Goal: Information Seeking & Learning: Learn about a topic

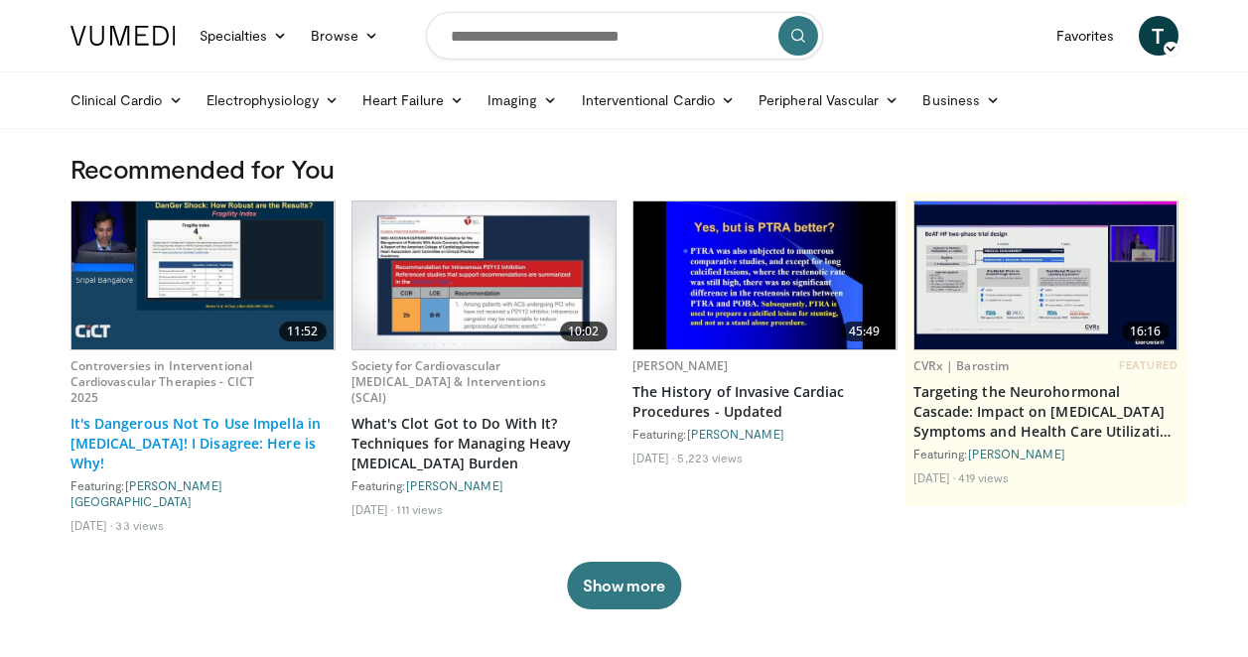
click at [181, 445] on link "It's Dangerous Not To Use Impella in Cardiogenic Shock! I Disagree: Here is Why!" at bounding box center [202, 444] width 265 height 60
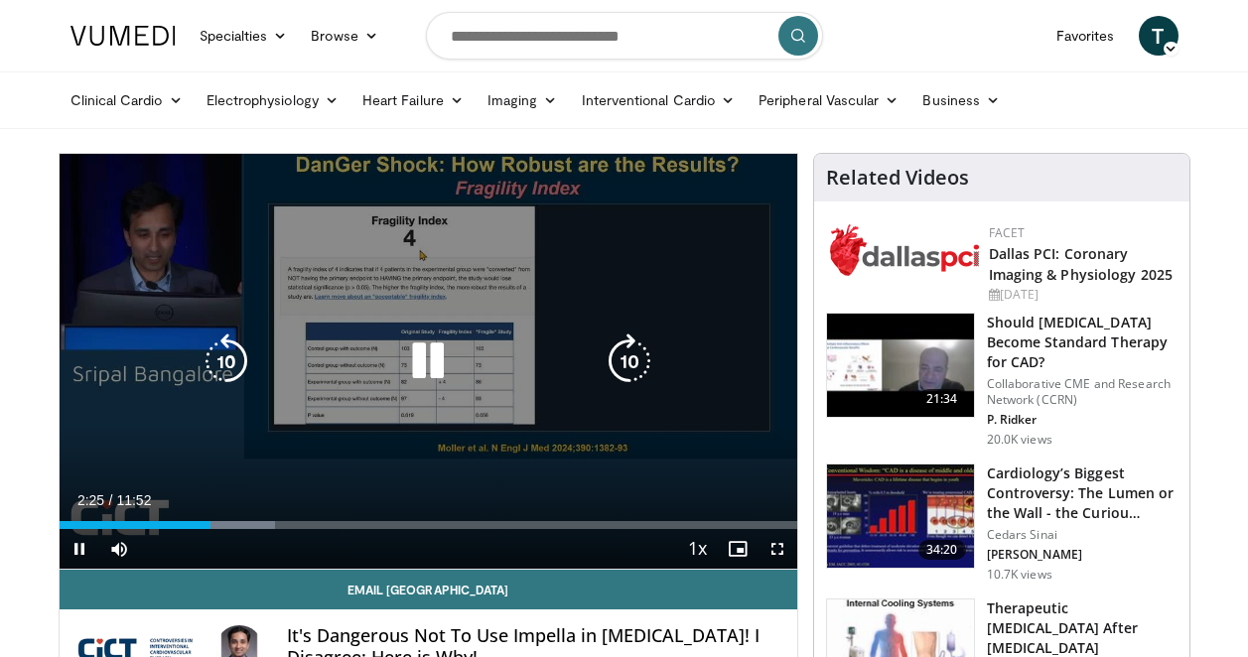
click at [230, 360] on icon "Video Player" at bounding box center [227, 362] width 56 height 56
click at [231, 474] on div "30 seconds Tap to unmute" at bounding box center [429, 361] width 738 height 415
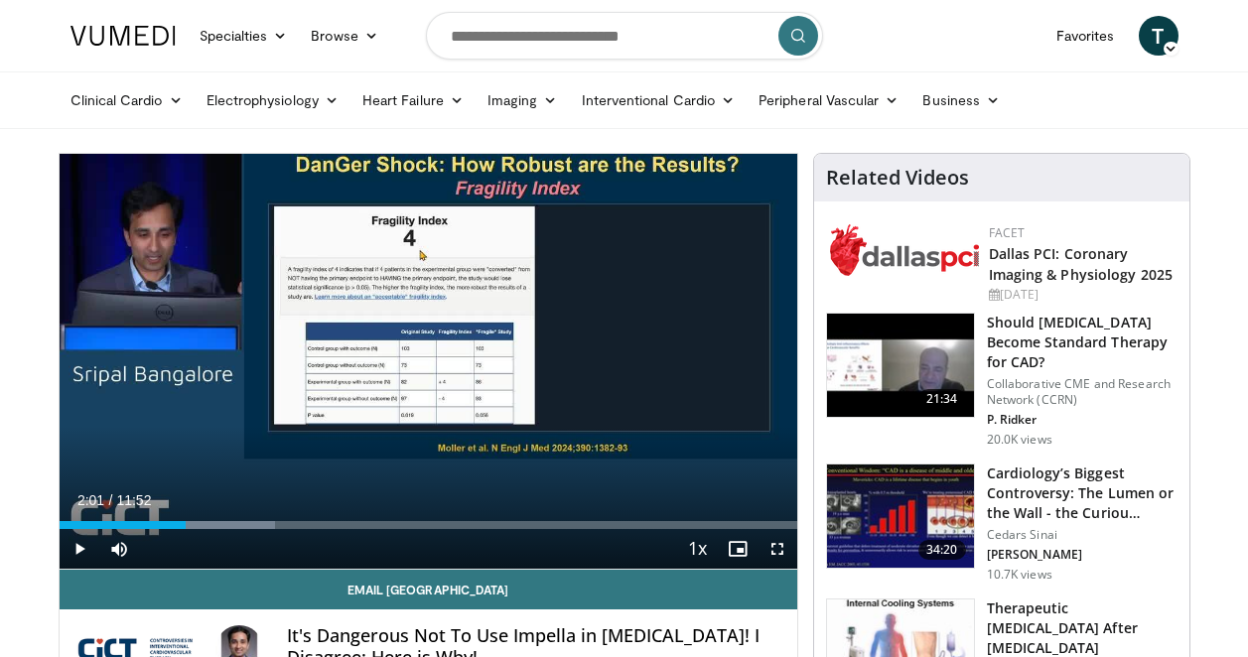
click at [231, 474] on div "30 seconds Tap to unmute" at bounding box center [429, 361] width 738 height 415
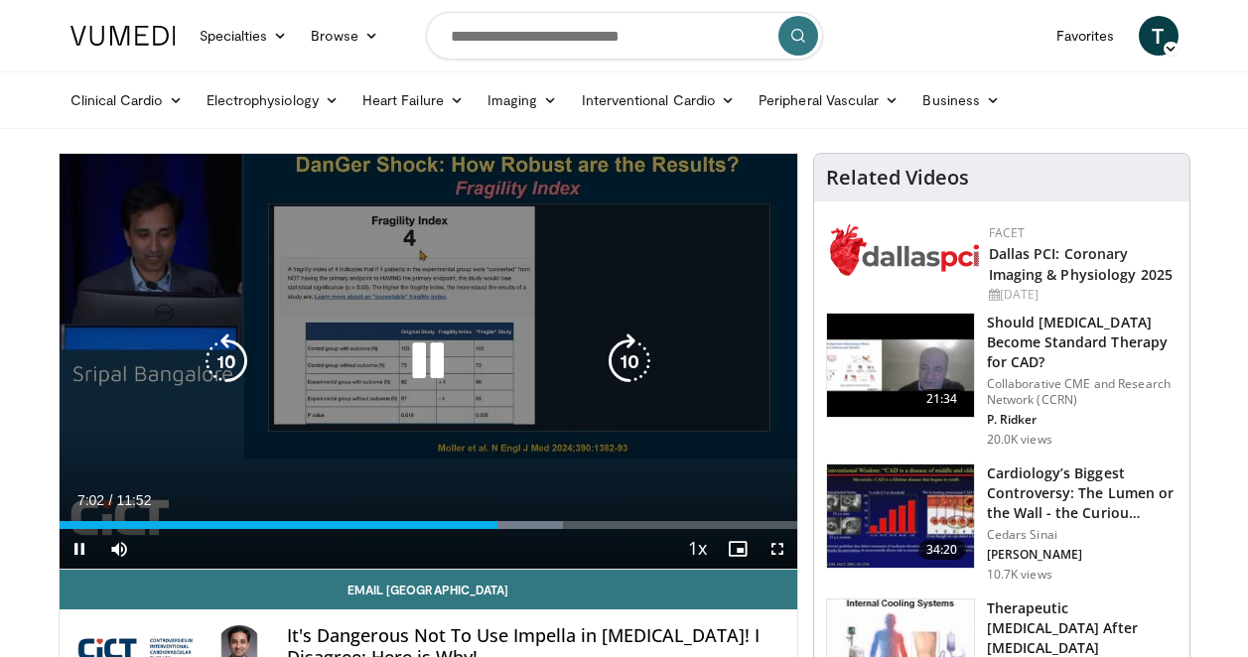
click at [438, 372] on icon "Video Player" at bounding box center [428, 362] width 56 height 56
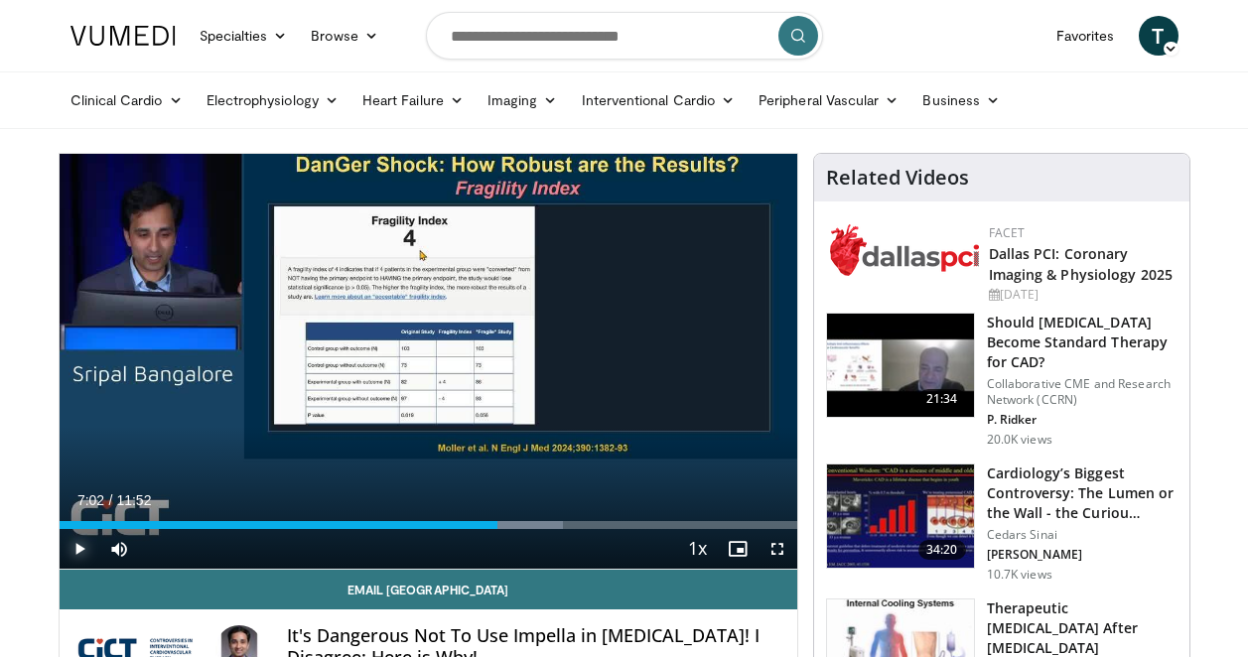
click at [82, 550] on span "Video Player" at bounding box center [80, 549] width 40 height 40
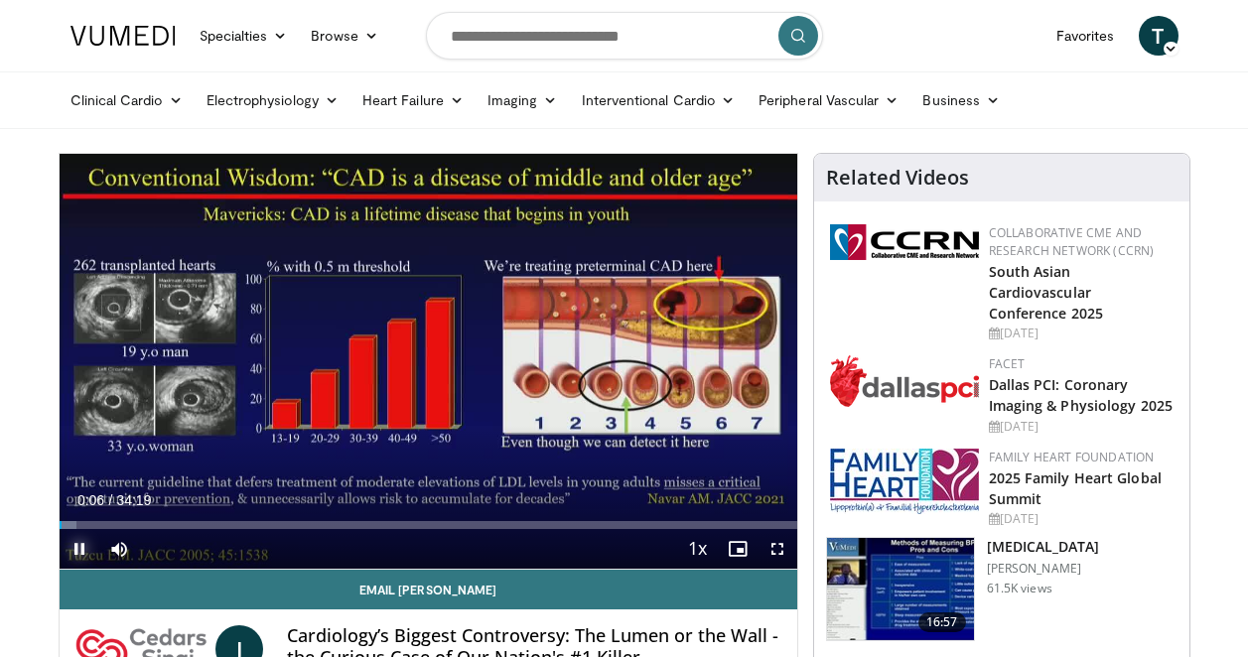
click at [82, 543] on span "Video Player" at bounding box center [80, 549] width 40 height 40
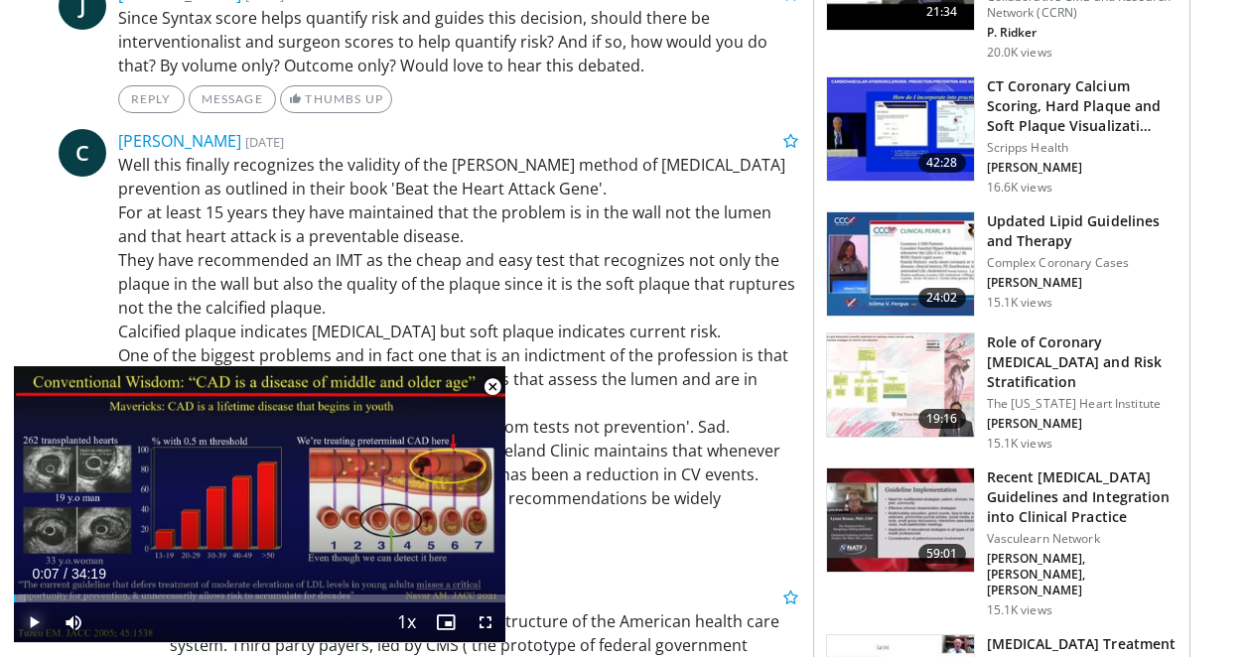
scroll to position [1062, 0]
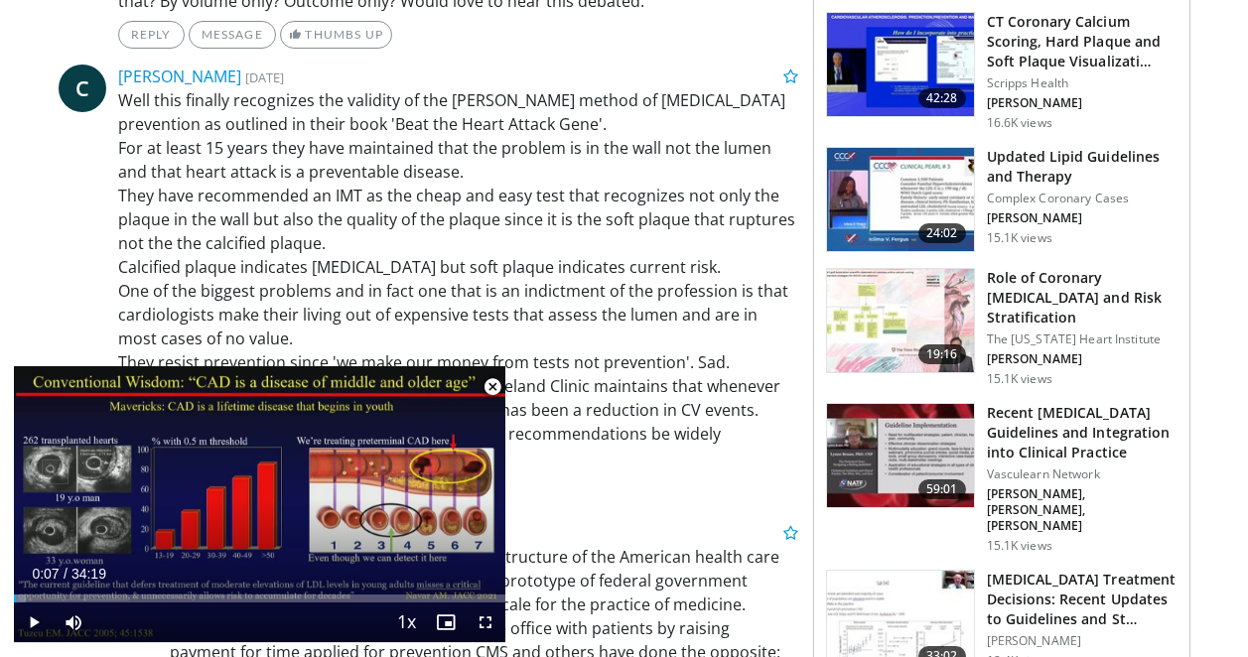
click at [500, 385] on span "Video Player" at bounding box center [493, 387] width 40 height 40
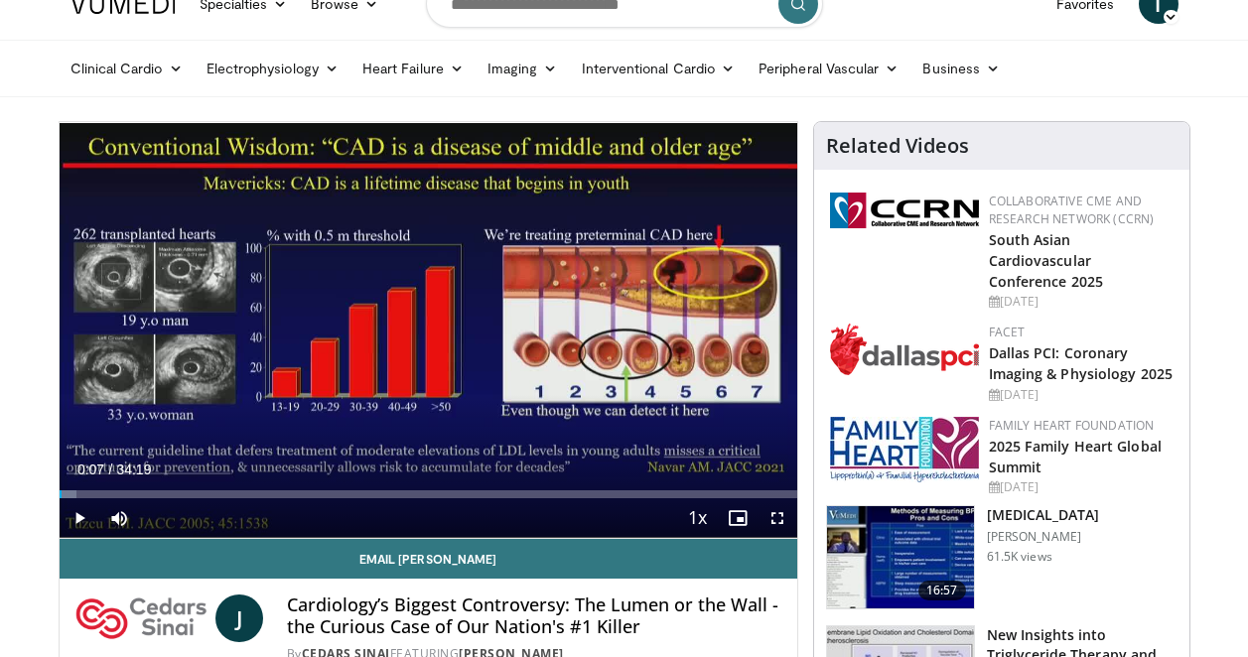
scroll to position [0, 0]
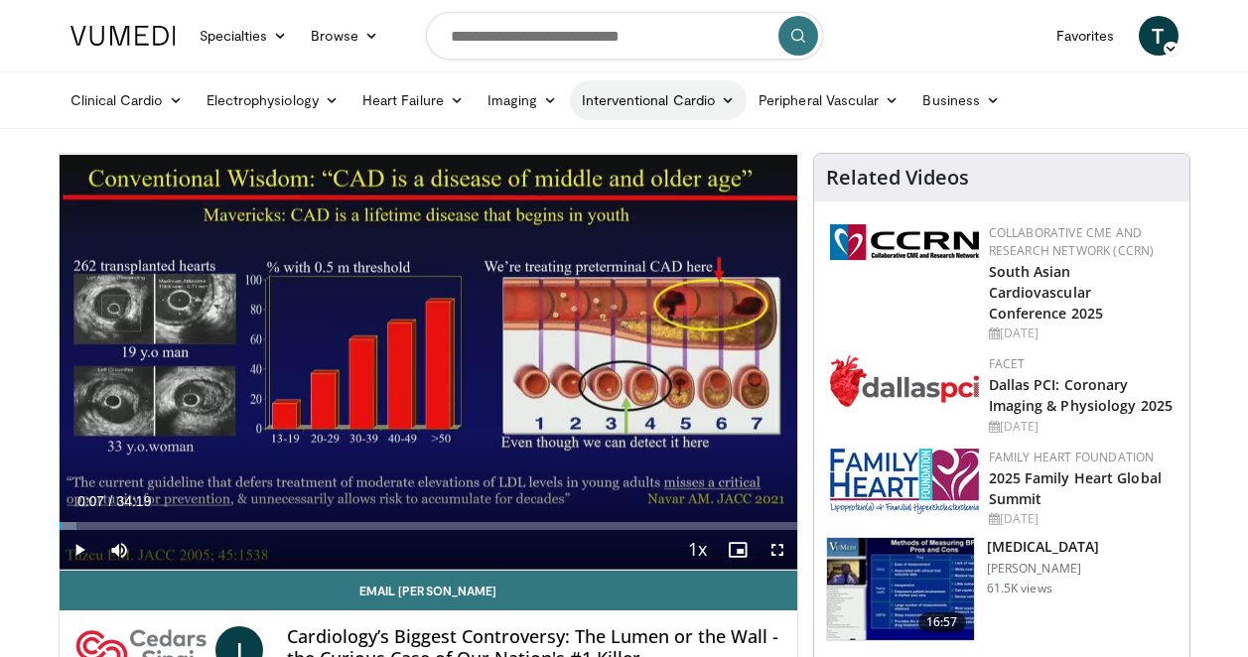
click at [730, 94] on icon at bounding box center [728, 100] width 14 height 14
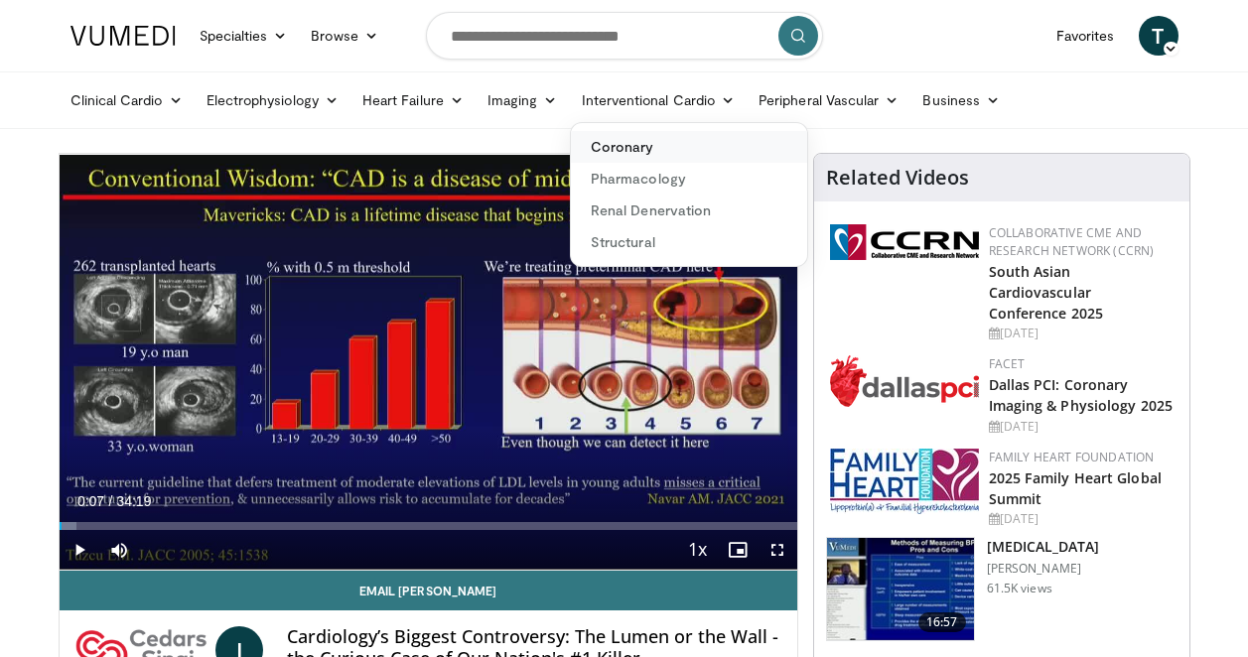
click at [636, 149] on link "Coronary" at bounding box center [689, 147] width 236 height 32
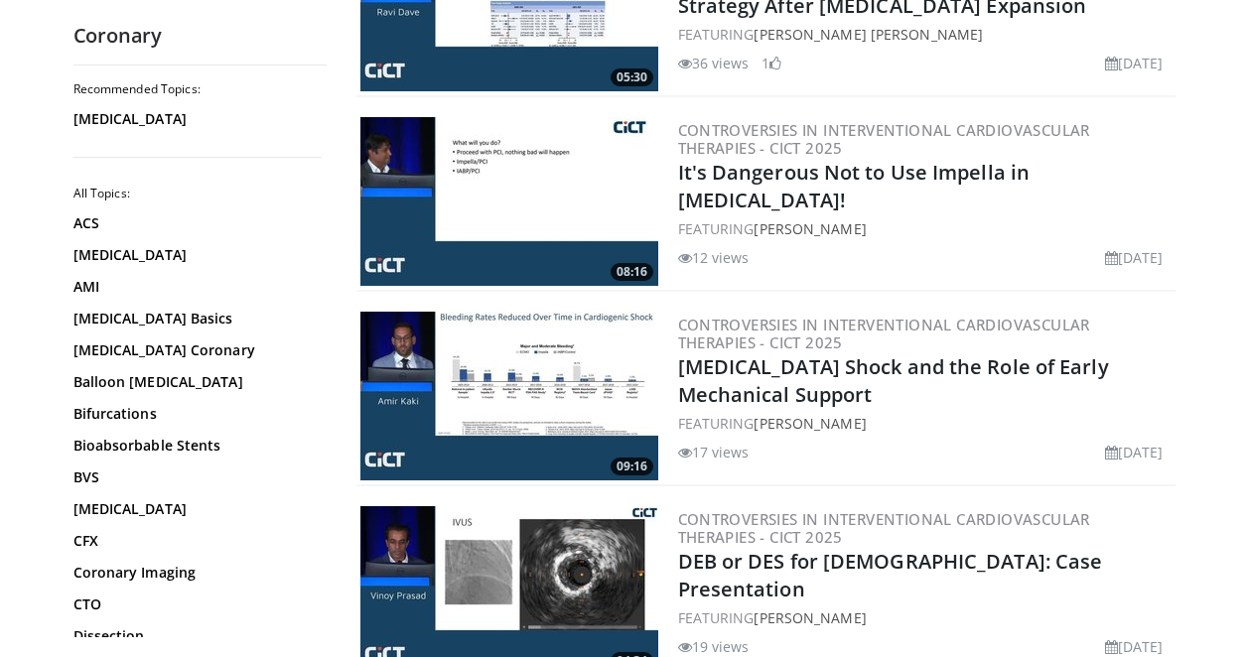
scroll to position [2293, 0]
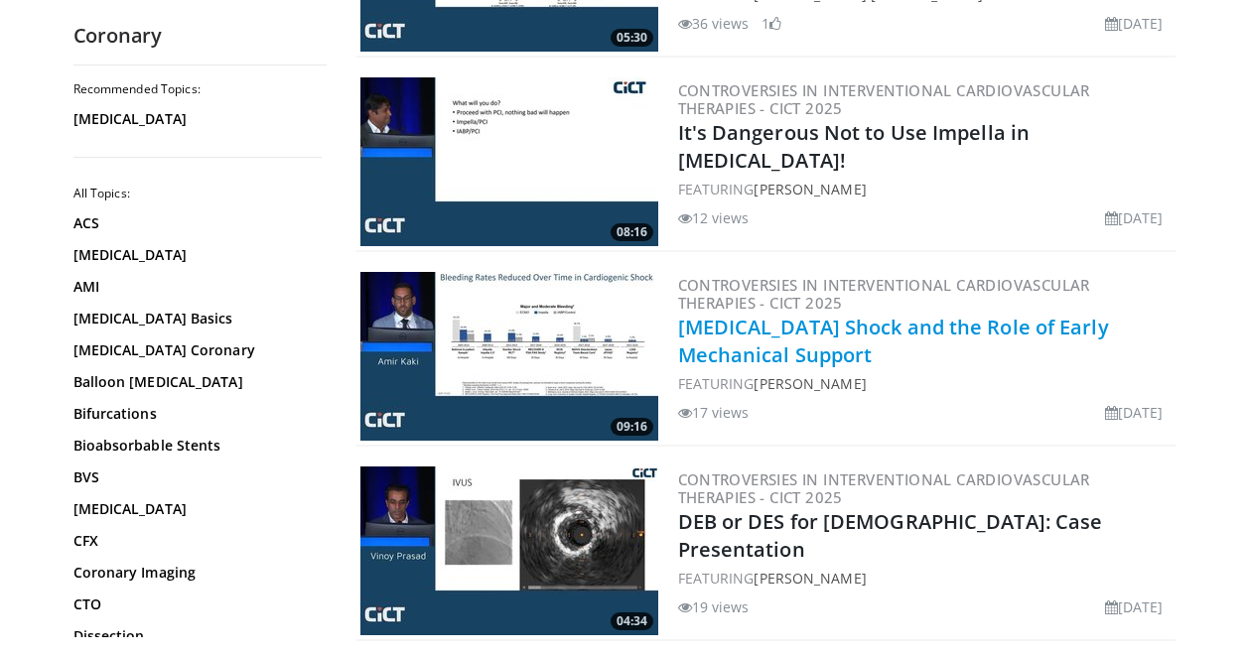
click at [815, 321] on link "[MEDICAL_DATA] Shock and the Role of Early Mechanical Support" at bounding box center [893, 341] width 431 height 55
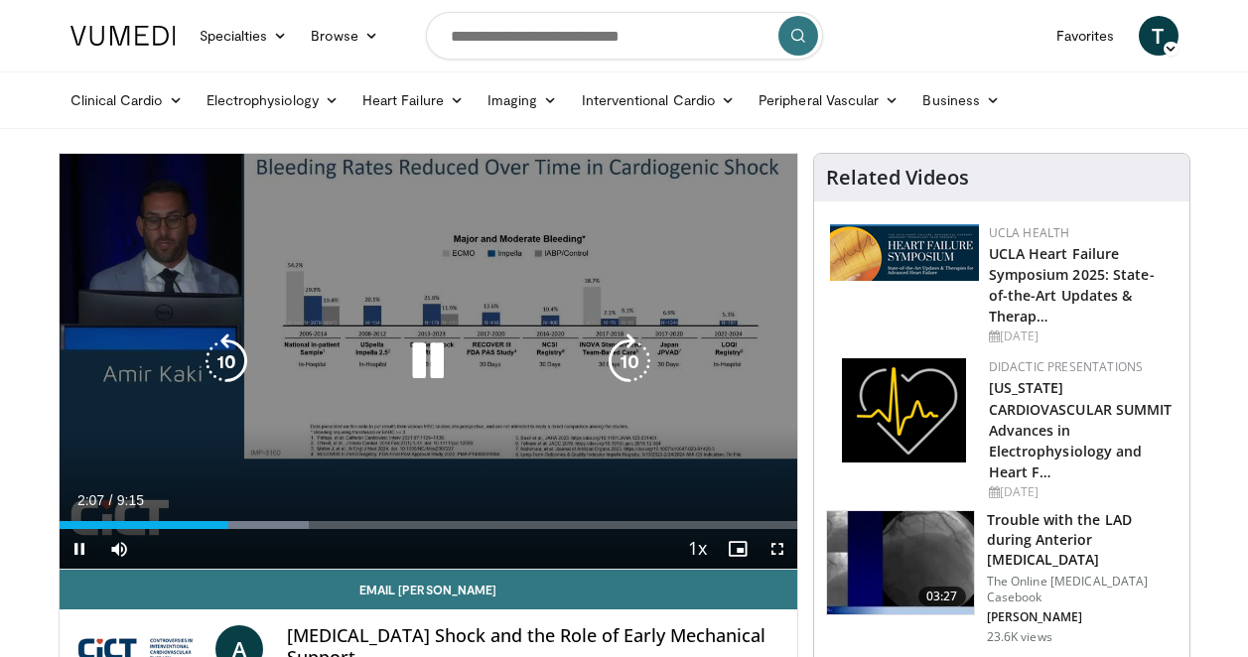
click at [438, 355] on icon "Video Player" at bounding box center [428, 362] width 56 height 56
click at [417, 366] on icon "Video Player" at bounding box center [428, 362] width 56 height 56
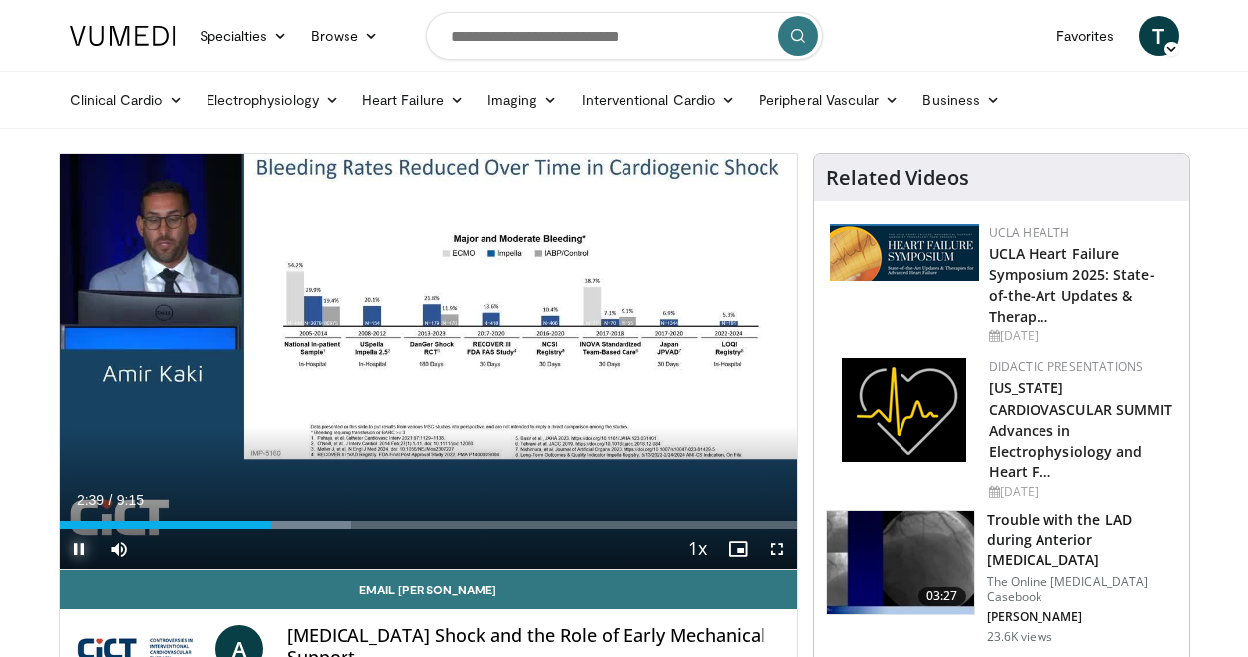
click at [79, 549] on span "Video Player" at bounding box center [80, 549] width 40 height 40
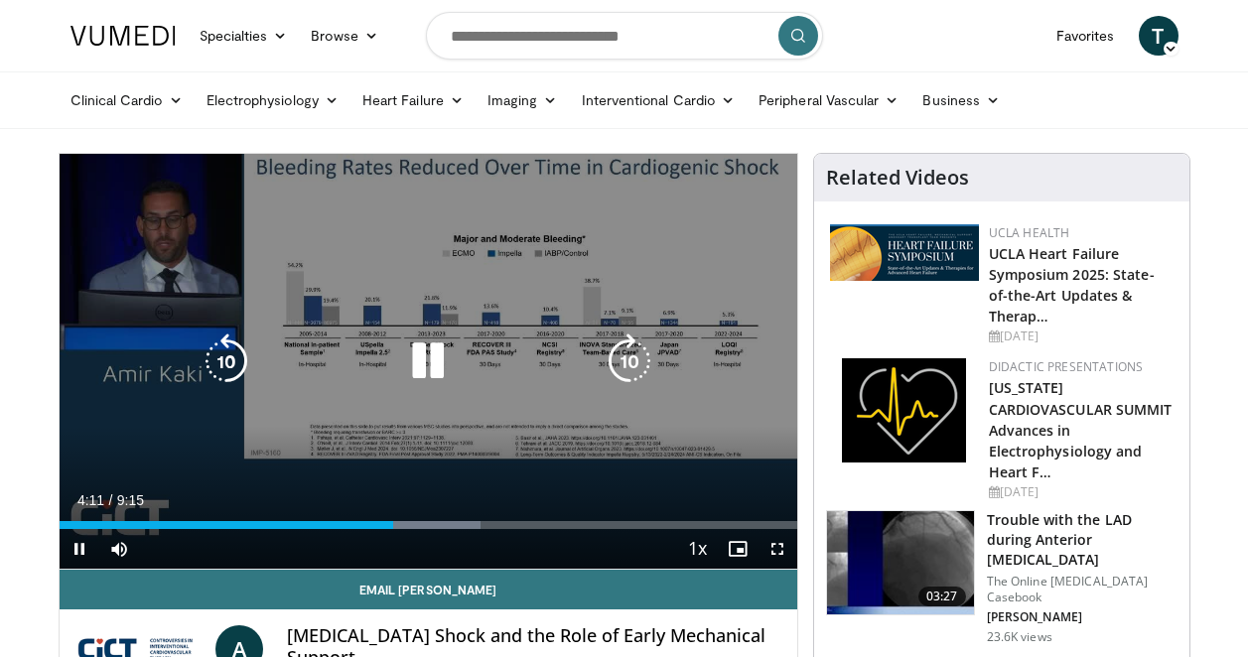
click at [413, 370] on icon "Video Player" at bounding box center [428, 362] width 56 height 56
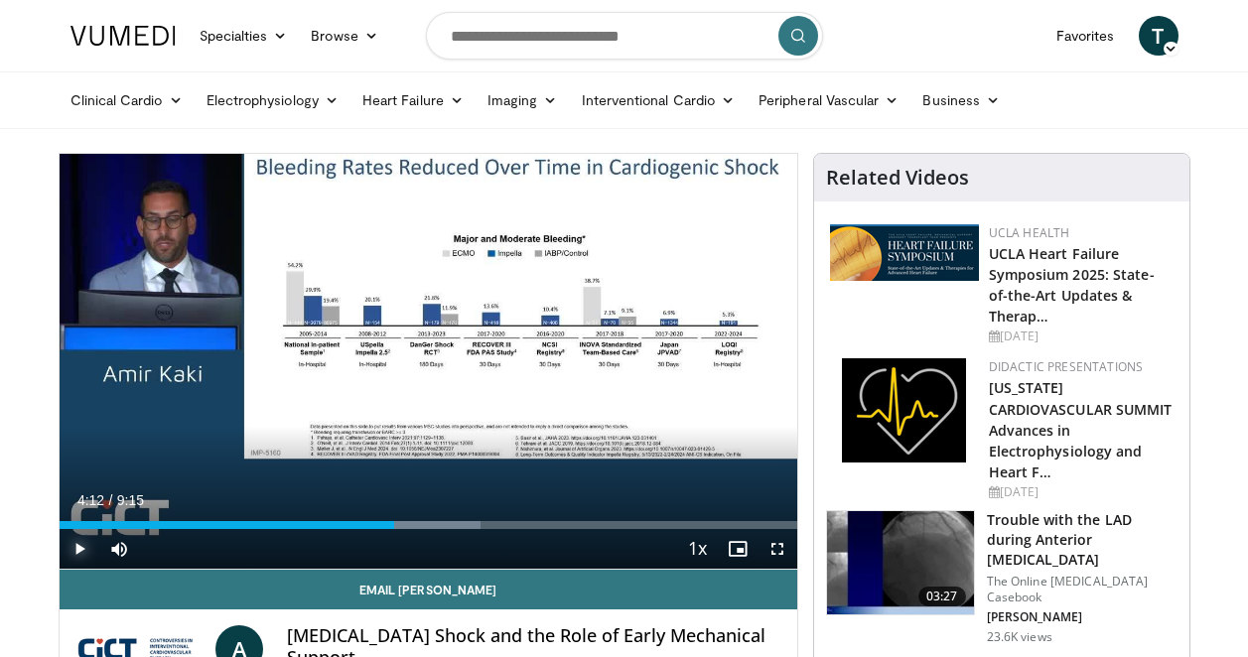
click at [70, 549] on span "Video Player" at bounding box center [80, 549] width 40 height 40
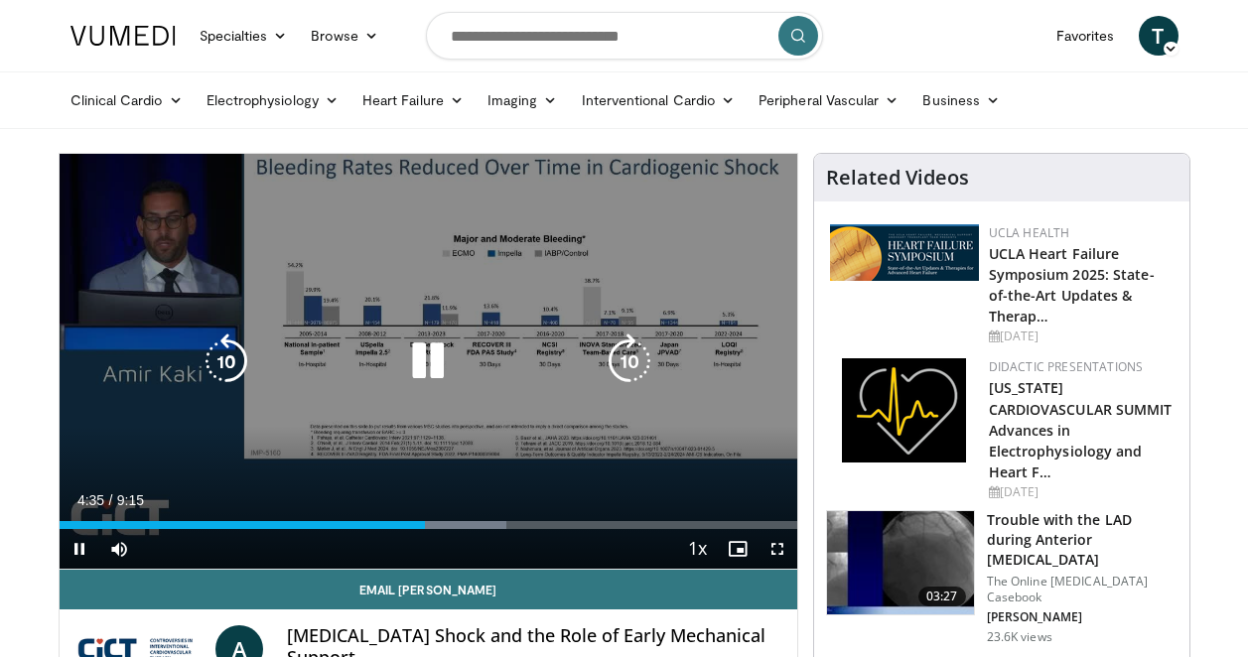
click at [230, 362] on icon "Video Player" at bounding box center [227, 362] width 56 height 56
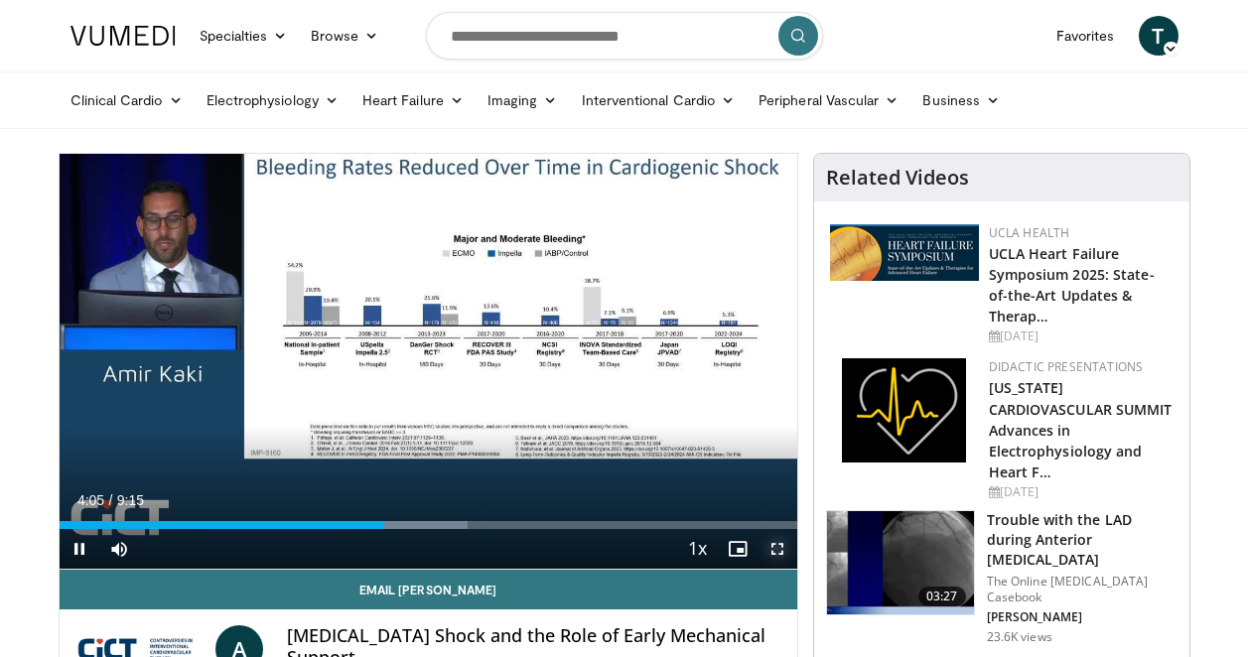
click at [787, 543] on span "Video Player" at bounding box center [777, 549] width 40 height 40
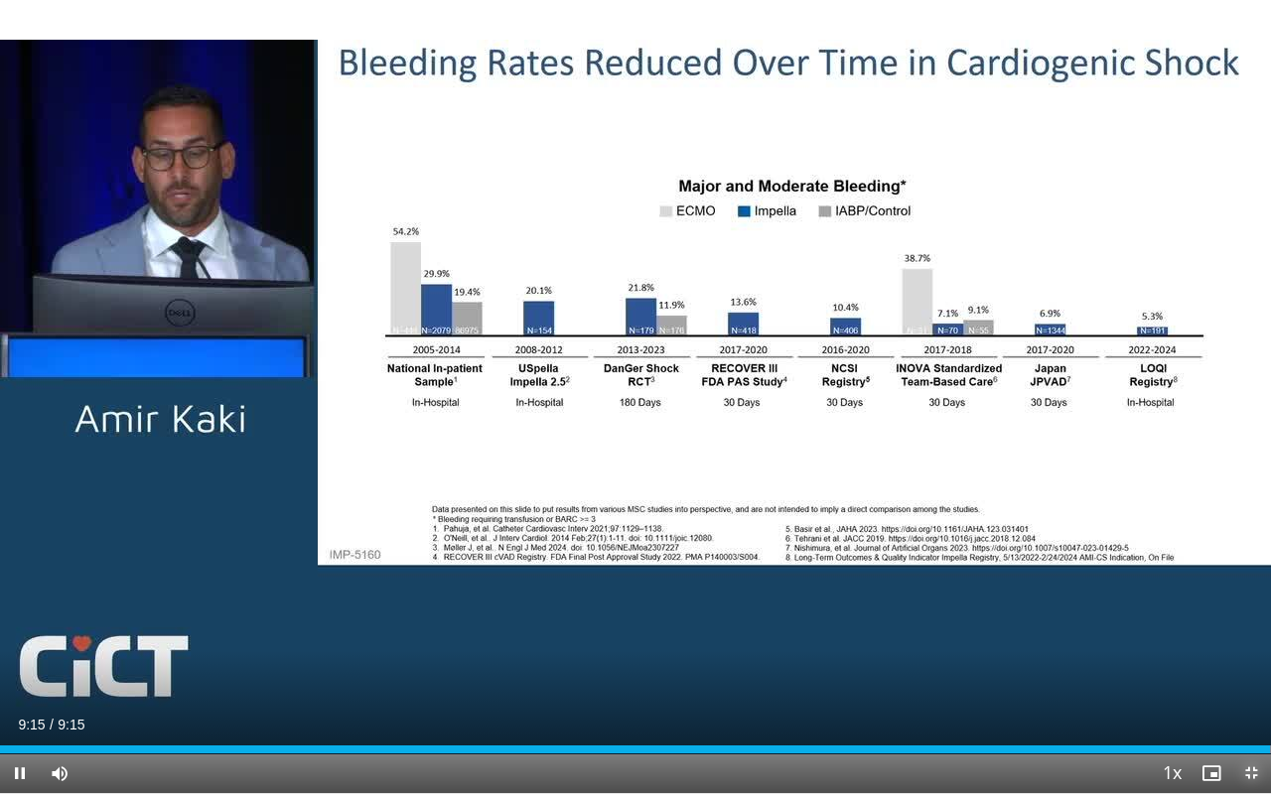
click at [1246, 656] on span "Video Player" at bounding box center [1251, 773] width 40 height 40
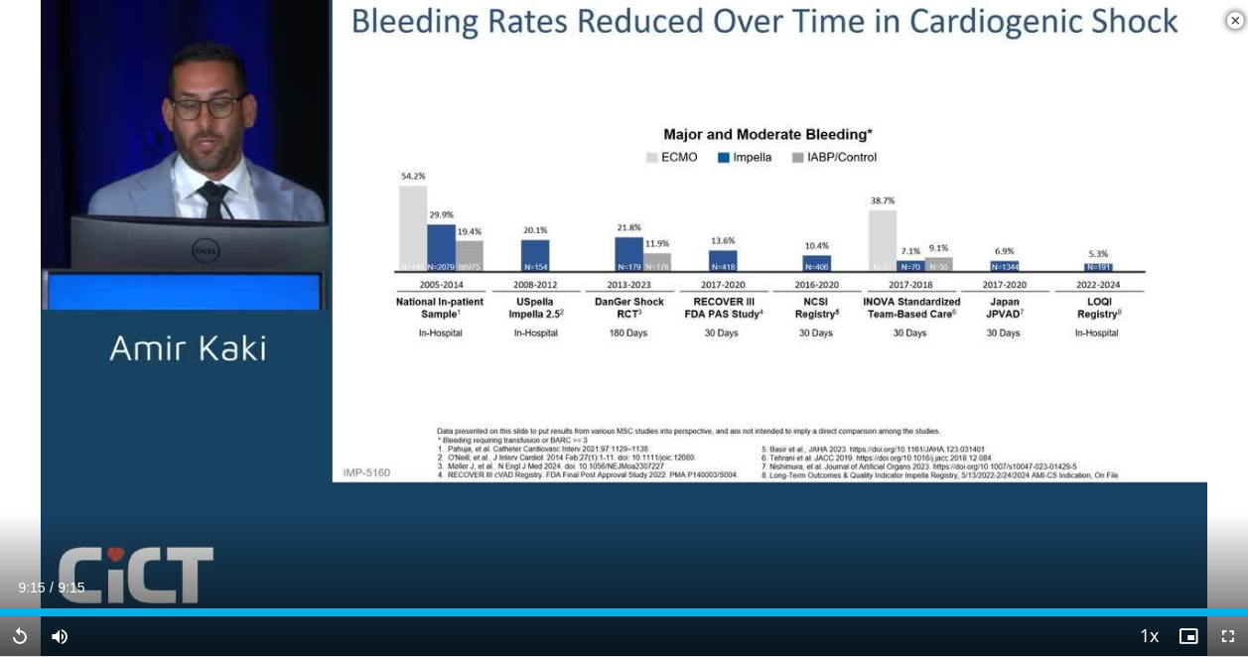
scroll to position [238, 0]
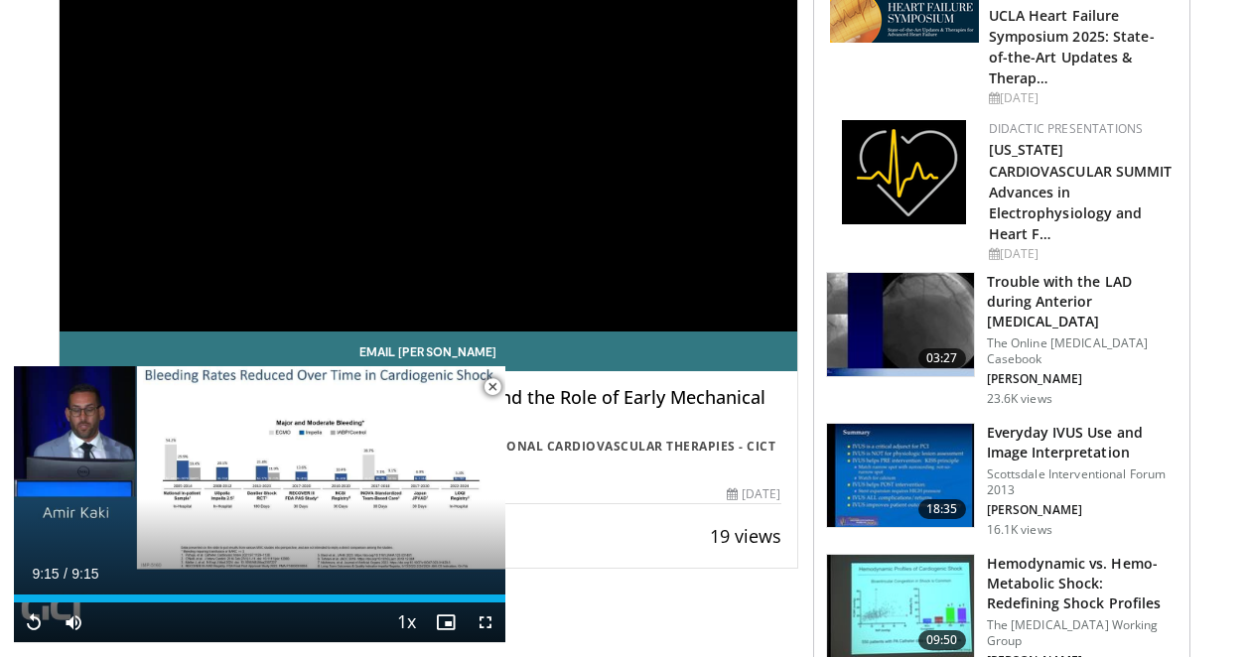
click at [495, 384] on span "Video Player" at bounding box center [493, 387] width 40 height 40
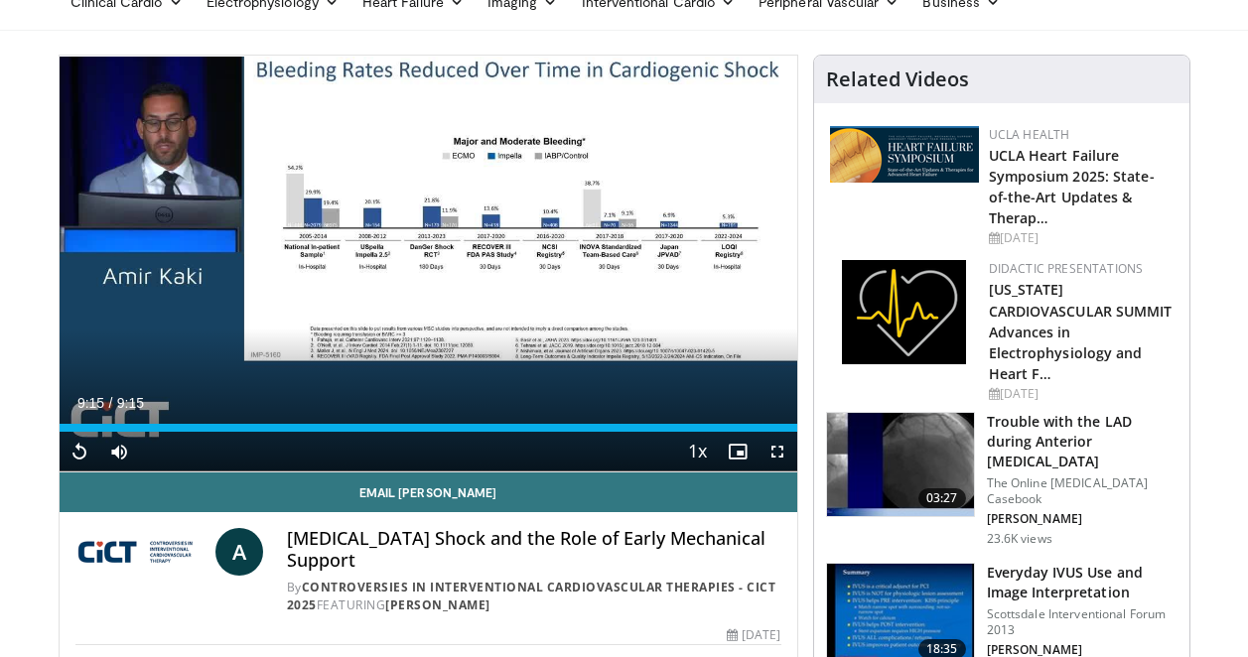
scroll to position [59, 0]
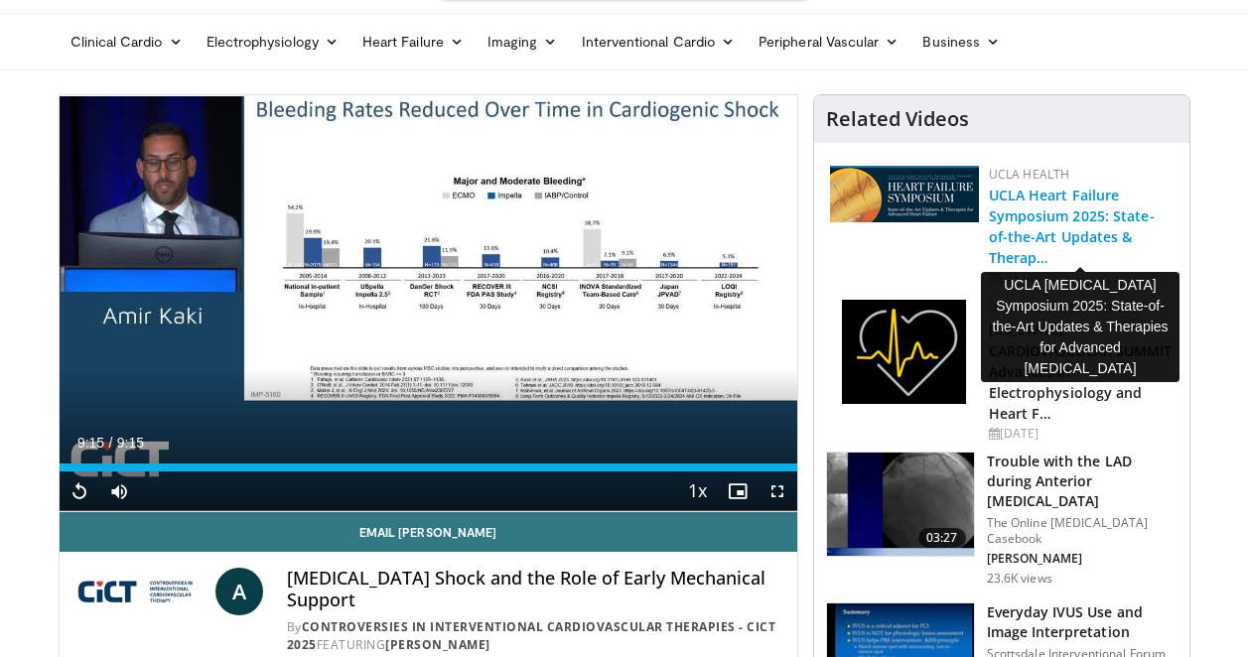
click at [1083, 213] on link "UCLA Heart Failure Symposium 2025: State-of-the-Art Updates & Therap…" at bounding box center [1072, 226] width 166 height 81
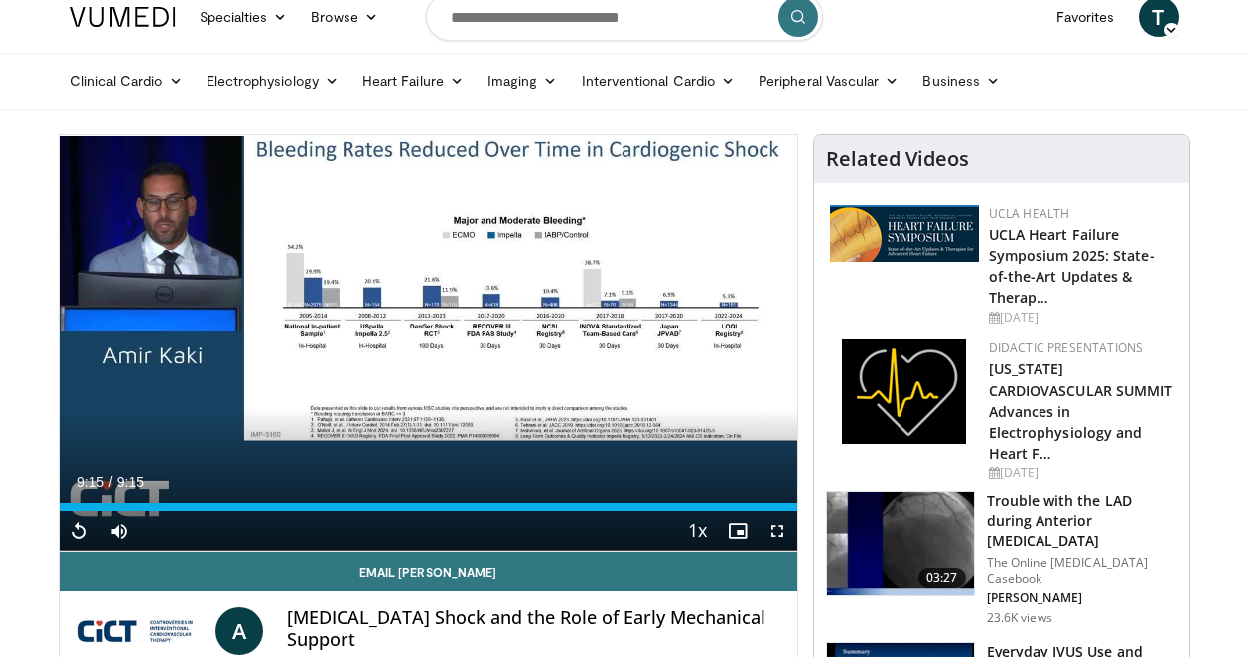
scroll to position [0, 0]
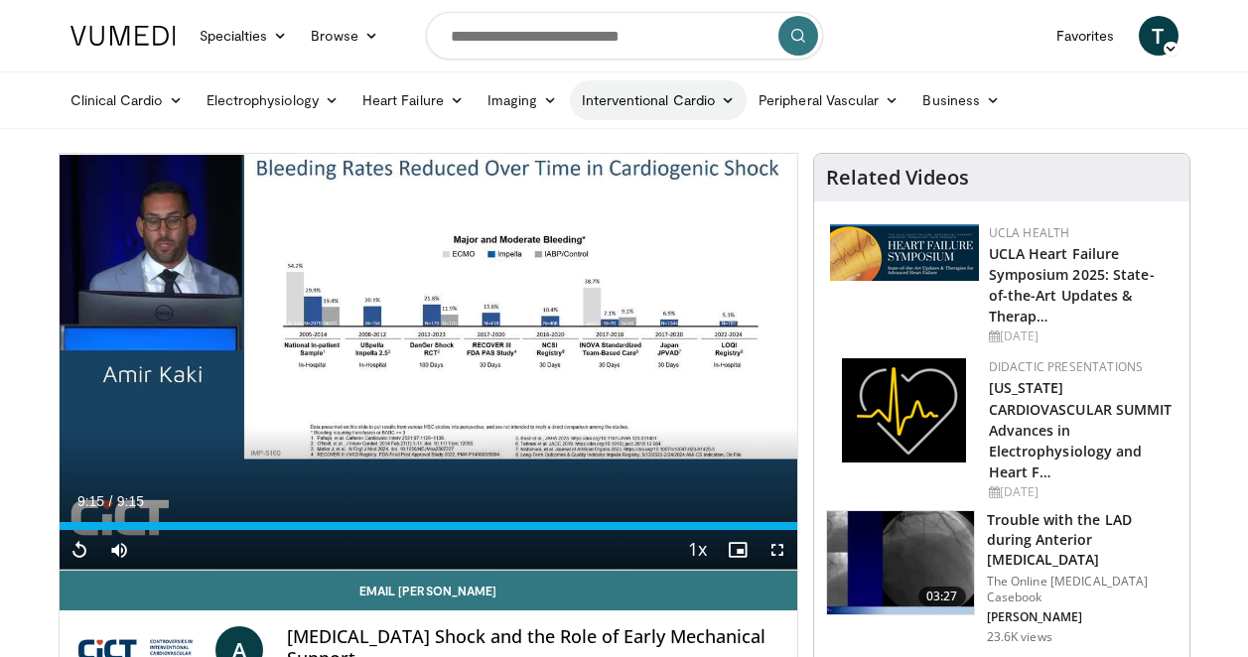
click at [721, 101] on icon at bounding box center [728, 100] width 14 height 14
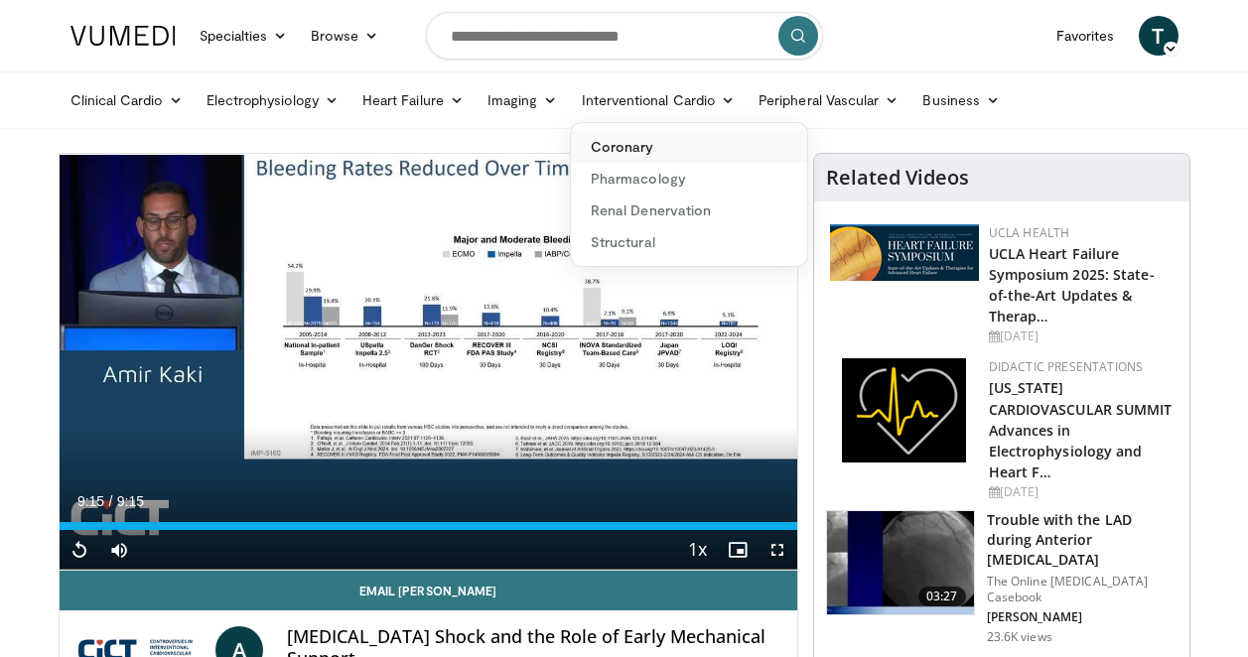
click at [672, 143] on link "Coronary" at bounding box center [689, 147] width 236 height 32
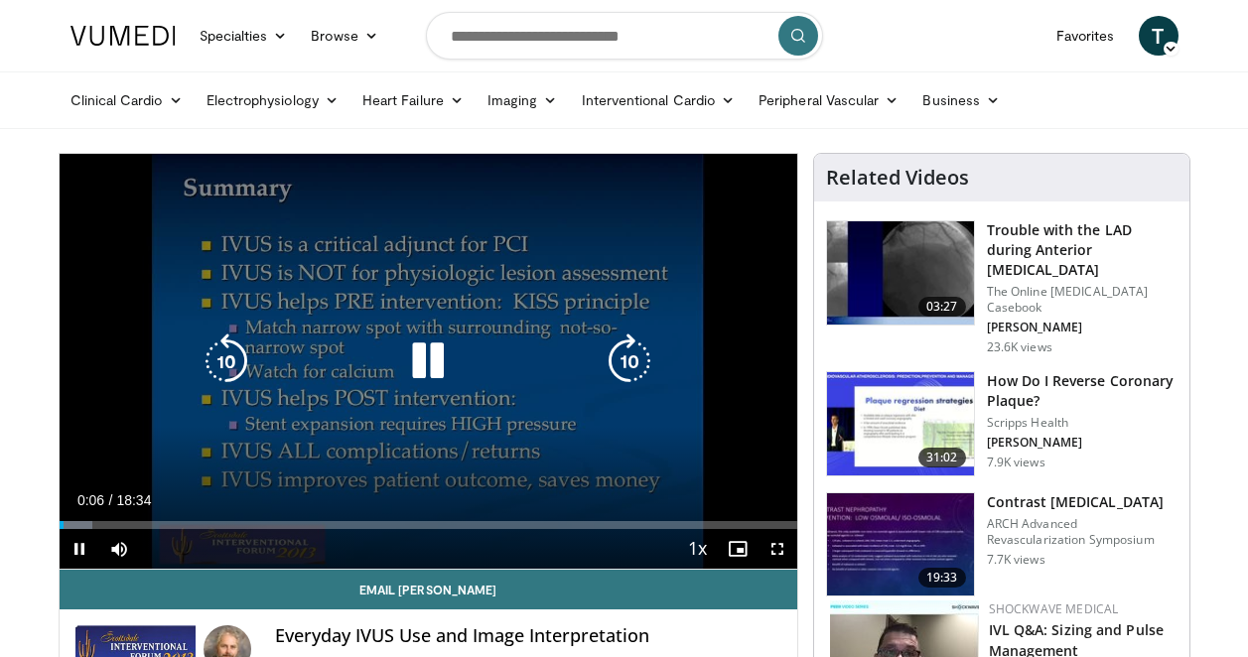
click at [417, 350] on icon "Video Player" at bounding box center [428, 362] width 56 height 56
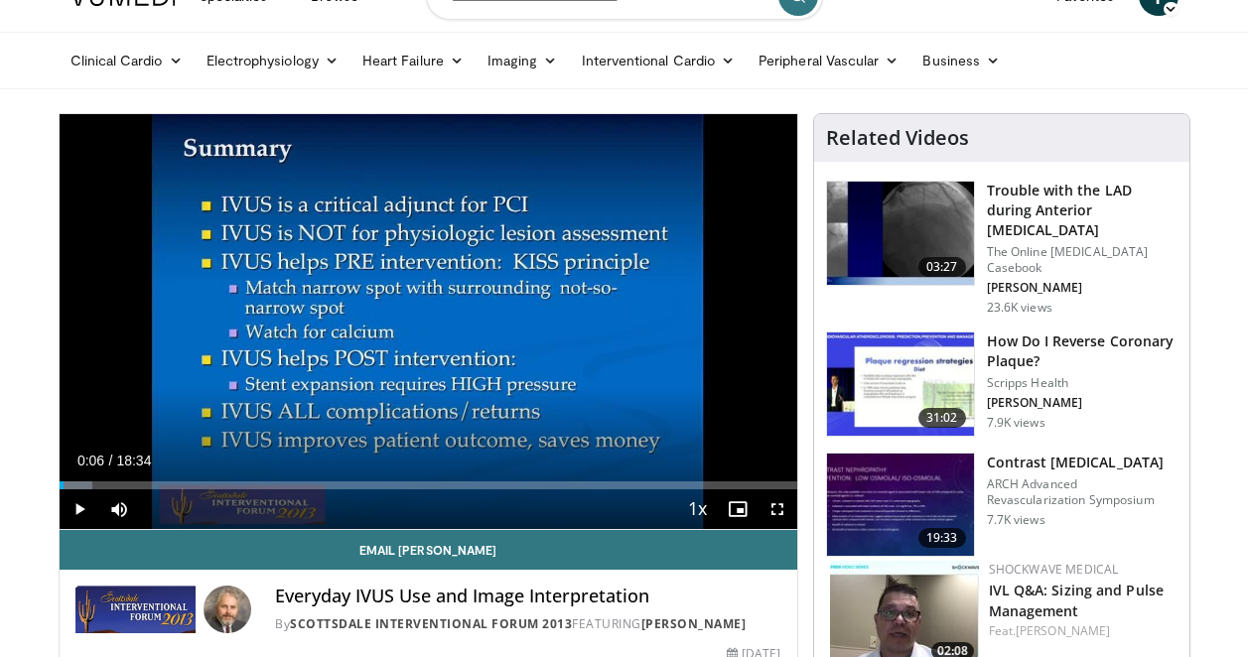
scroll to position [104, 0]
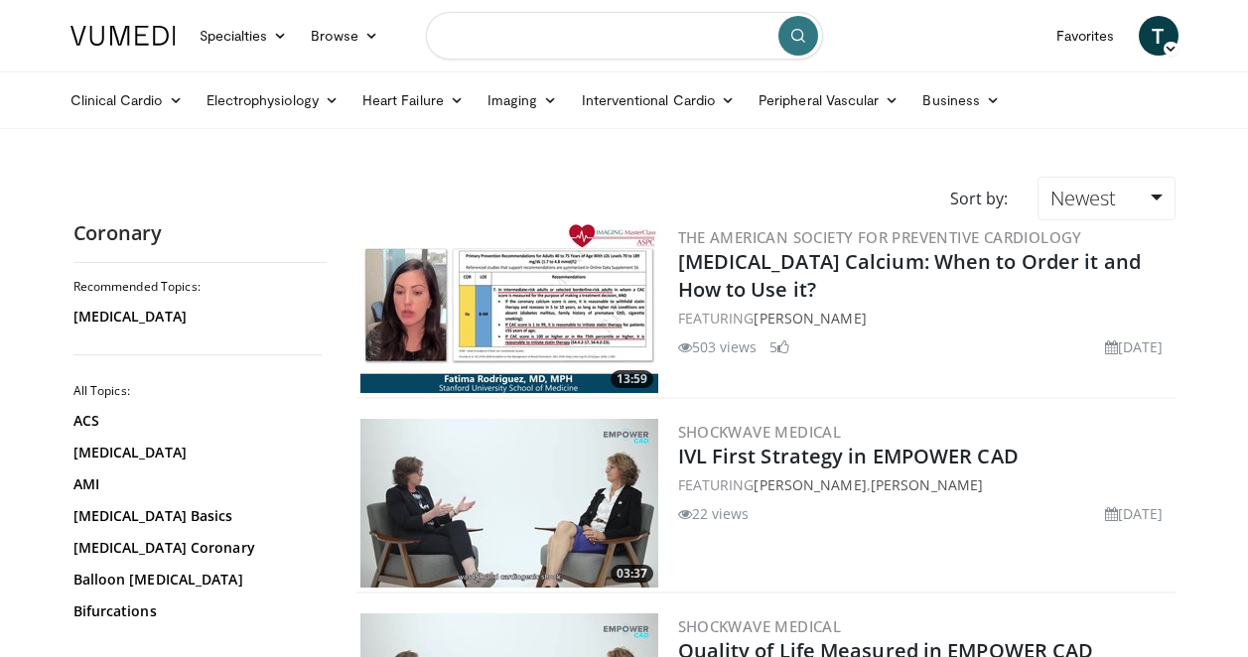
click at [618, 39] on input "Search topics, interventions" at bounding box center [624, 36] width 397 height 48
type input "****"
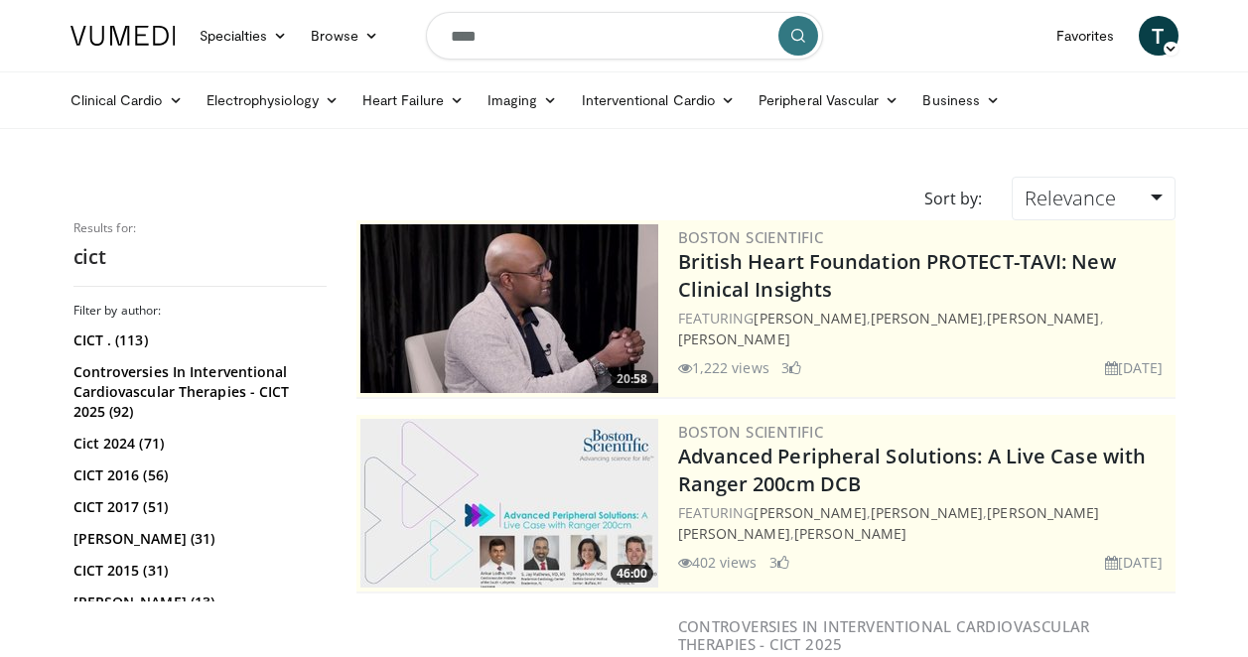
scroll to position [575, 0]
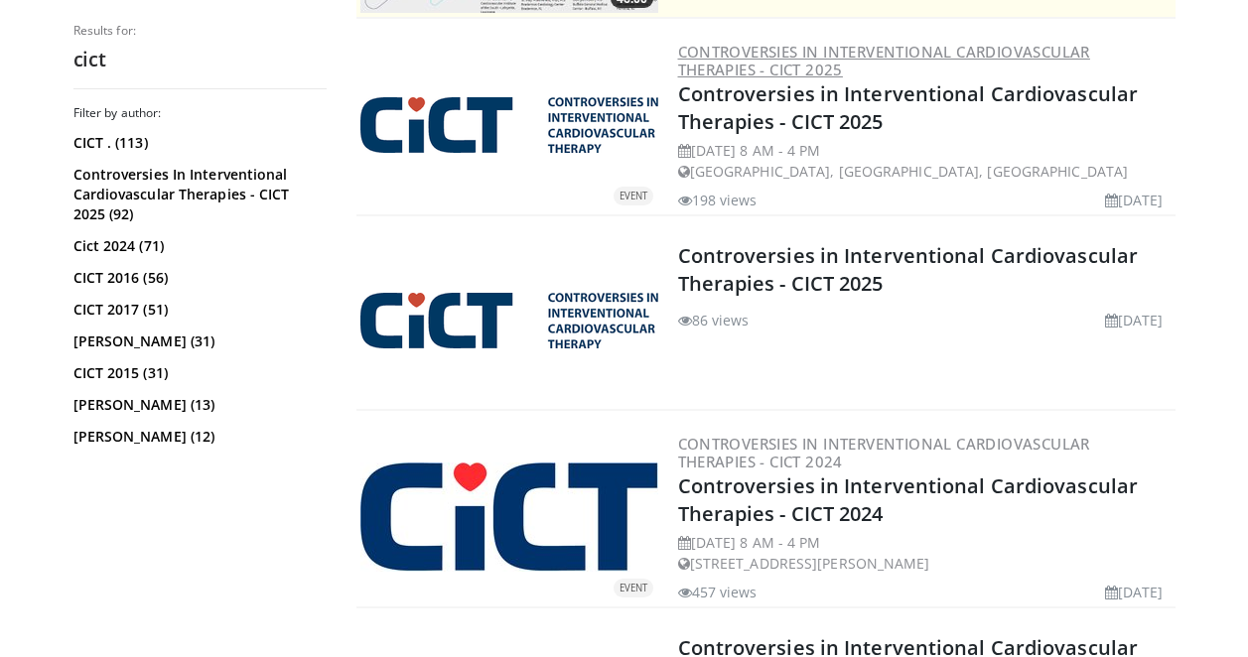
click at [823, 47] on link "Controversies in Interventional Cardiovascular Therapies - CICT 2025" at bounding box center [884, 61] width 412 height 38
click at [97, 179] on link "Controversies In Interventional Cardiovascular Therapies - CICT 2025 (92)" at bounding box center [197, 195] width 248 height 60
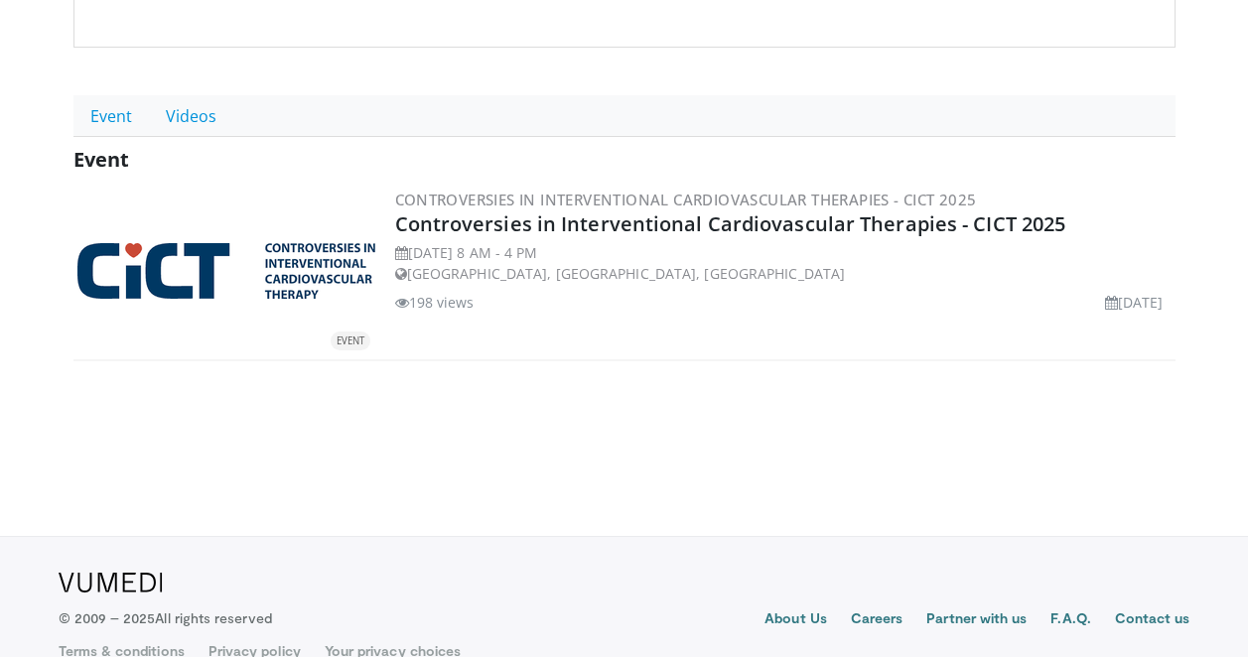
scroll to position [393, 0]
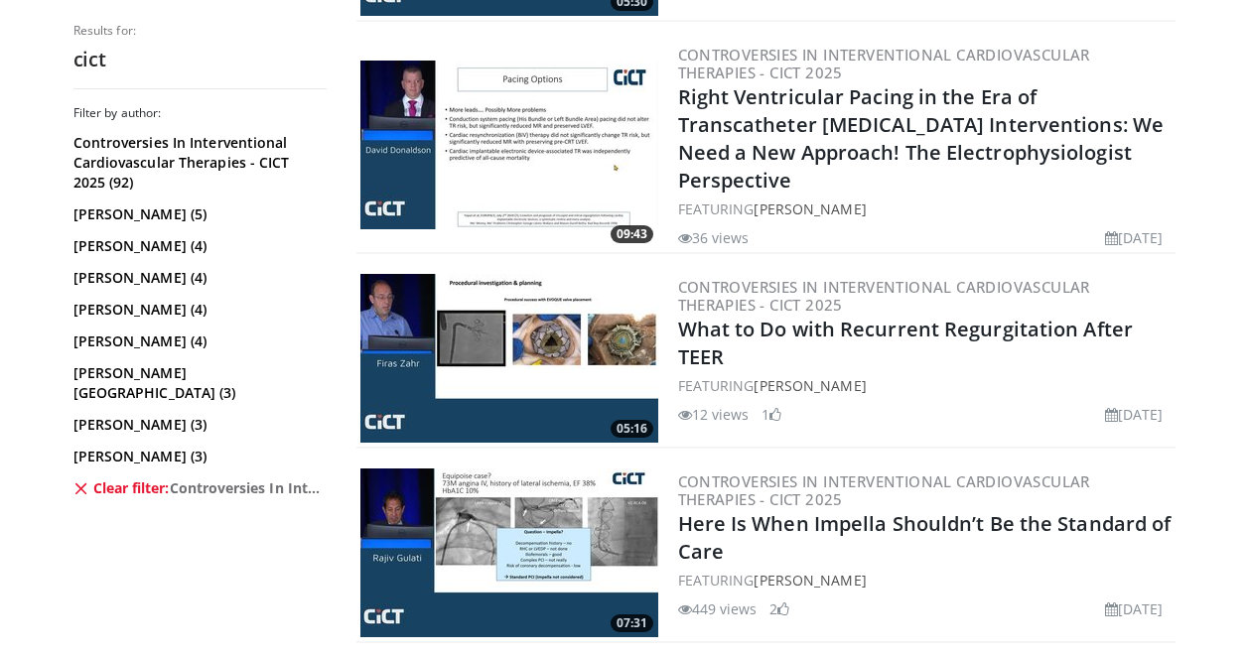
scroll to position [1553, 0]
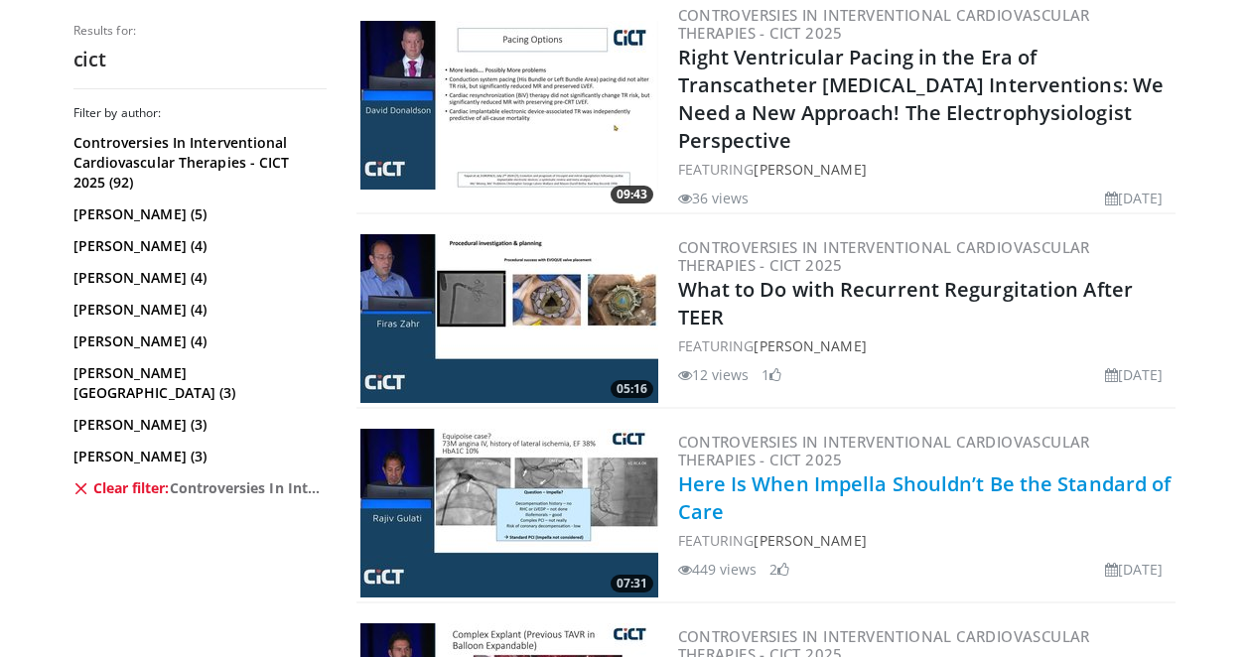
click at [1045, 479] on link "Here Is When Impella Shouldn’t Be the Standard of Care" at bounding box center [924, 498] width 493 height 55
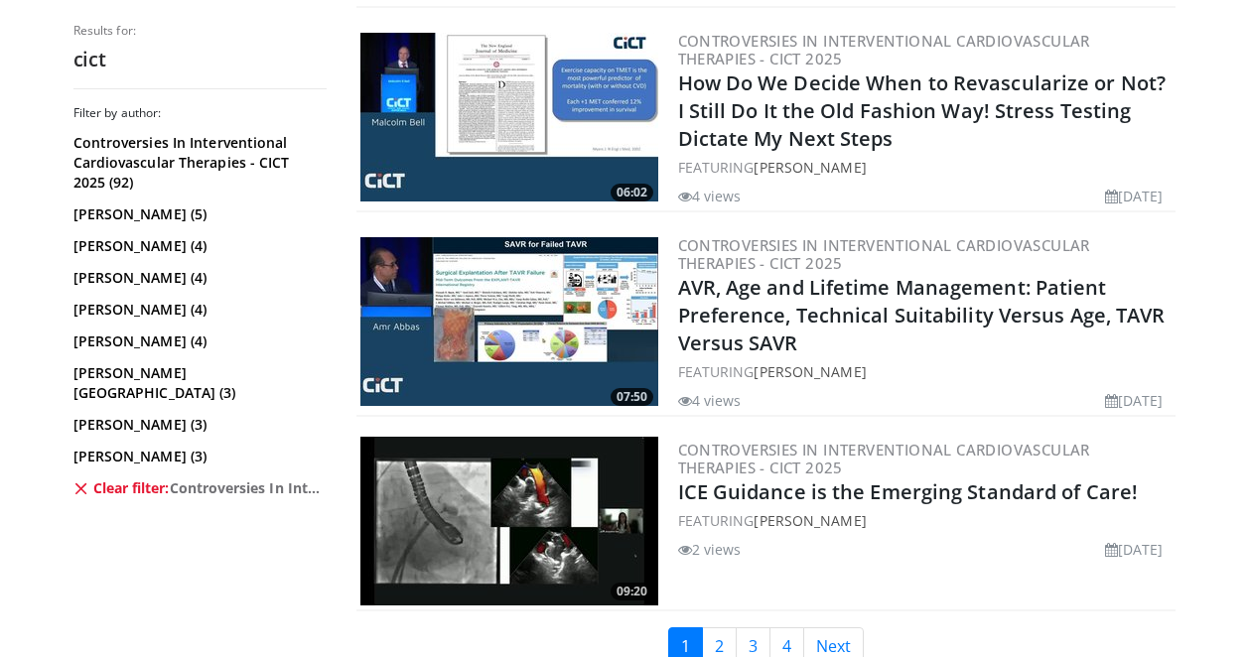
scroll to position [5174, 0]
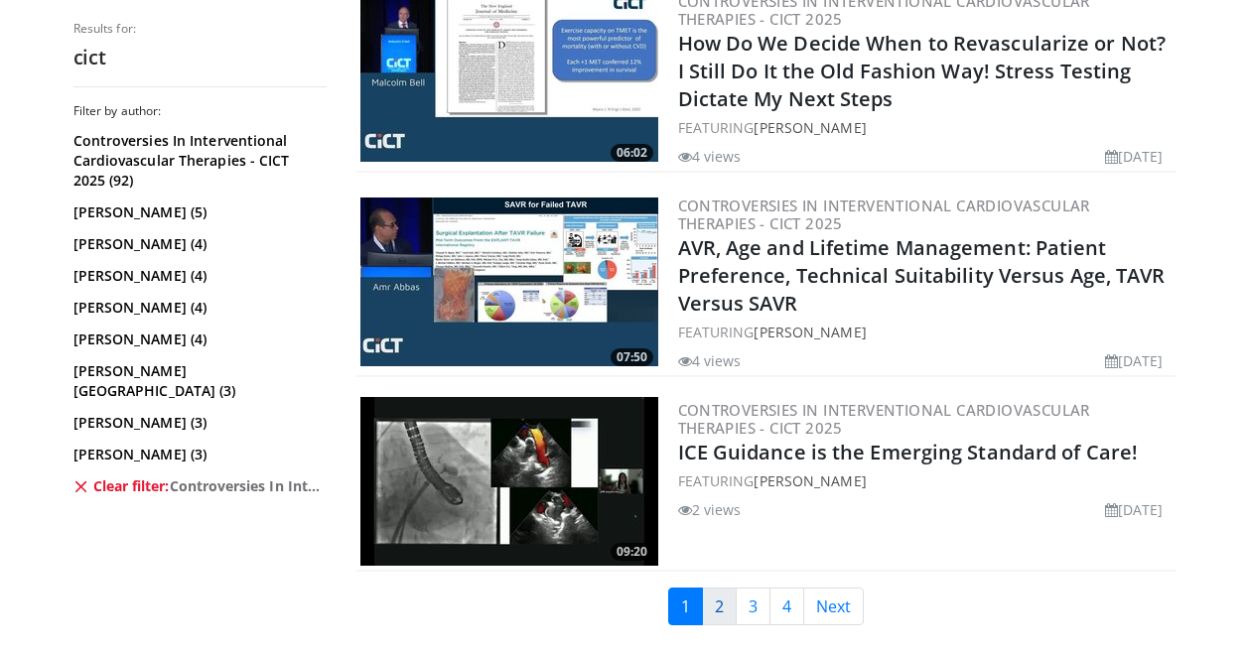
click at [708, 588] on link "2" at bounding box center [719, 607] width 35 height 38
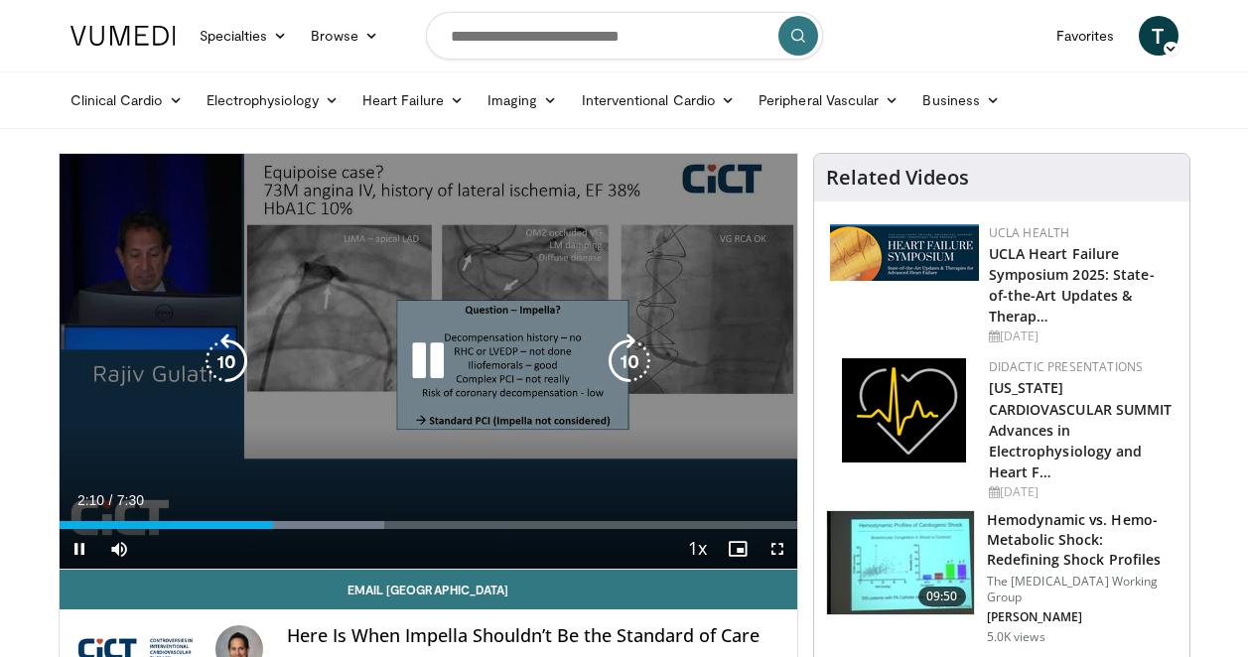
click at [436, 357] on icon "Video Player" at bounding box center [428, 362] width 56 height 56
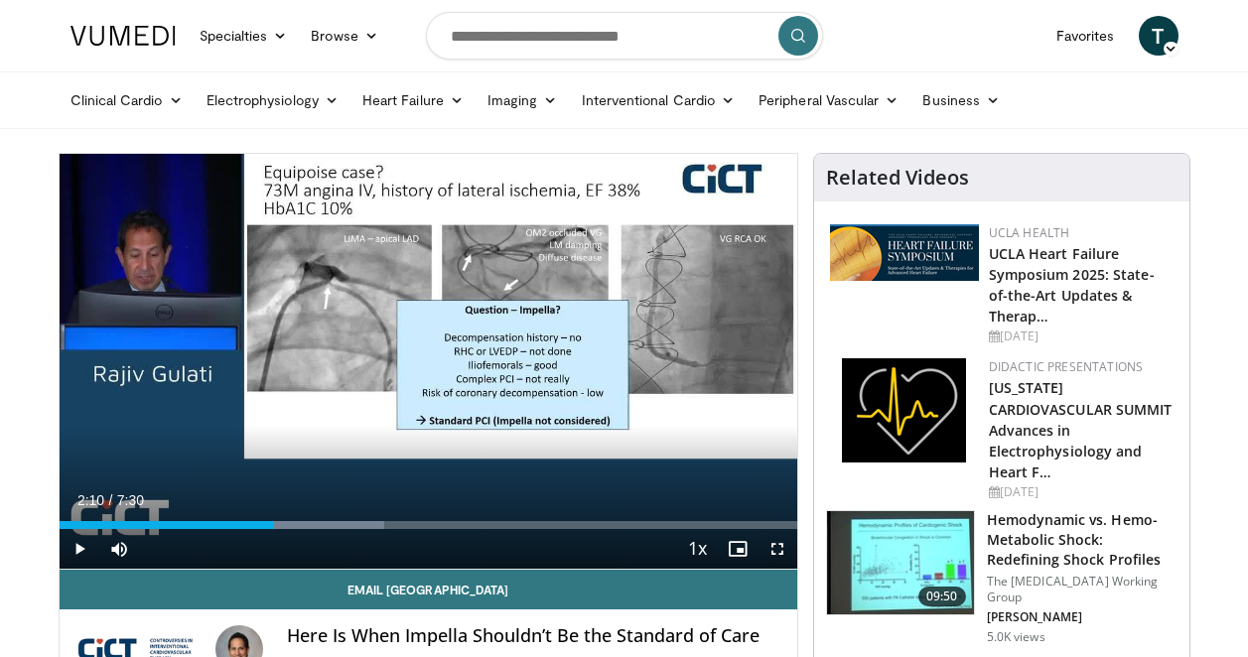
click at [436, 357] on div "10 seconds Tap to unmute" at bounding box center [429, 361] width 738 height 415
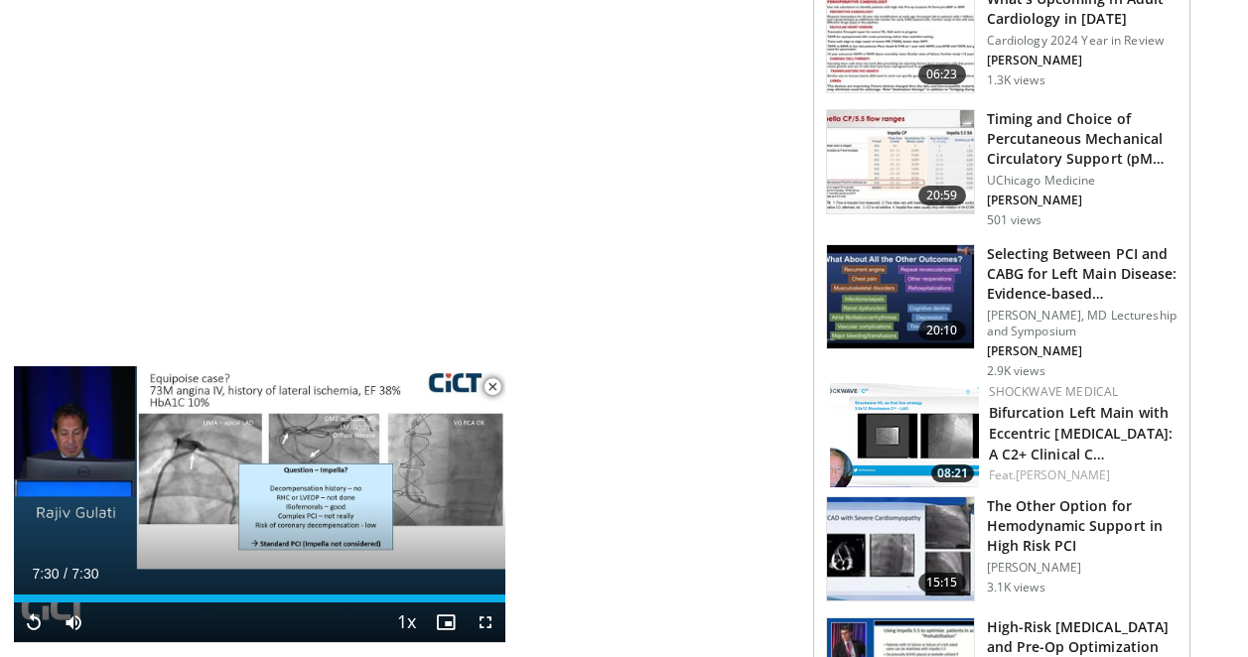
scroll to position [1554, 0]
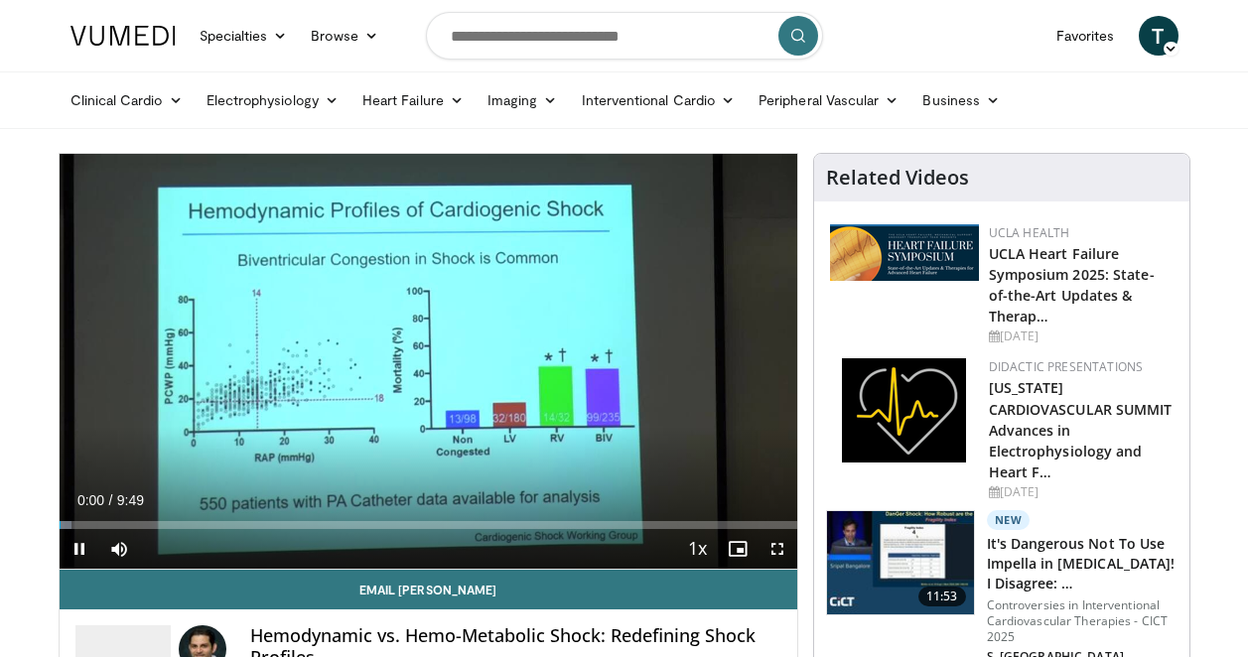
click at [404, 388] on icon "Video Player" at bounding box center [428, 362] width 56 height 56
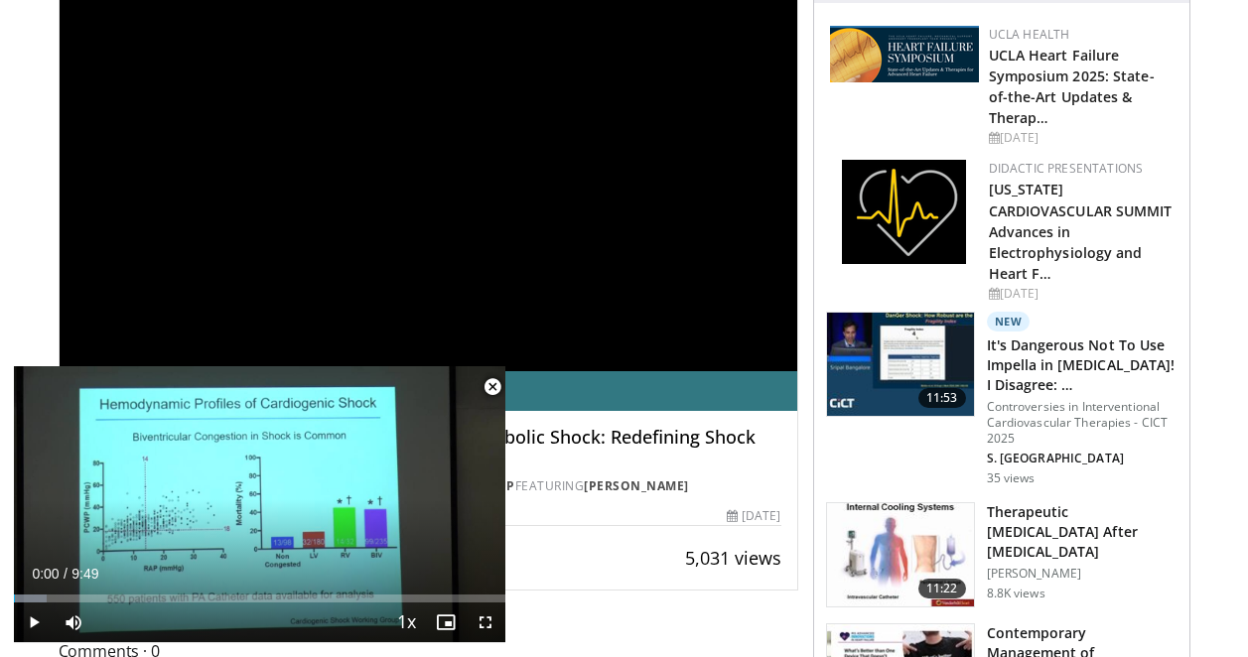
scroll to position [238, 0]
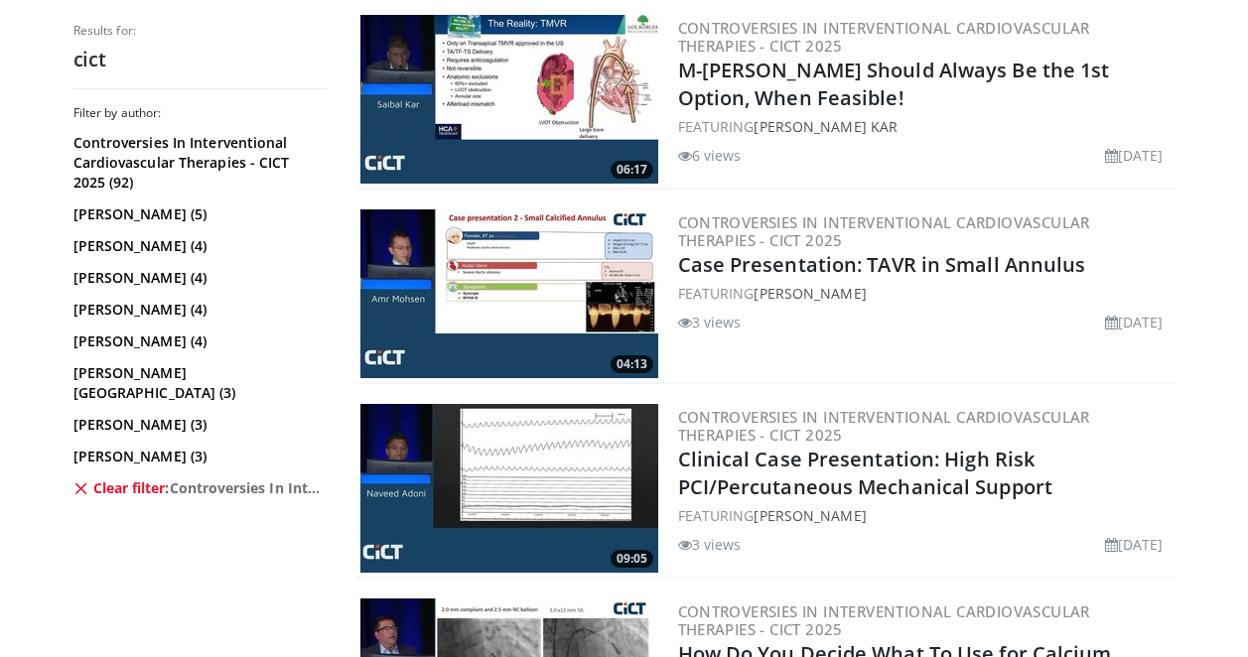
scroll to position [2437, 0]
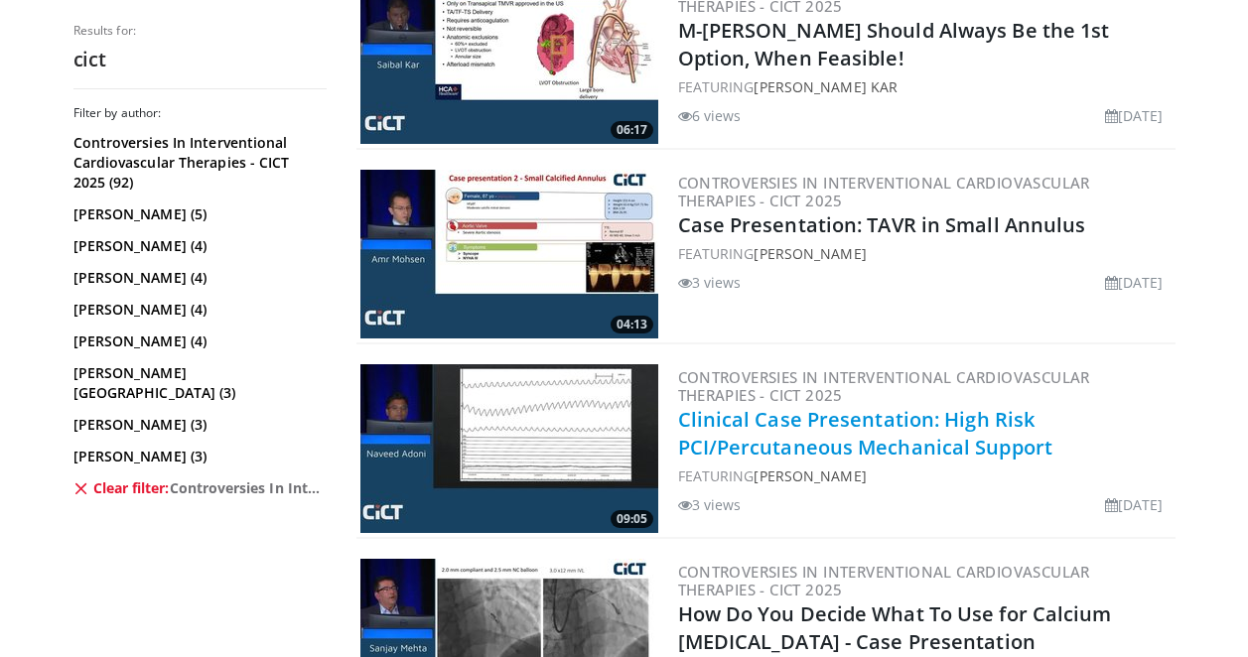
click at [898, 449] on link "Clinical Case Presentation: High Risk PCI/Percutaneous Mechanical Support" at bounding box center [865, 433] width 375 height 55
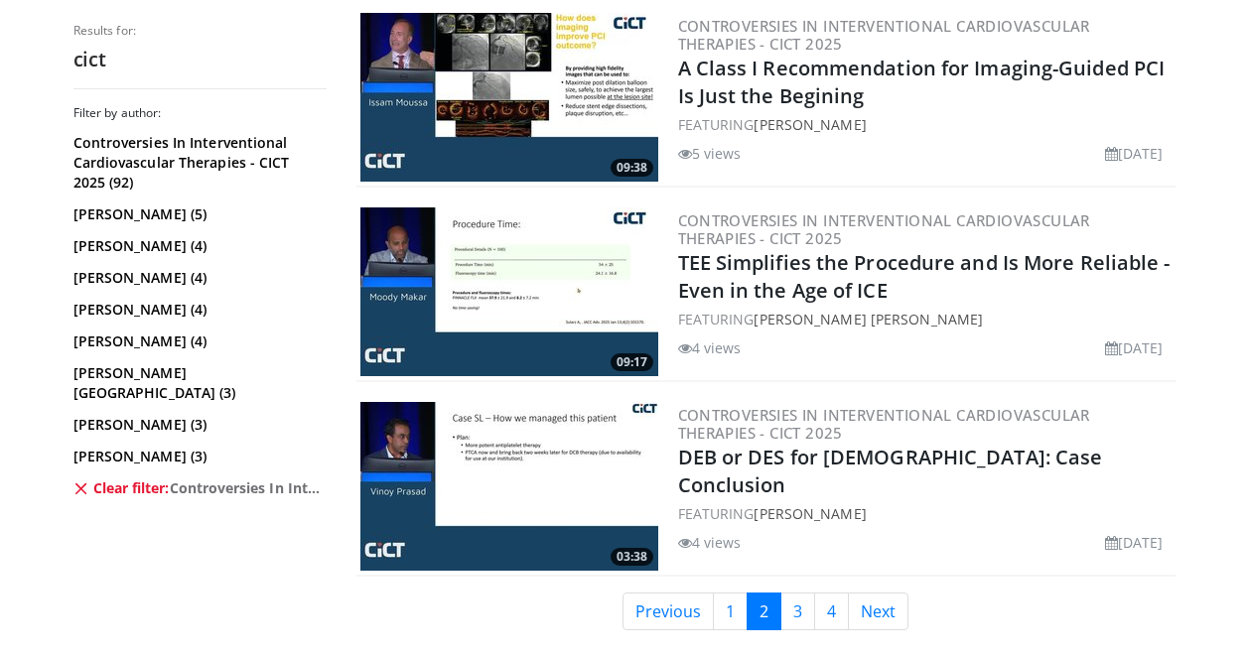
scroll to position [4988, 0]
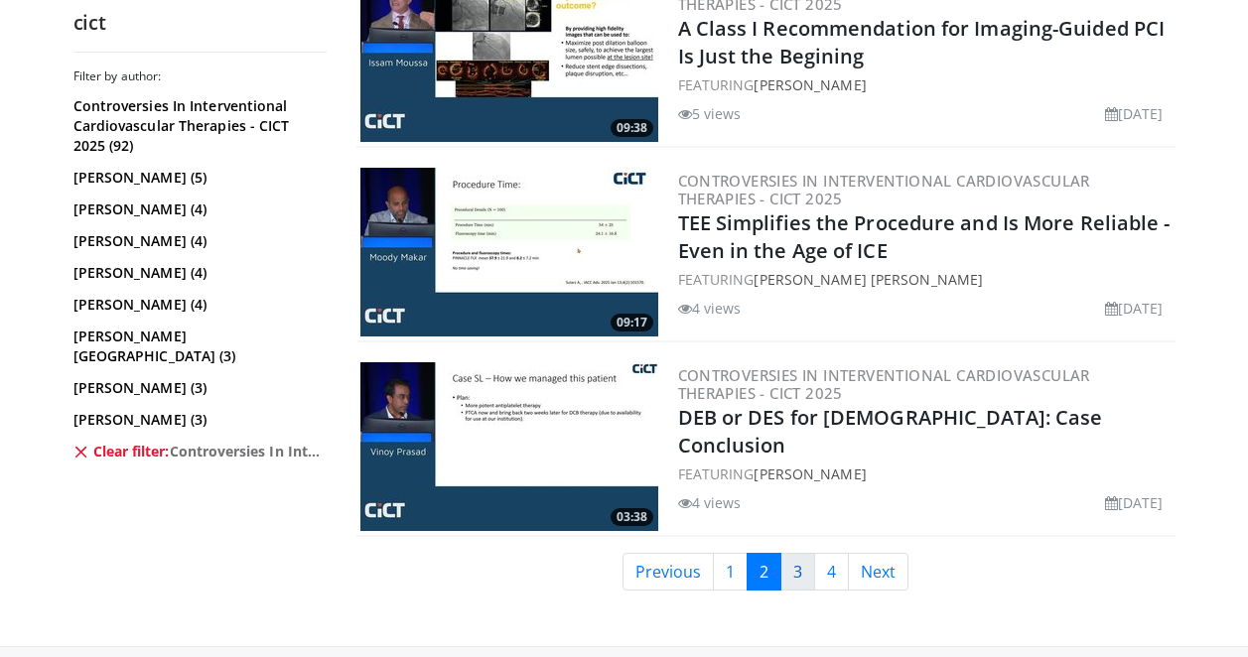
click at [793, 559] on link "3" at bounding box center [797, 572] width 35 height 38
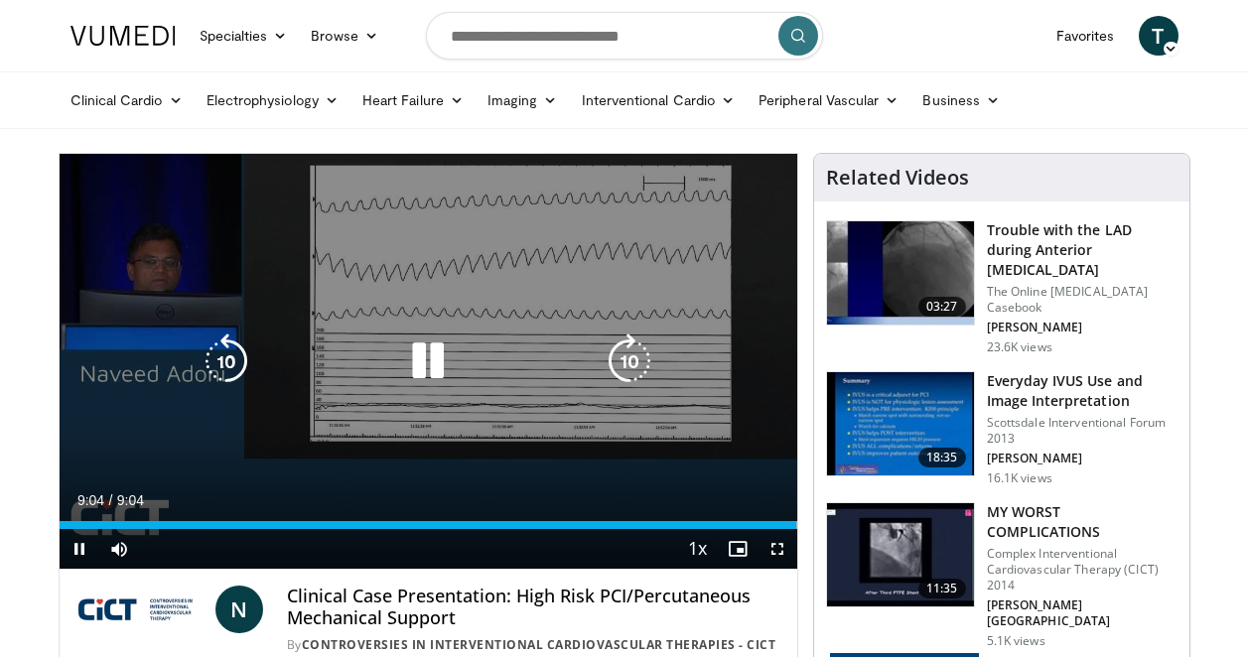
click at [596, 381] on div "10 seconds Tap to unmute" at bounding box center [429, 361] width 738 height 415
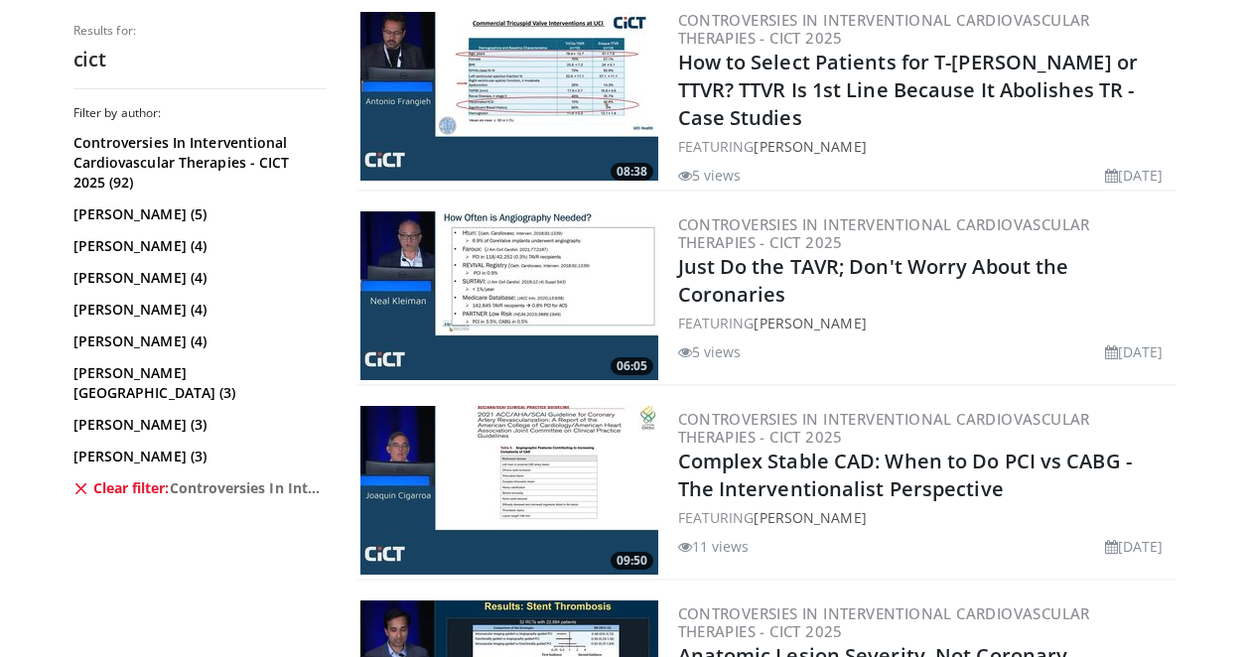
scroll to position [1045, 0]
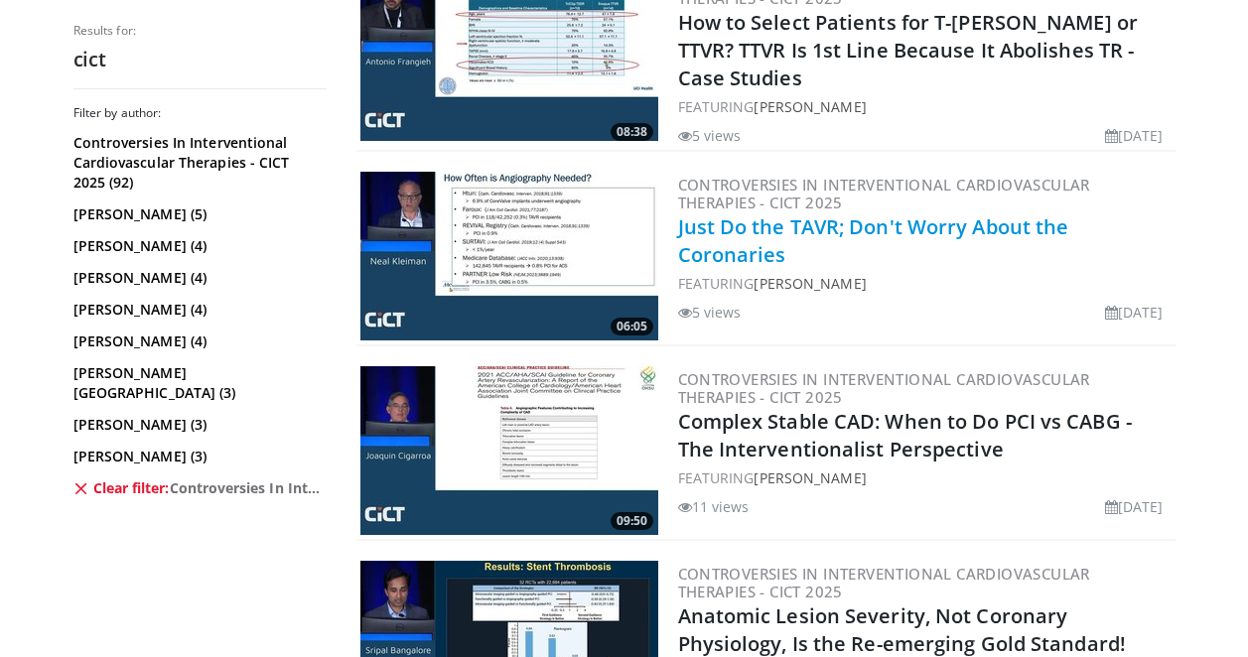
click at [807, 219] on link "Just Do the TAVR; Don't Worry About the Coronaries" at bounding box center [873, 240] width 391 height 55
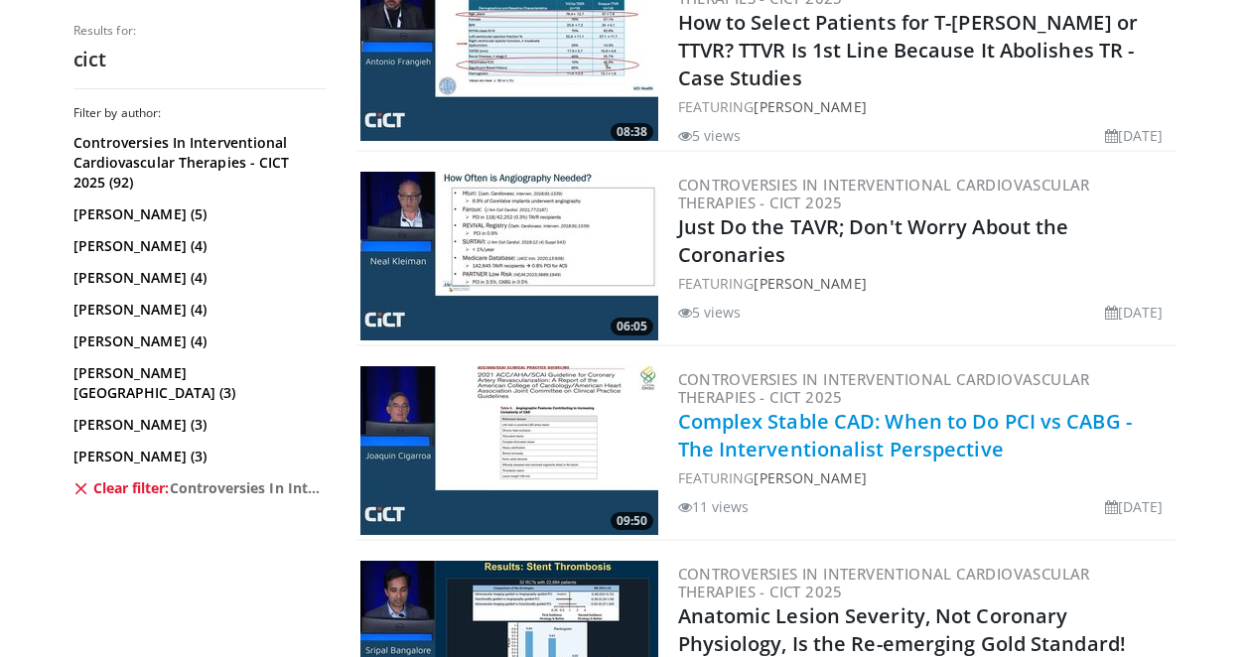
click at [873, 415] on link "Complex Stable CAD: When to Do PCI vs CABG - The Interventionalist Perspective" at bounding box center [905, 435] width 454 height 55
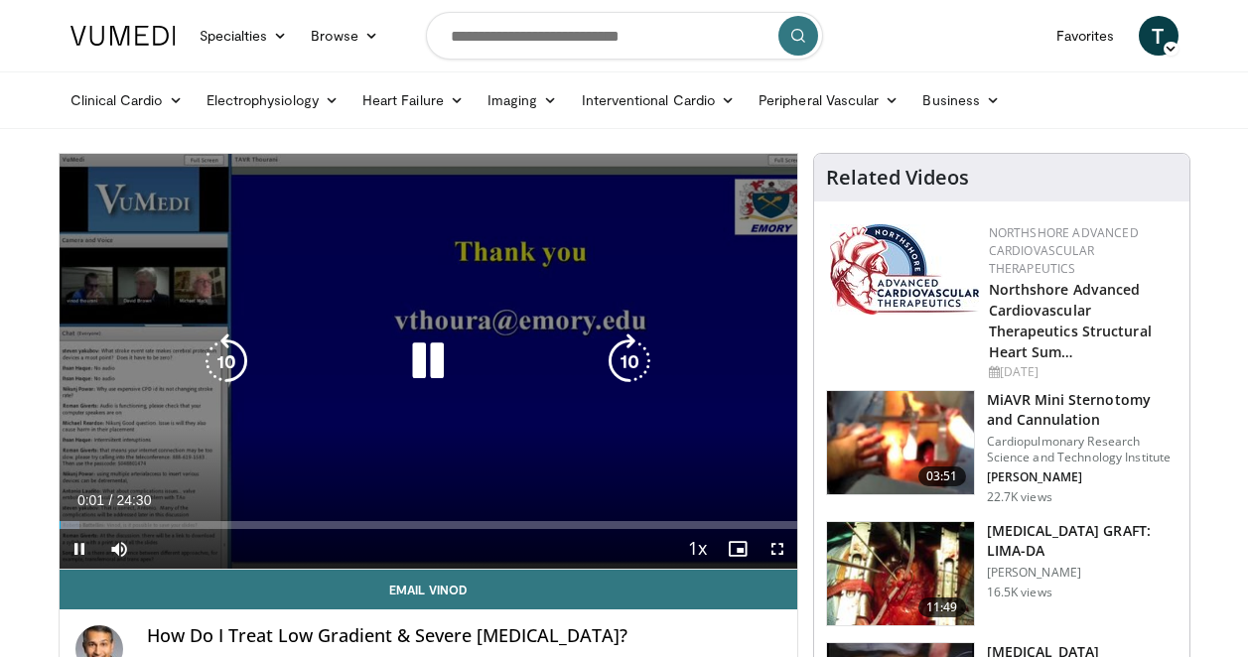
click at [446, 356] on icon "Video Player" at bounding box center [428, 362] width 56 height 56
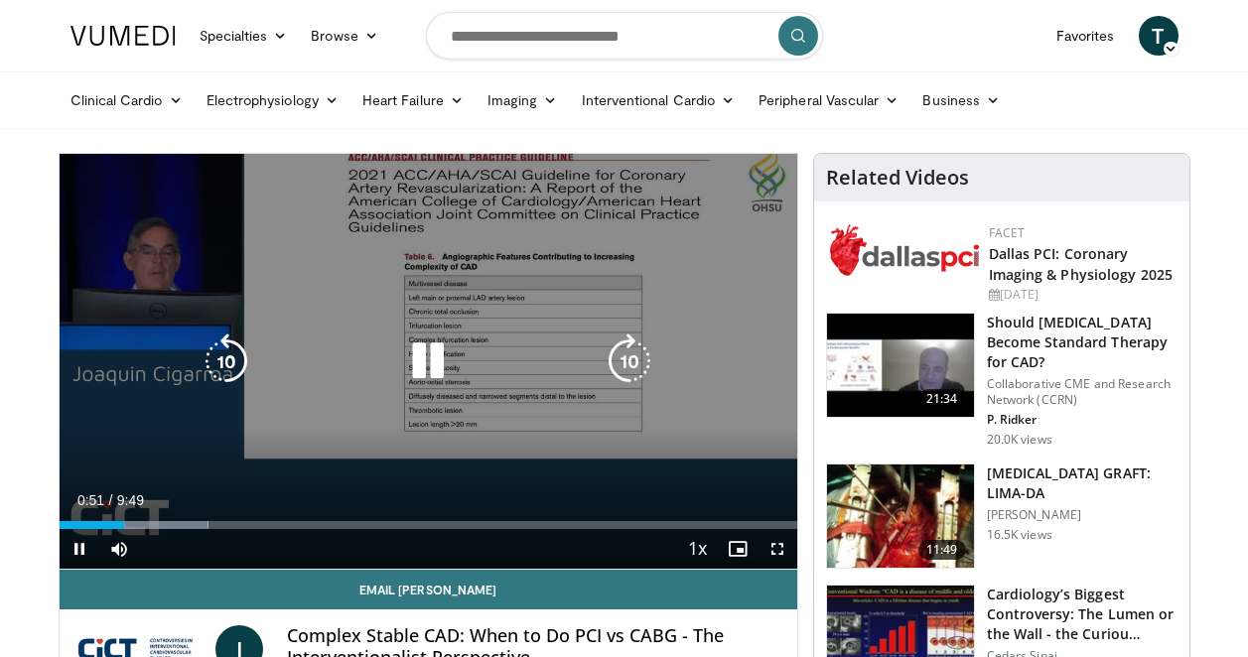
click at [424, 360] on icon "Video Player" at bounding box center [428, 362] width 56 height 56
click at [416, 354] on icon "Video Player" at bounding box center [428, 362] width 56 height 56
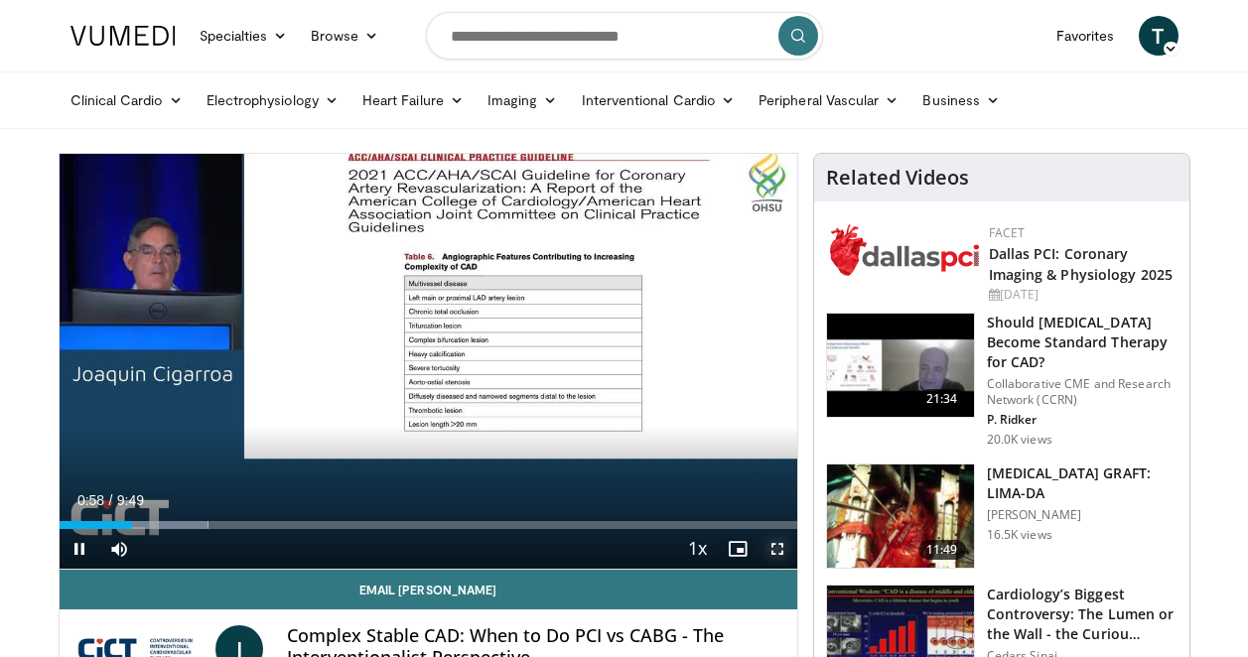
click at [777, 546] on span "Video Player" at bounding box center [777, 549] width 40 height 40
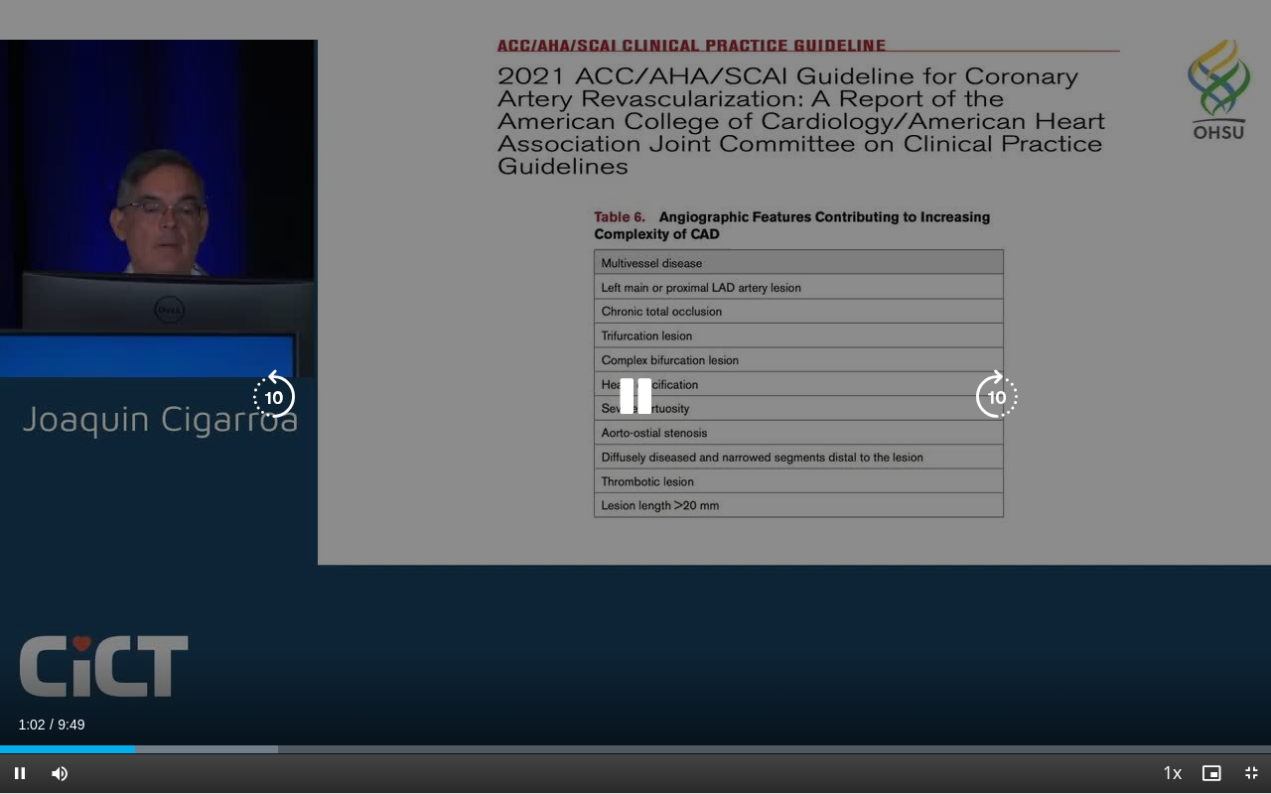
click at [658, 656] on div "10 seconds Tap to unmute" at bounding box center [635, 396] width 1271 height 793
click at [718, 656] on div "10 seconds Tap to unmute" at bounding box center [635, 396] width 1271 height 793
click at [712, 656] on div "10 seconds Tap to unmute" at bounding box center [635, 396] width 1271 height 793
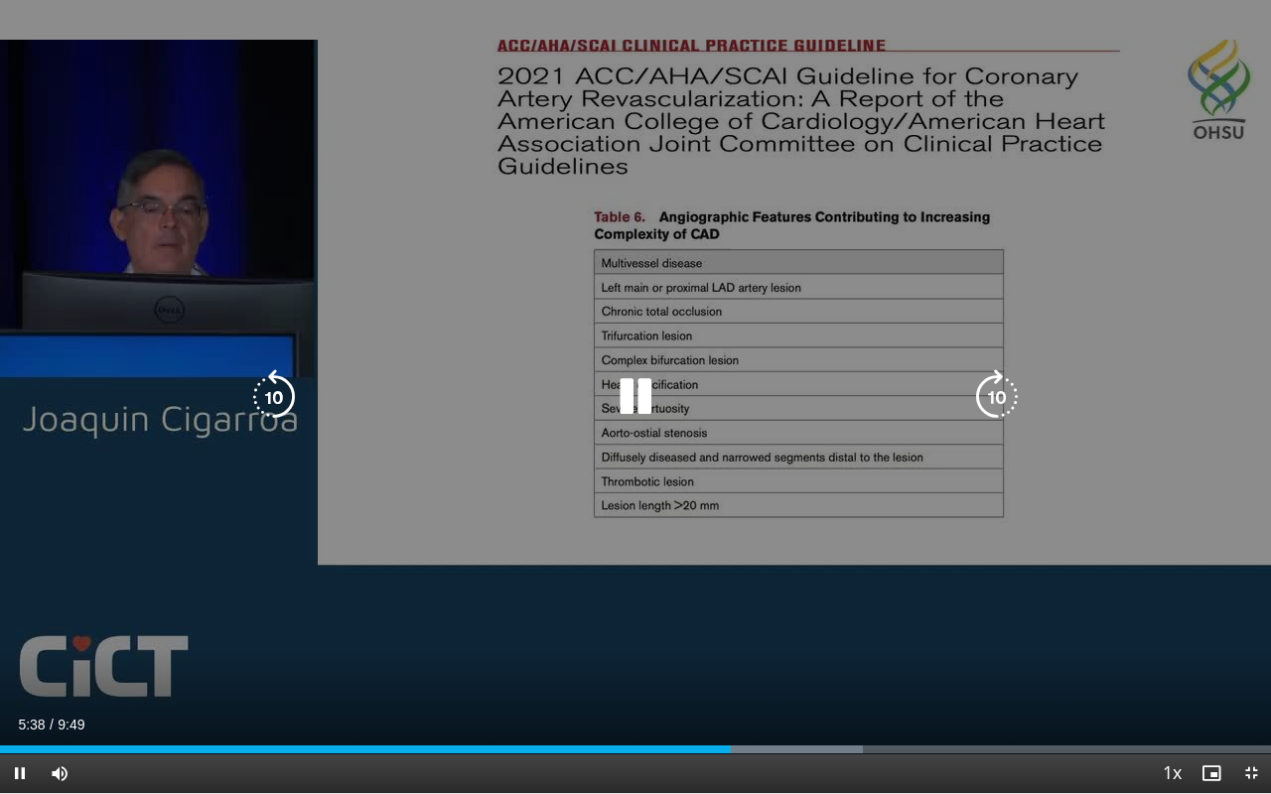
click at [638, 392] on icon "Video Player" at bounding box center [636, 397] width 56 height 56
click at [635, 398] on icon "Video Player" at bounding box center [636, 397] width 56 height 56
click at [615, 396] on icon "Video Player" at bounding box center [636, 397] width 56 height 56
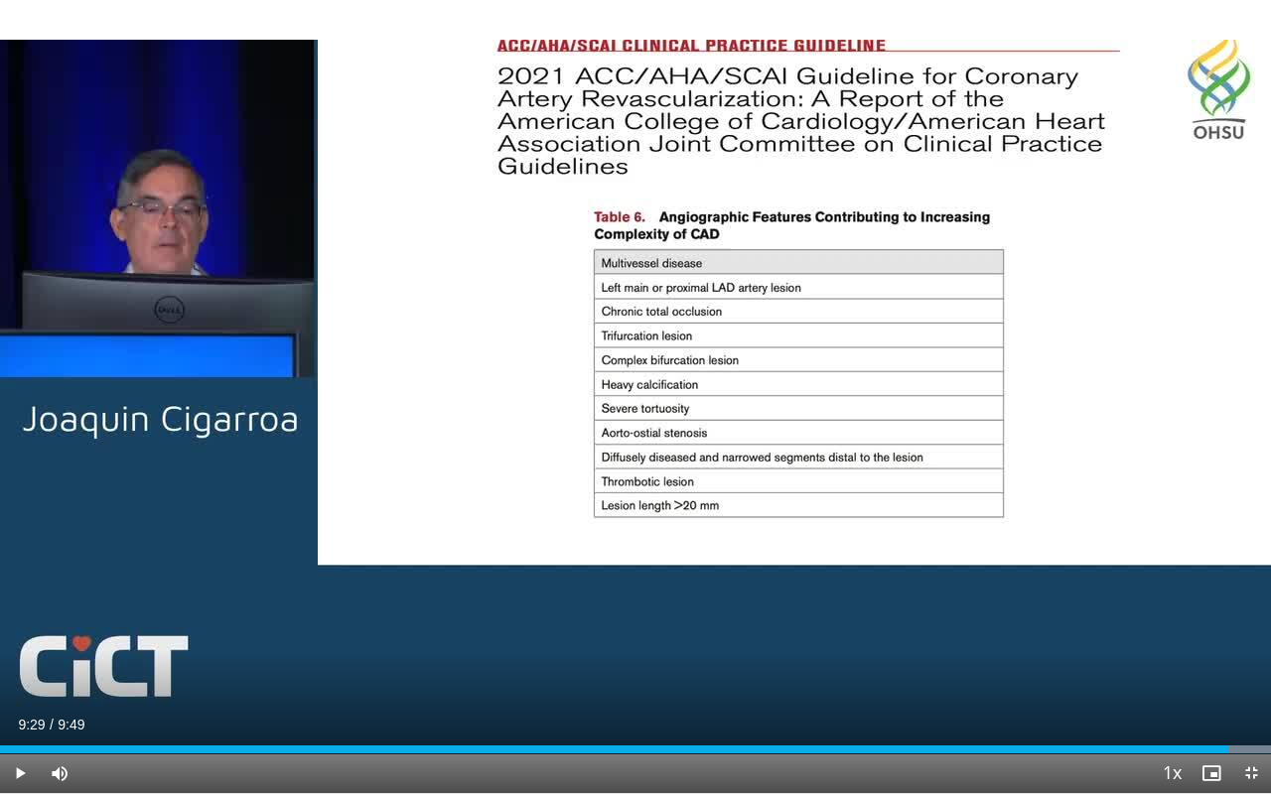
click at [615, 396] on div "10 seconds Tap to unmute" at bounding box center [635, 396] width 1271 height 793
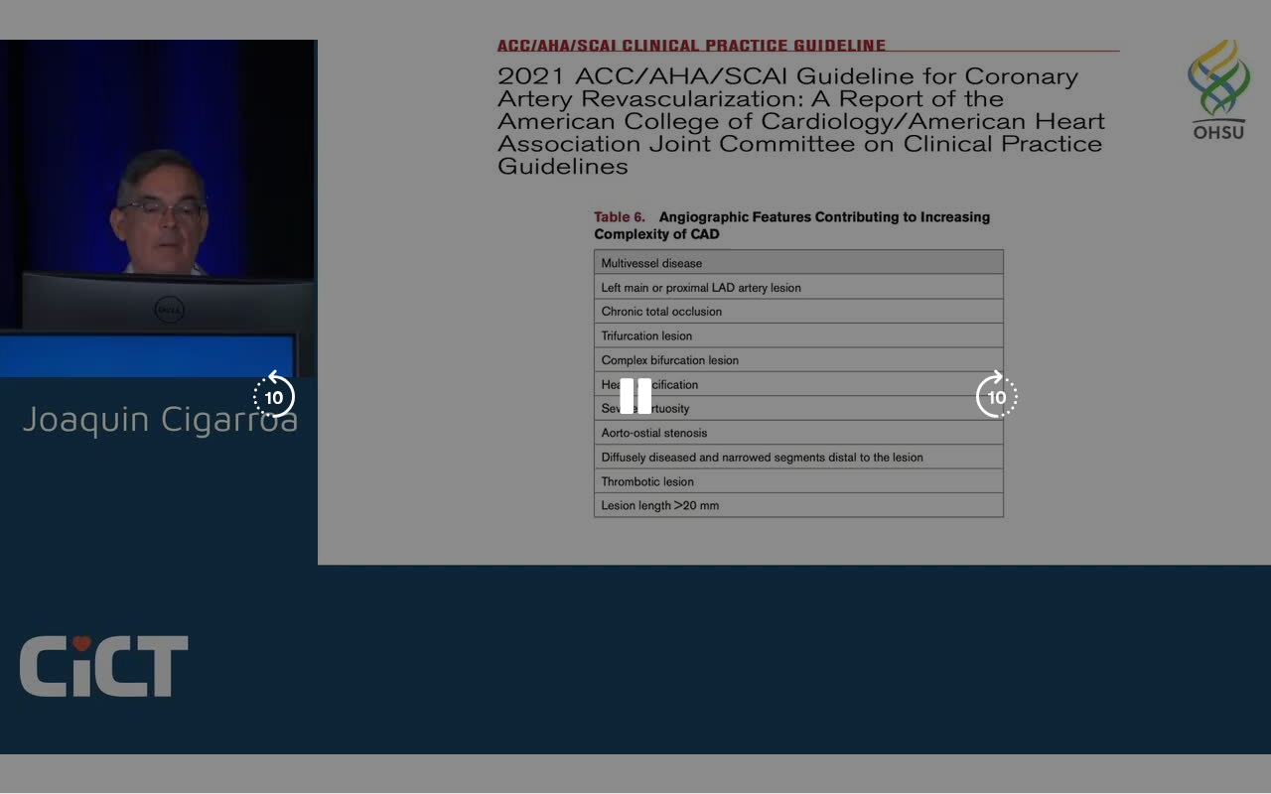
click at [616, 395] on icon "Video Player" at bounding box center [636, 397] width 56 height 56
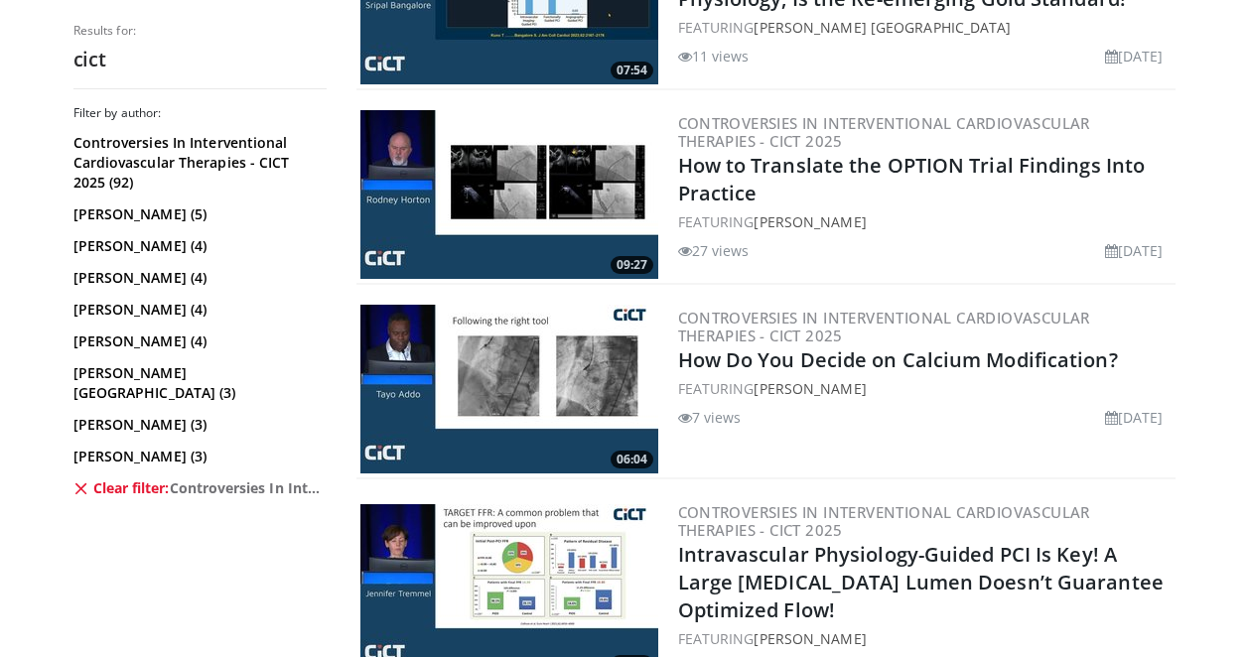
scroll to position [2693, 0]
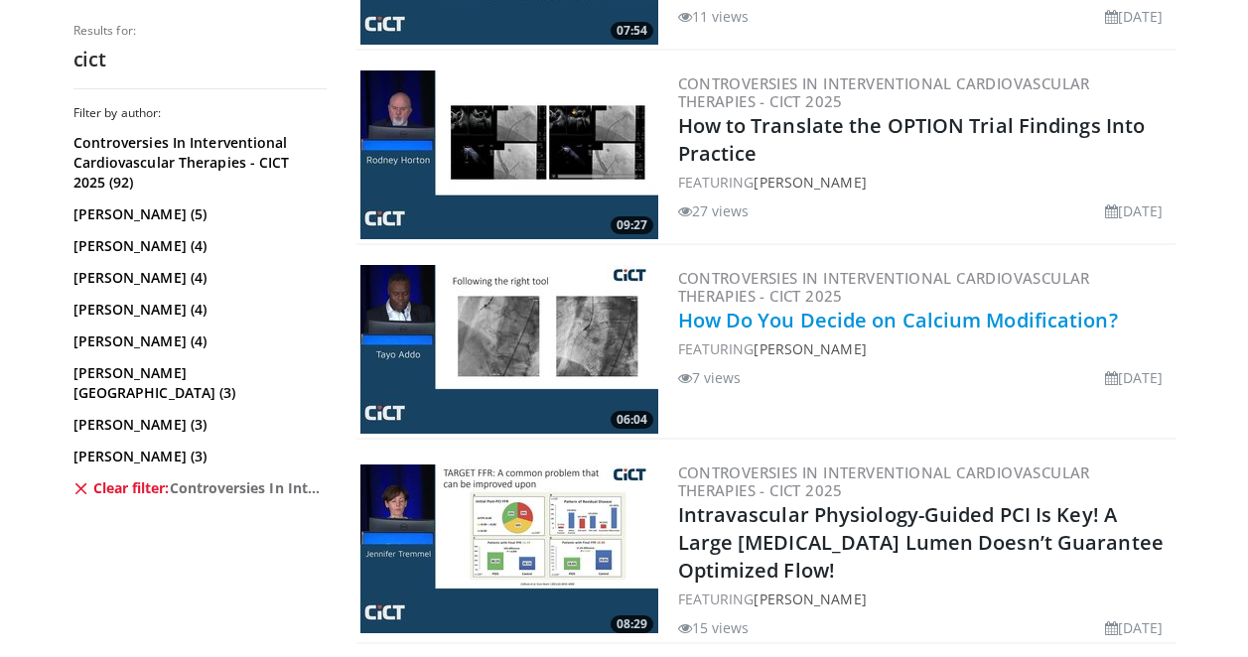
click at [859, 317] on link "How Do You Decide on Calcium Modification?" at bounding box center [898, 320] width 440 height 27
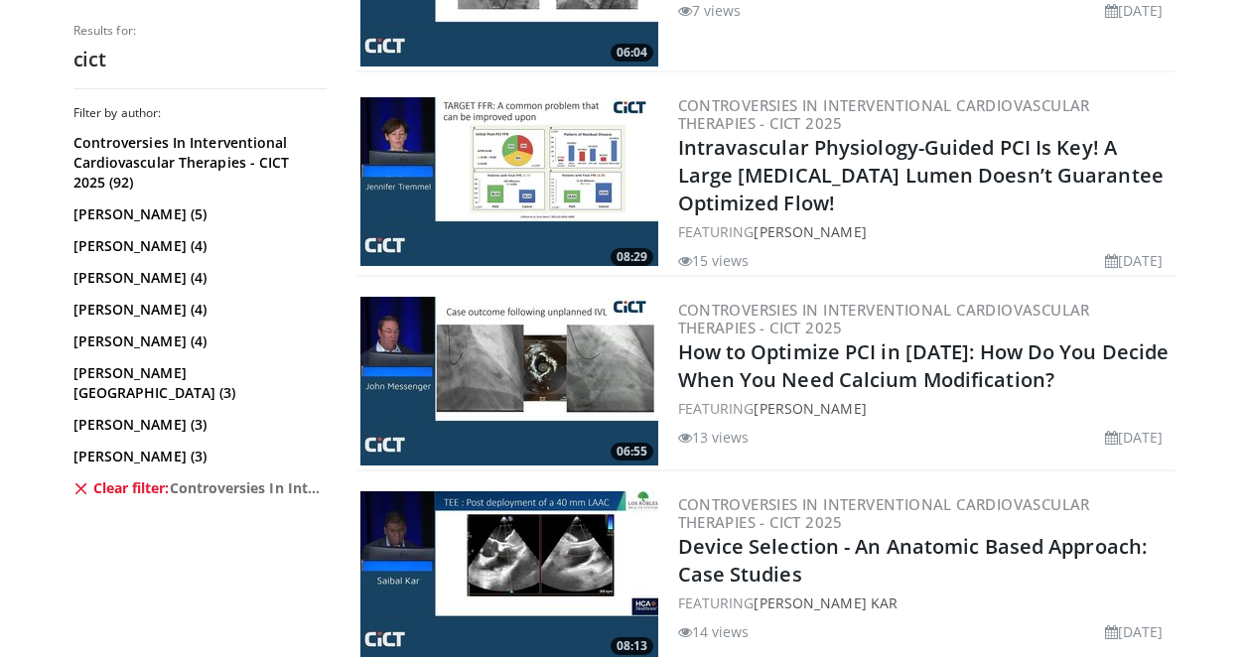
scroll to position [3100, 0]
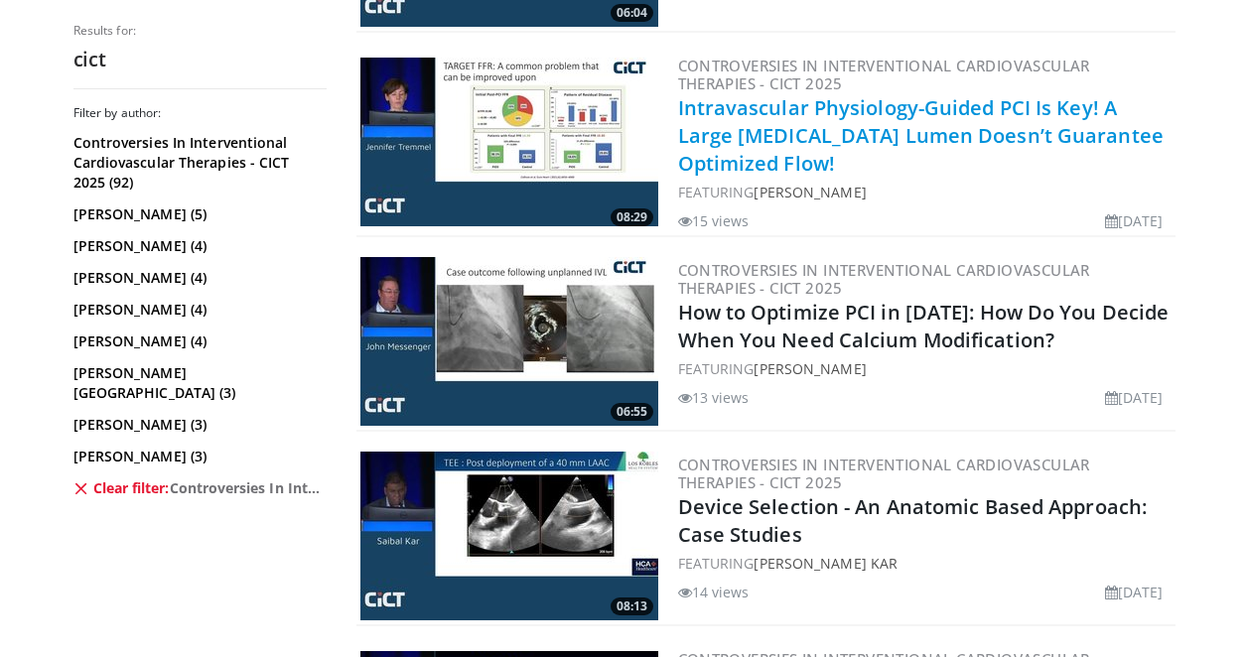
click at [726, 112] on link "Intravascular Physiology-Guided PCI Is Key! A Large Stent Lumen Doesn’t Guarant…" at bounding box center [920, 135] width 485 height 82
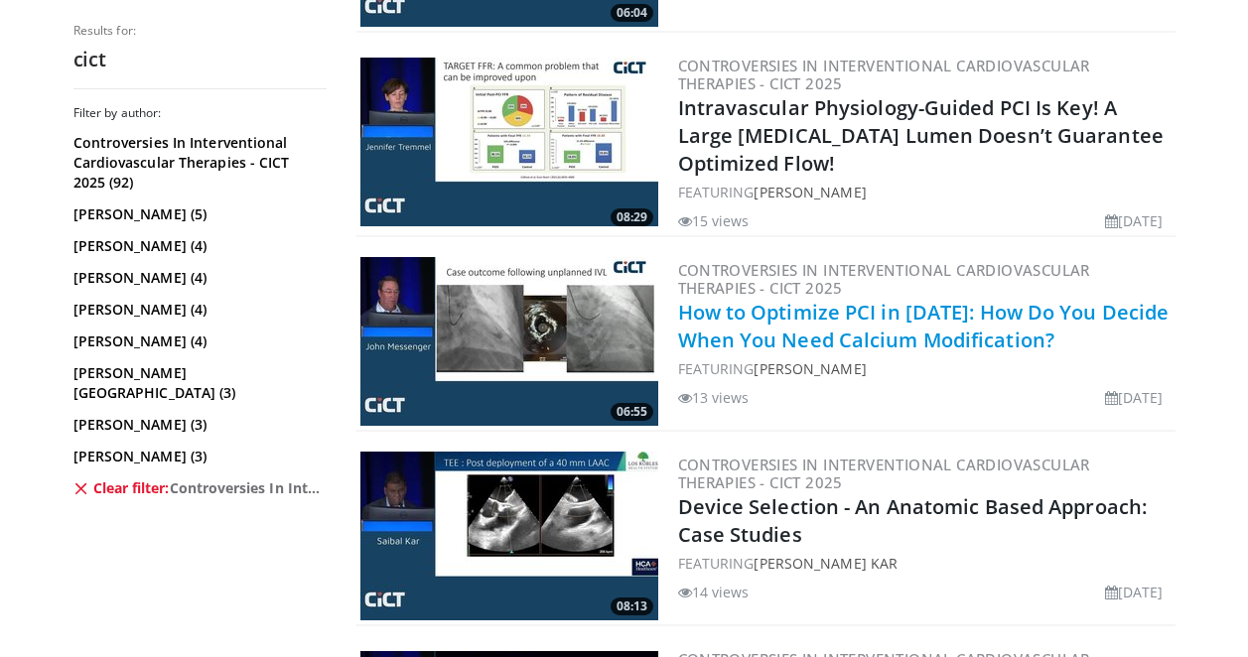
click at [929, 315] on link "How to Optimize PCI in [DATE]: How Do You Decide When You Need Calcium Modifica…" at bounding box center [923, 326] width 491 height 55
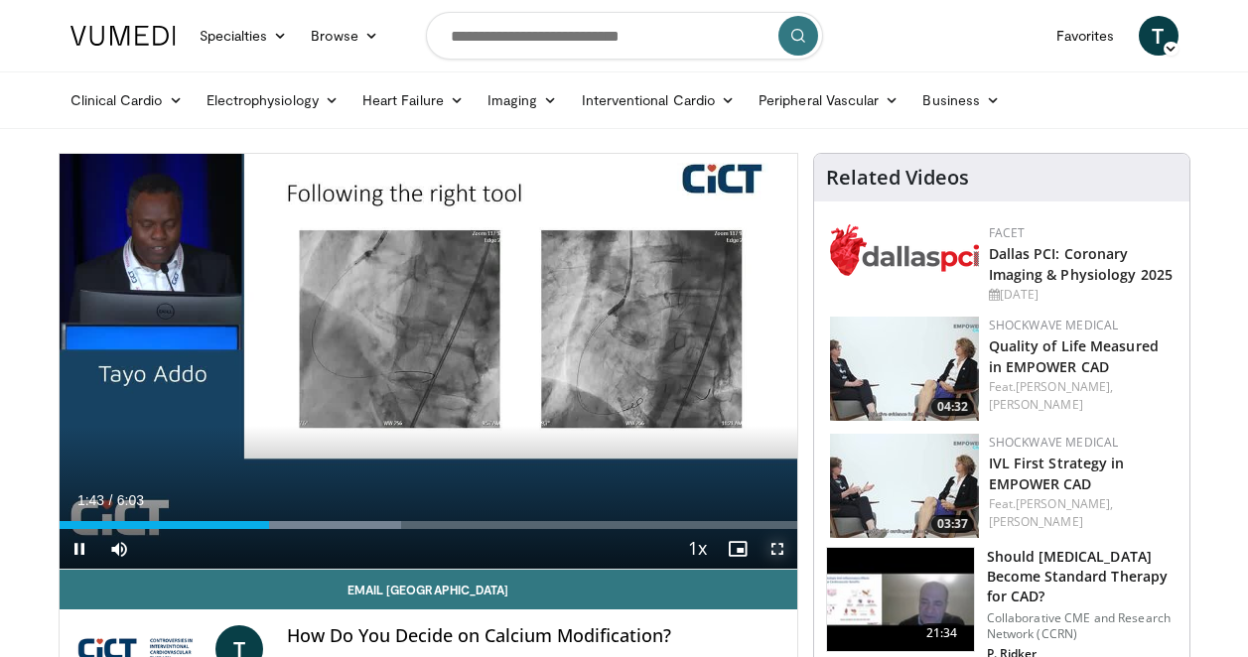
click at [782, 545] on span "Video Player" at bounding box center [777, 549] width 40 height 40
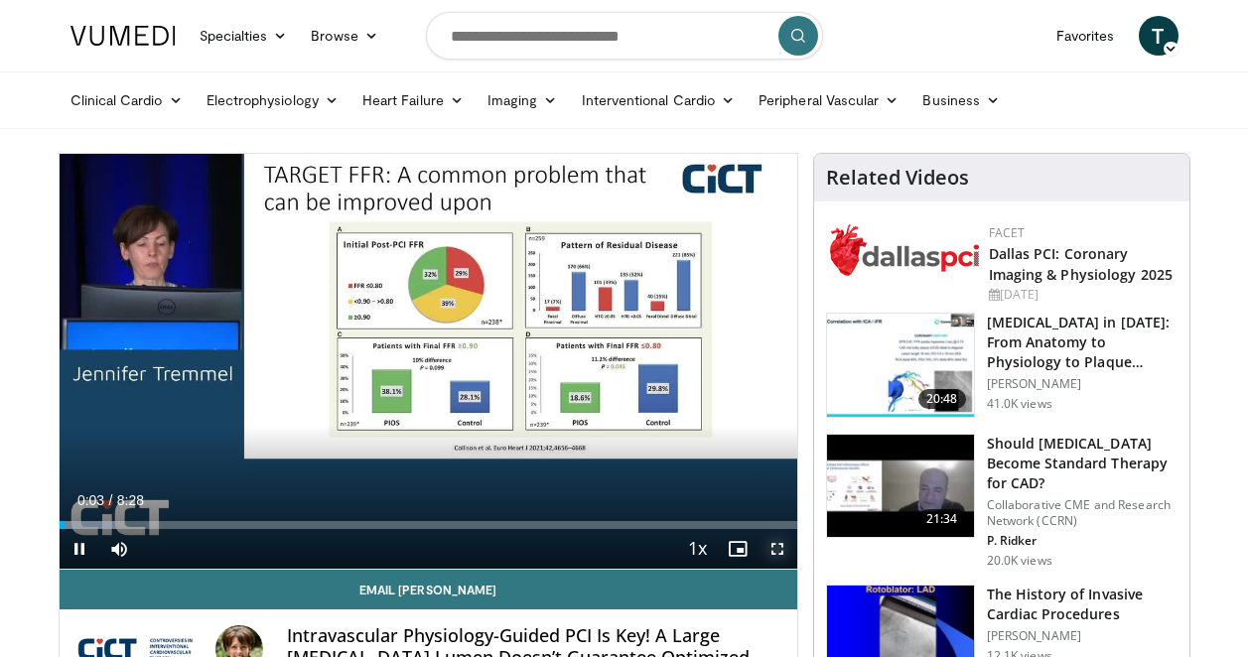
click at [779, 535] on span "Video Player" at bounding box center [777, 549] width 40 height 40
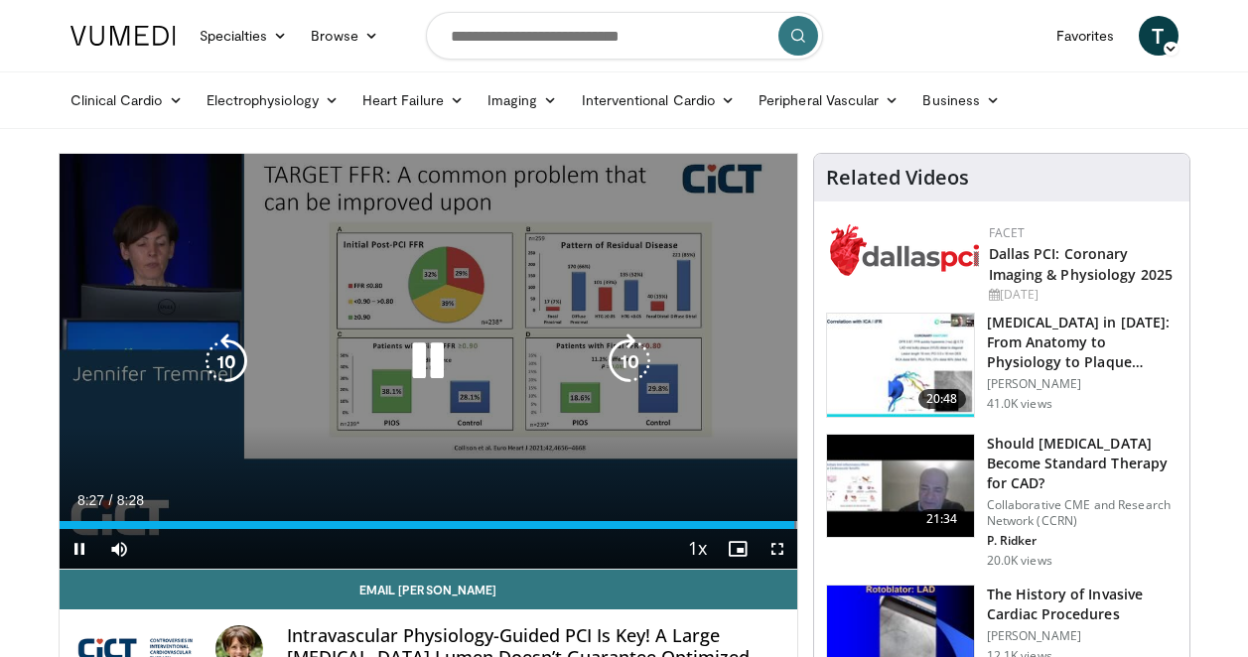
click at [682, 348] on div "10 seconds Tap to unmute" at bounding box center [429, 361] width 738 height 415
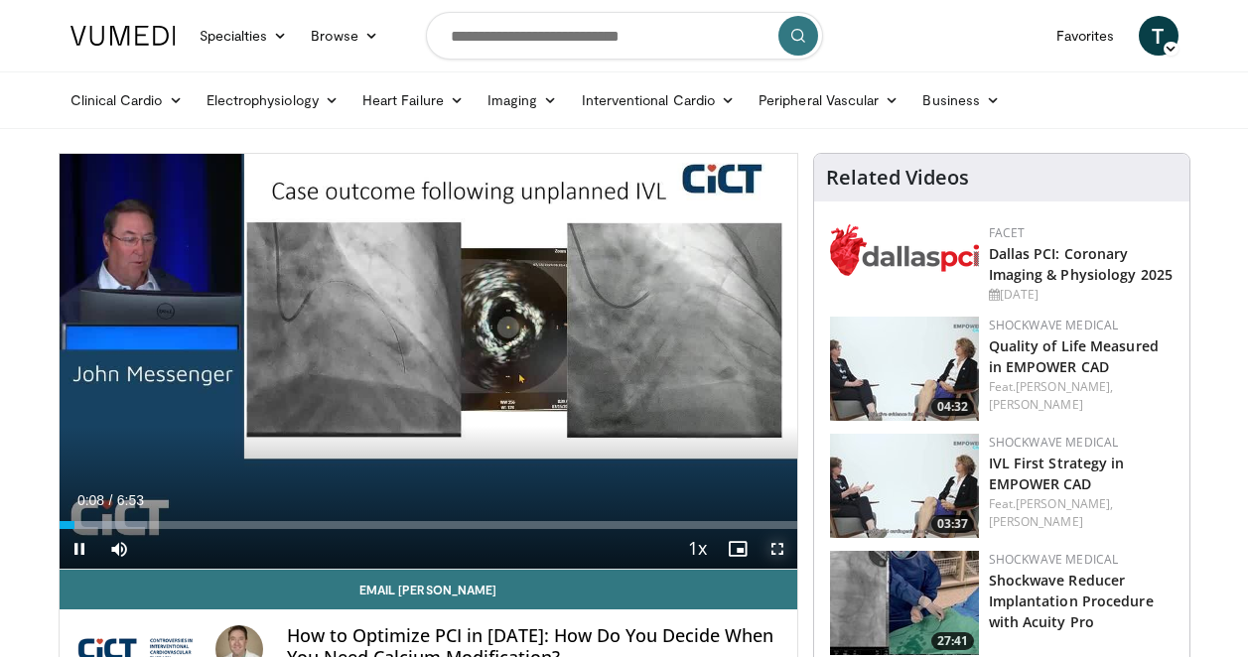
click at [776, 550] on span "Video Player" at bounding box center [777, 549] width 40 height 40
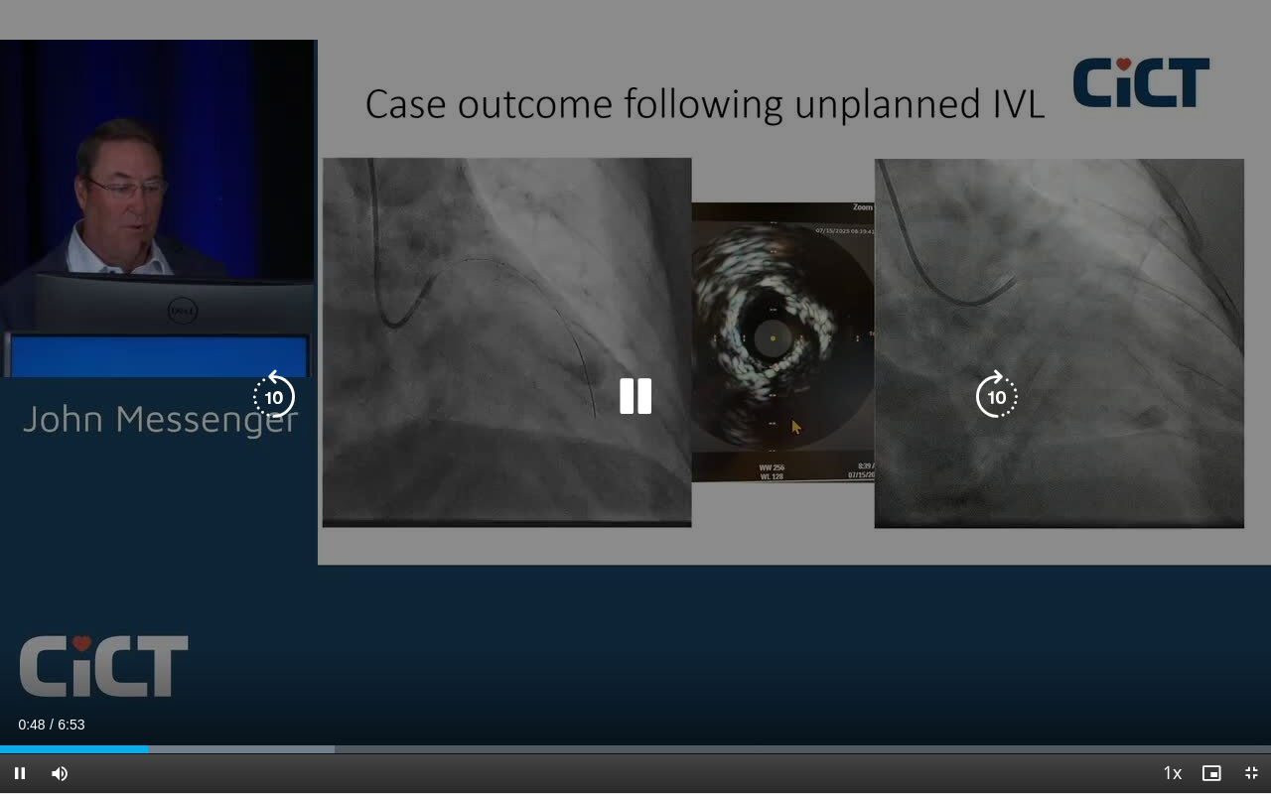
click at [630, 388] on icon "Video Player" at bounding box center [636, 397] width 56 height 56
click at [622, 388] on icon "Video Player" at bounding box center [636, 397] width 56 height 56
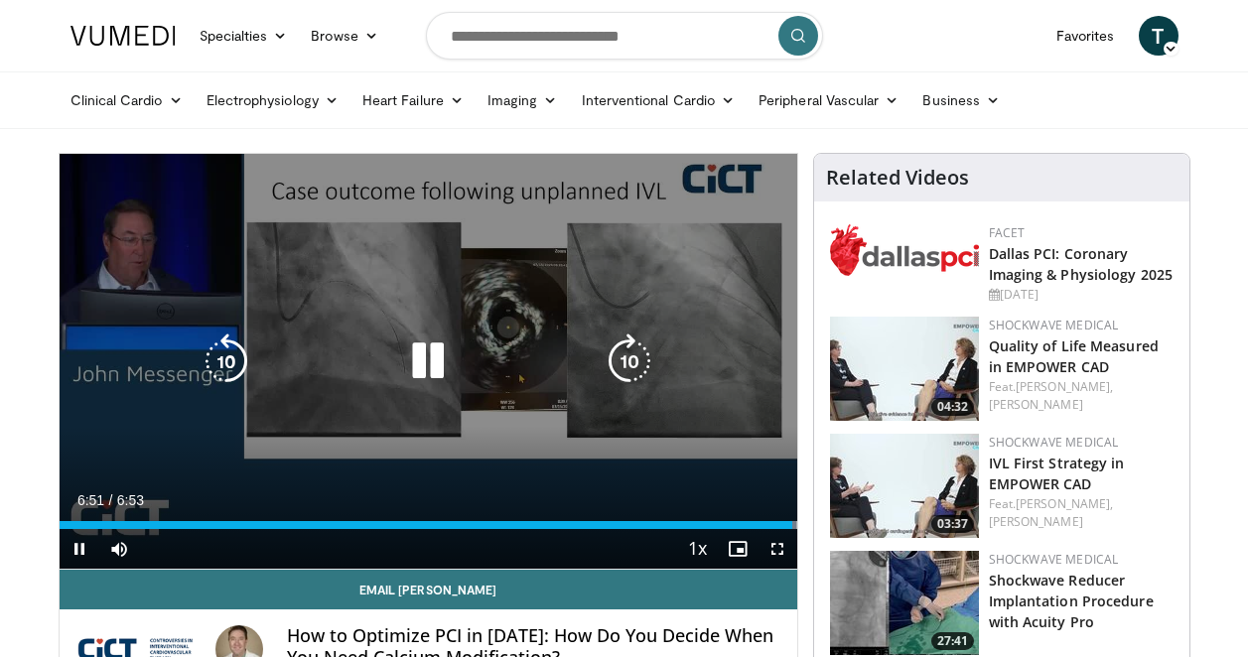
click at [426, 359] on icon "Video Player" at bounding box center [428, 362] width 56 height 56
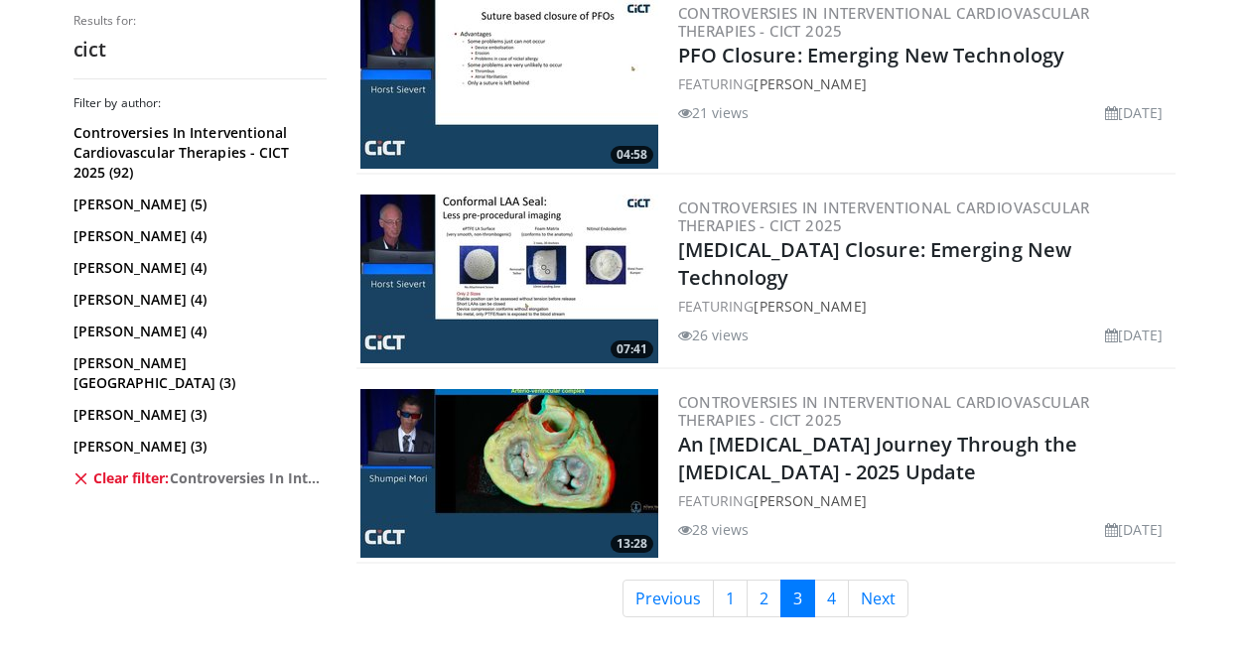
scroll to position [4984, 0]
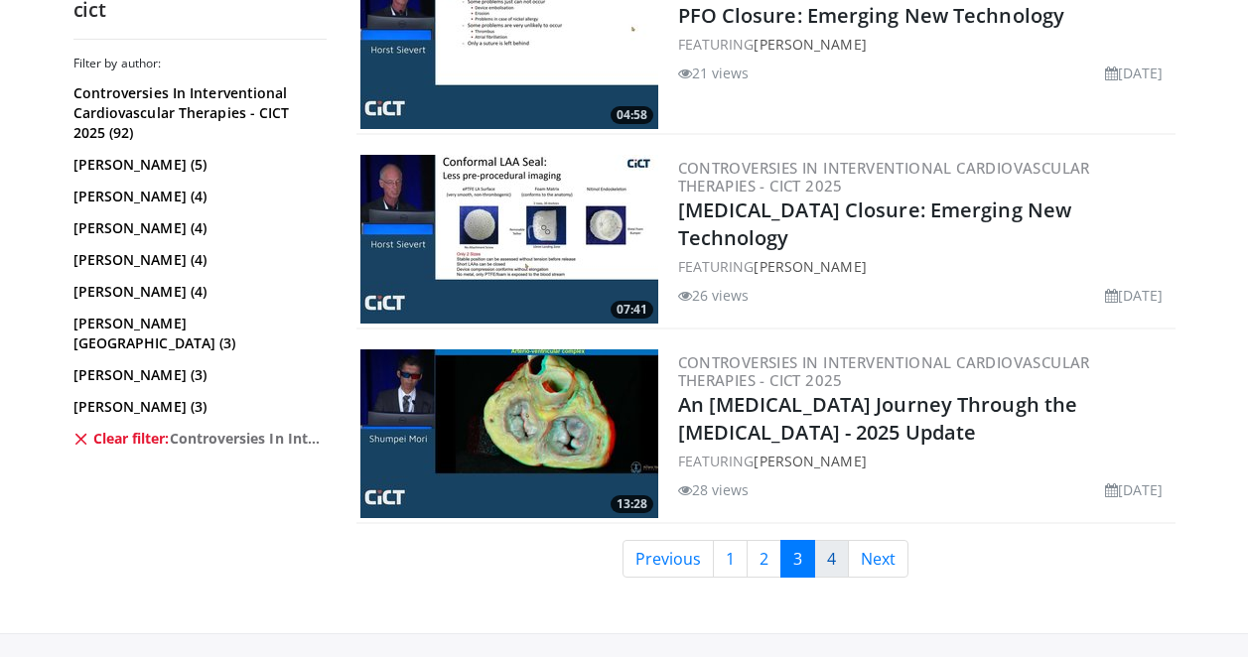
click at [835, 540] on link "4" at bounding box center [831, 559] width 35 height 38
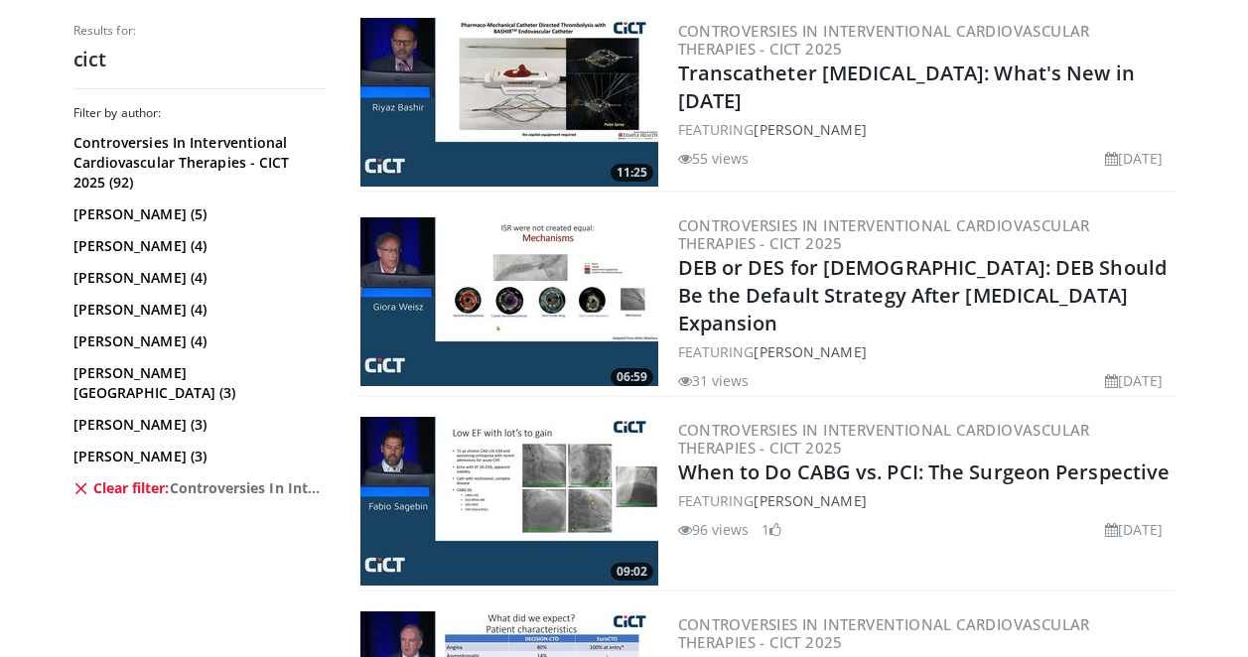
scroll to position [2320, 0]
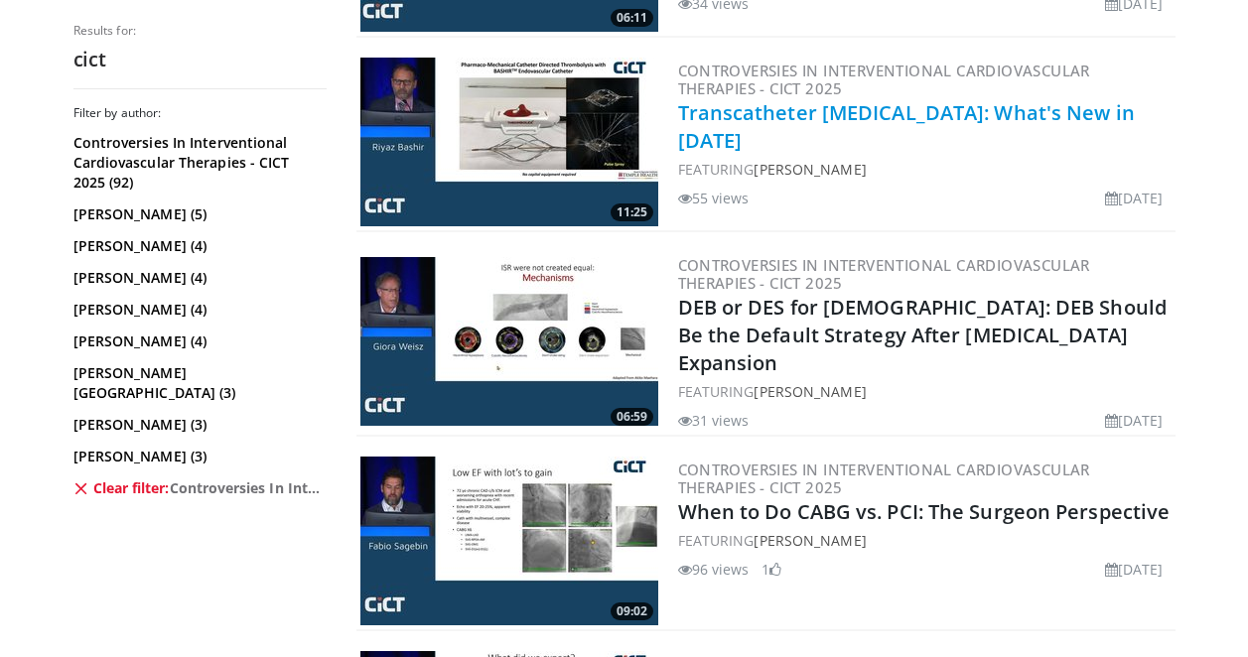
click at [949, 110] on link "Transcatheter Pulmonary Thrombectomy: What's New in 2025" at bounding box center [906, 126] width 457 height 55
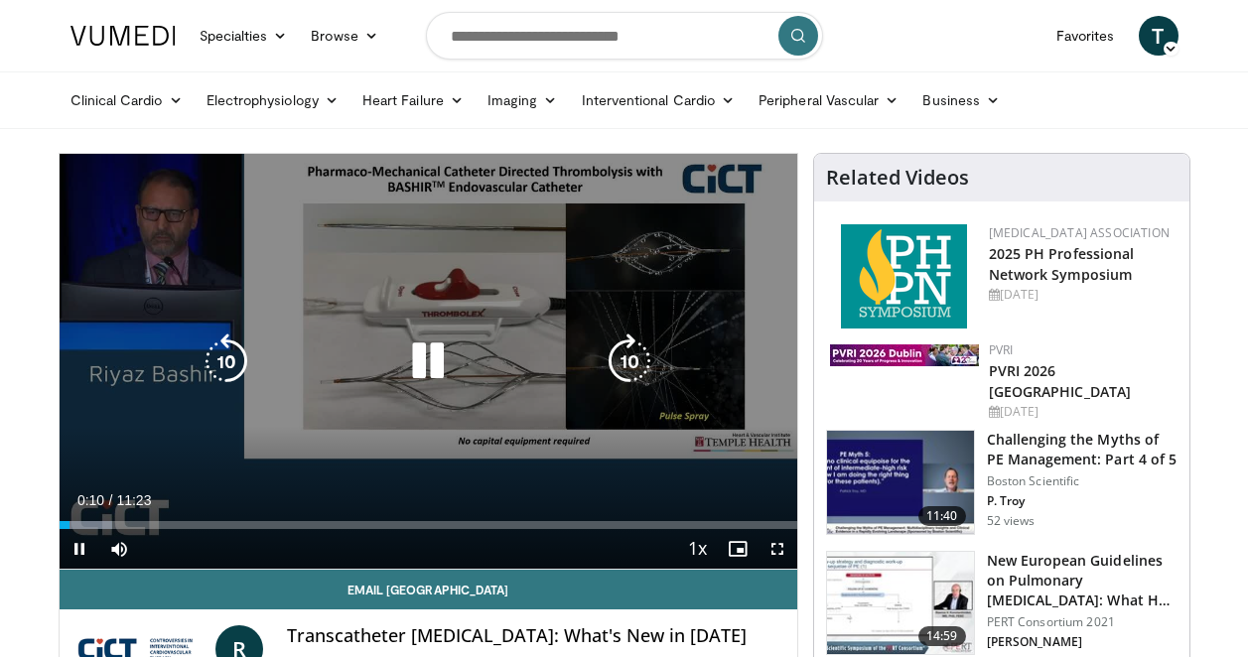
click at [425, 366] on icon "Video Player" at bounding box center [428, 362] width 56 height 56
click at [418, 368] on icon "Video Player" at bounding box center [428, 362] width 56 height 56
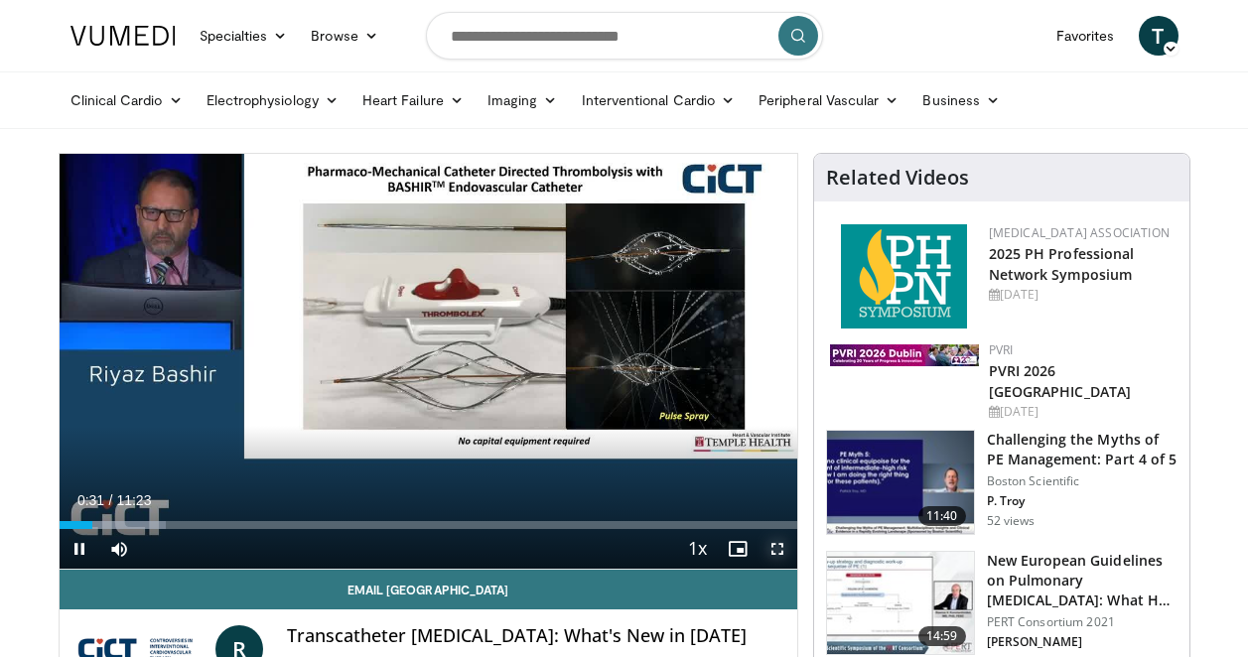
click at [773, 548] on span "Video Player" at bounding box center [777, 549] width 40 height 40
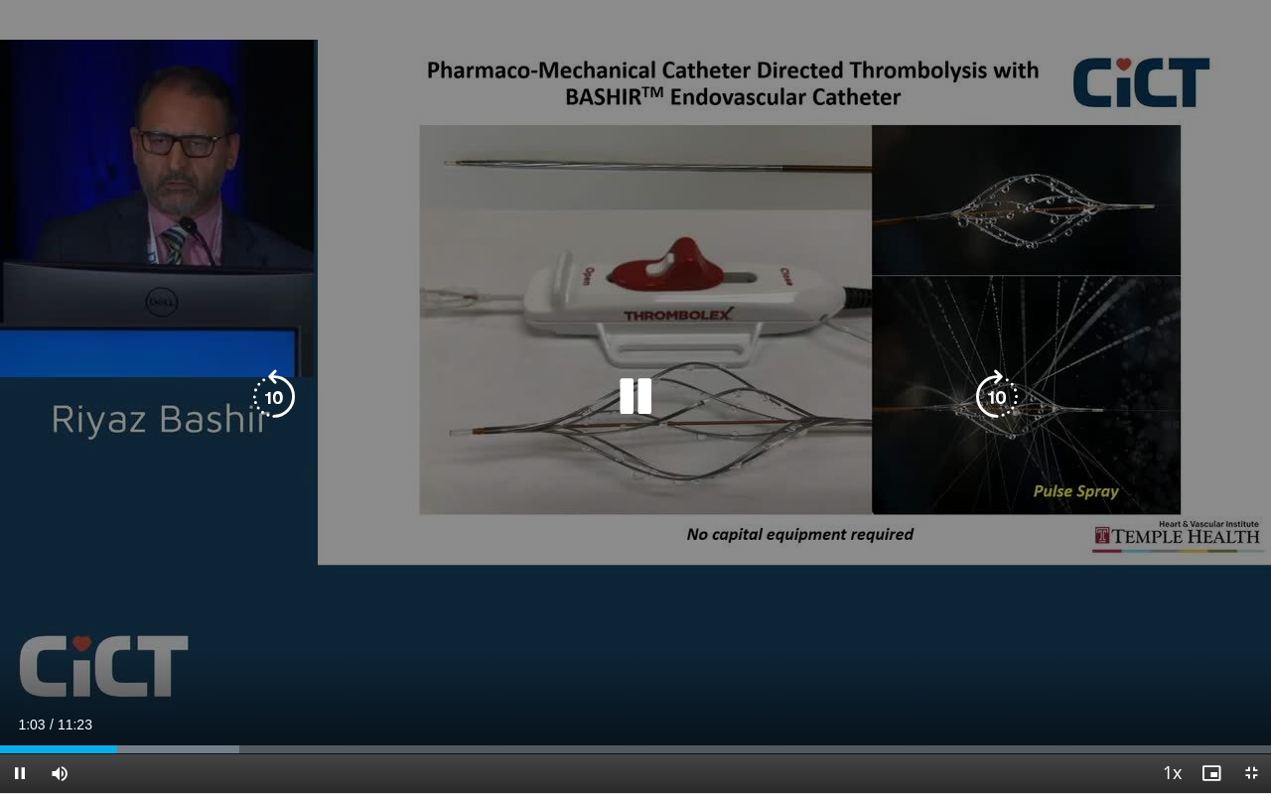
click at [643, 402] on icon "Video Player" at bounding box center [636, 397] width 56 height 56
click at [280, 392] on icon "Video Player" at bounding box center [274, 397] width 56 height 56
click at [630, 388] on icon "Video Player" at bounding box center [636, 397] width 56 height 56
click at [617, 396] on icon "Video Player" at bounding box center [636, 397] width 56 height 56
click at [628, 388] on icon "Video Player" at bounding box center [636, 397] width 56 height 56
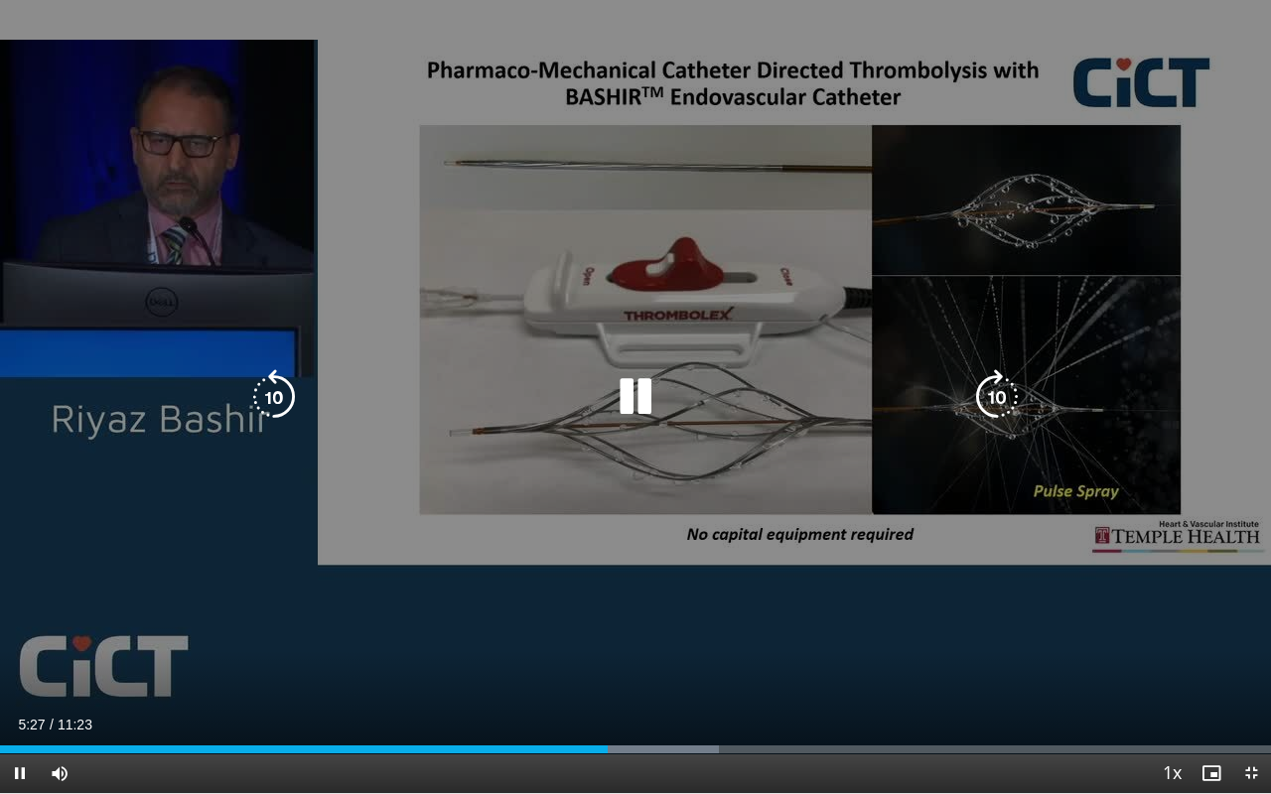
click at [274, 388] on icon "Video Player" at bounding box center [274, 397] width 56 height 56
click at [285, 397] on icon "Video Player" at bounding box center [274, 397] width 56 height 56
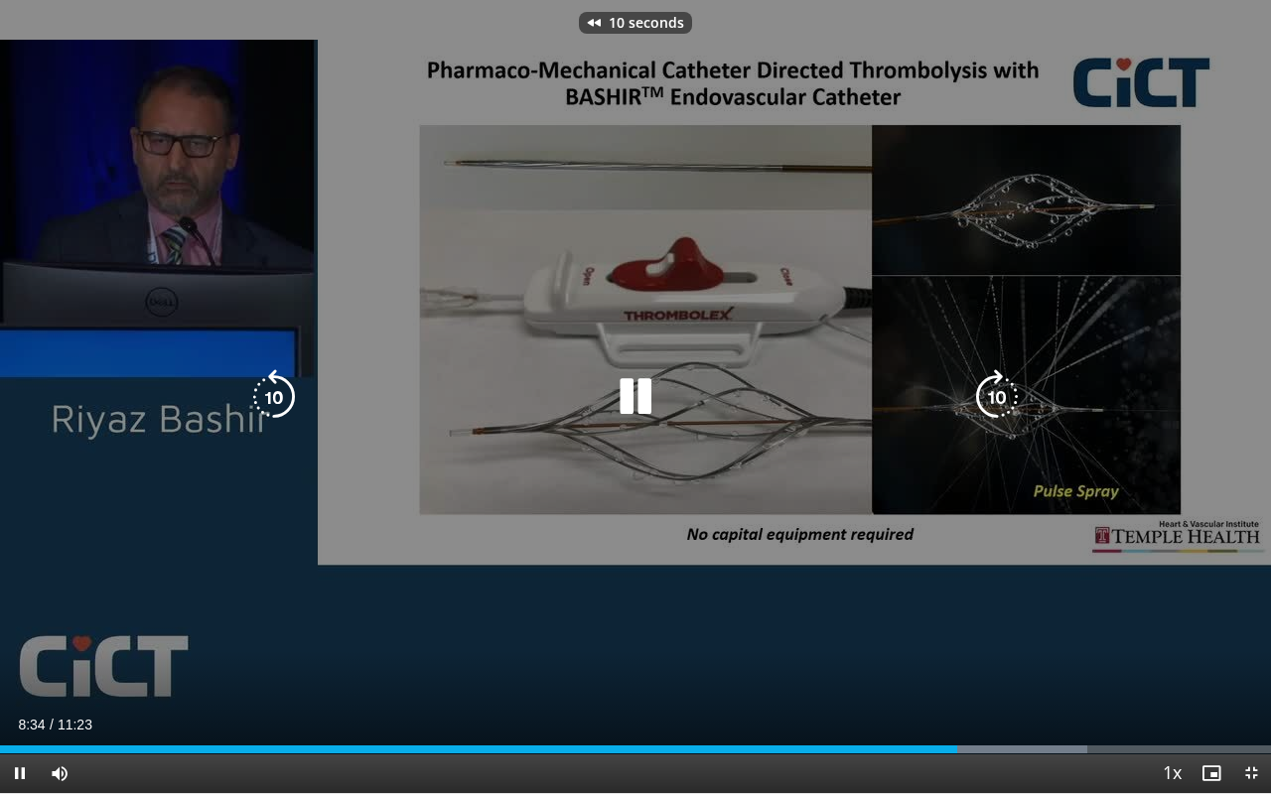
click at [285, 397] on icon "Video Player" at bounding box center [274, 397] width 56 height 56
click at [276, 407] on icon "Video Player" at bounding box center [274, 397] width 56 height 56
click at [1000, 385] on icon "Video Player" at bounding box center [997, 397] width 56 height 56
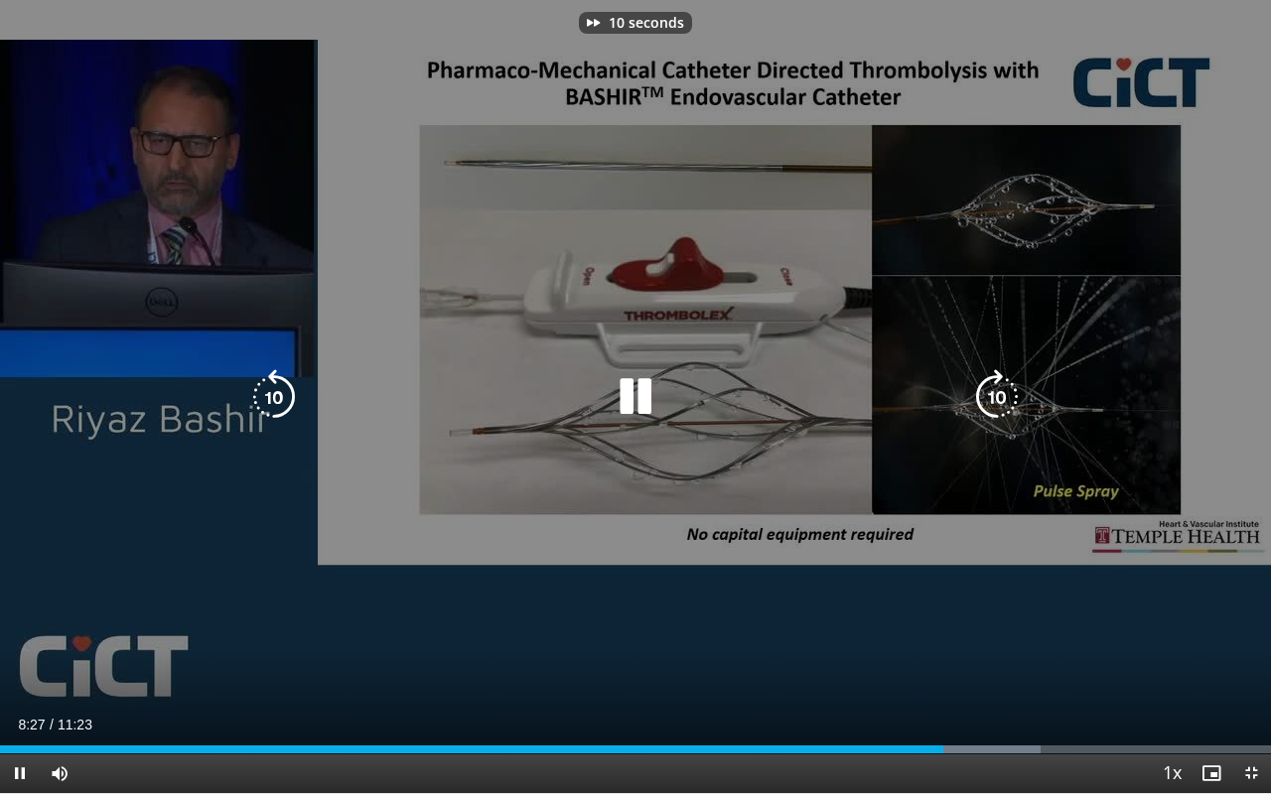
click at [1000, 385] on icon "Video Player" at bounding box center [997, 397] width 56 height 56
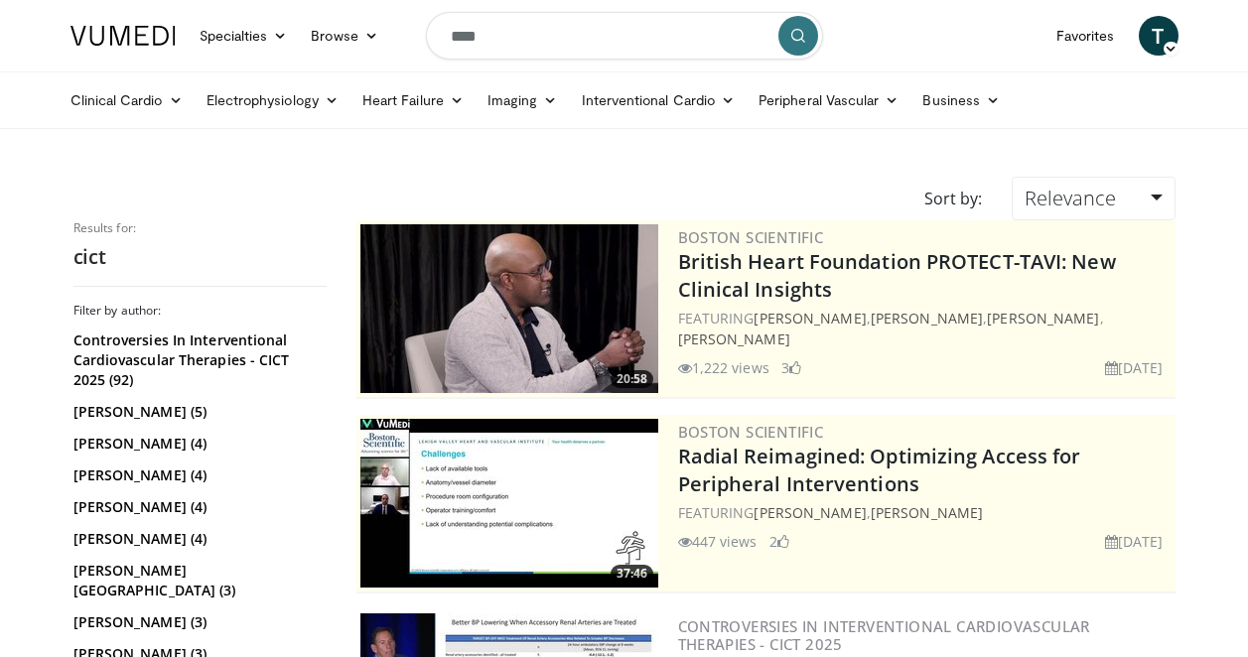
scroll to position [2320, 0]
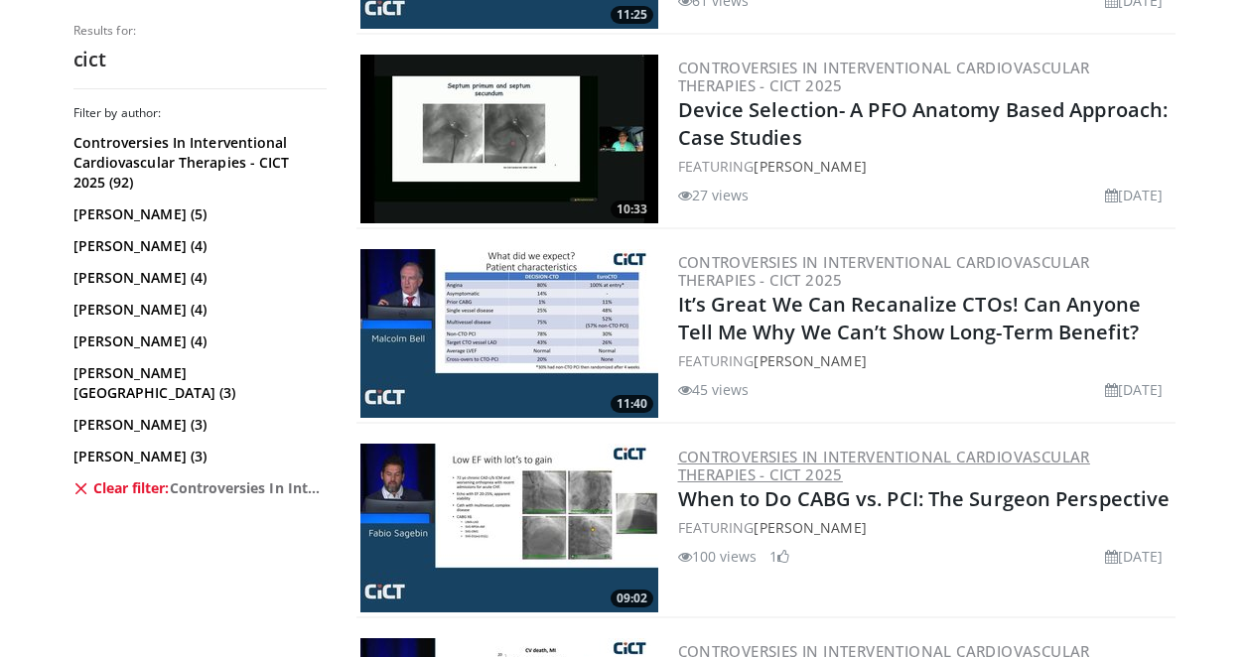
click at [968, 447] on link "Controversies in Interventional Cardiovascular Therapies - CICT 2025" at bounding box center [884, 466] width 412 height 38
click at [553, 521] on img at bounding box center [509, 528] width 298 height 169
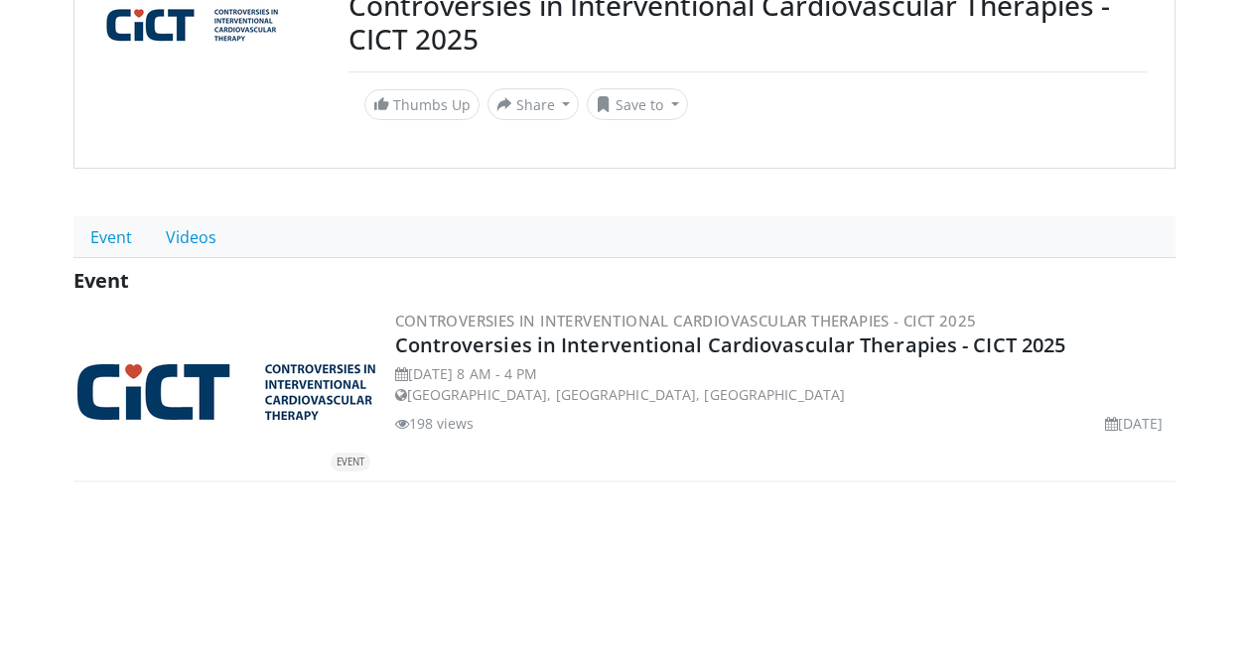
scroll to position [276, 0]
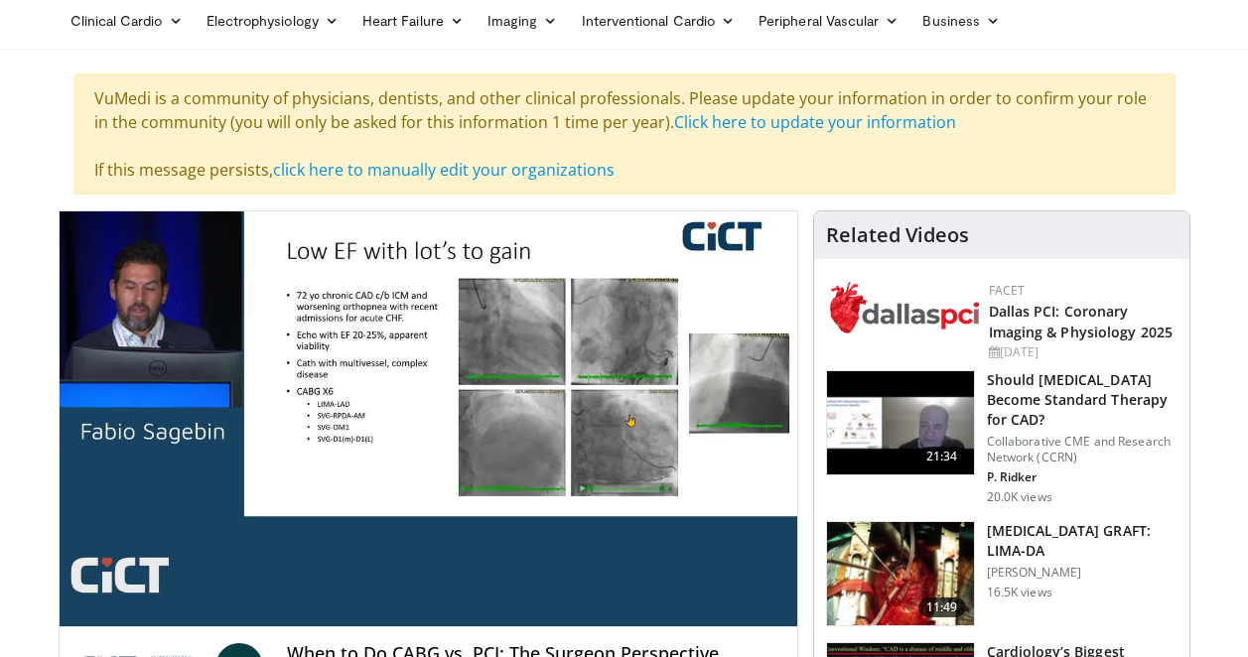
scroll to position [119, 0]
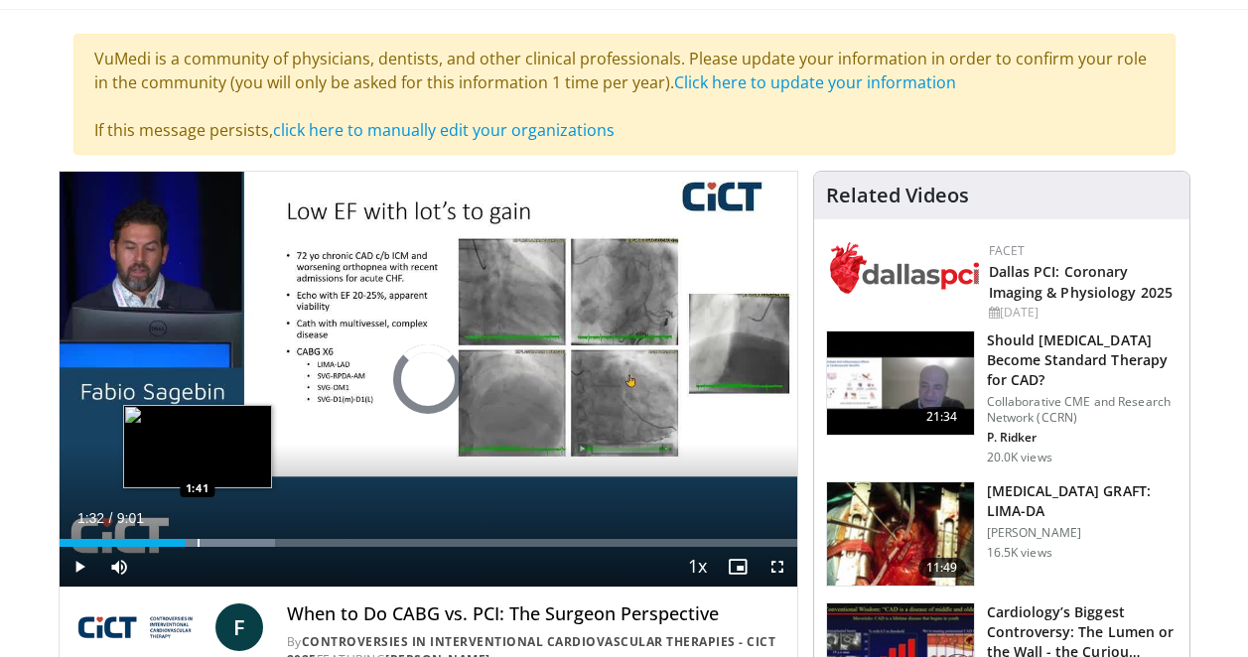
click at [198, 541] on div "Progress Bar" at bounding box center [199, 543] width 2 height 8
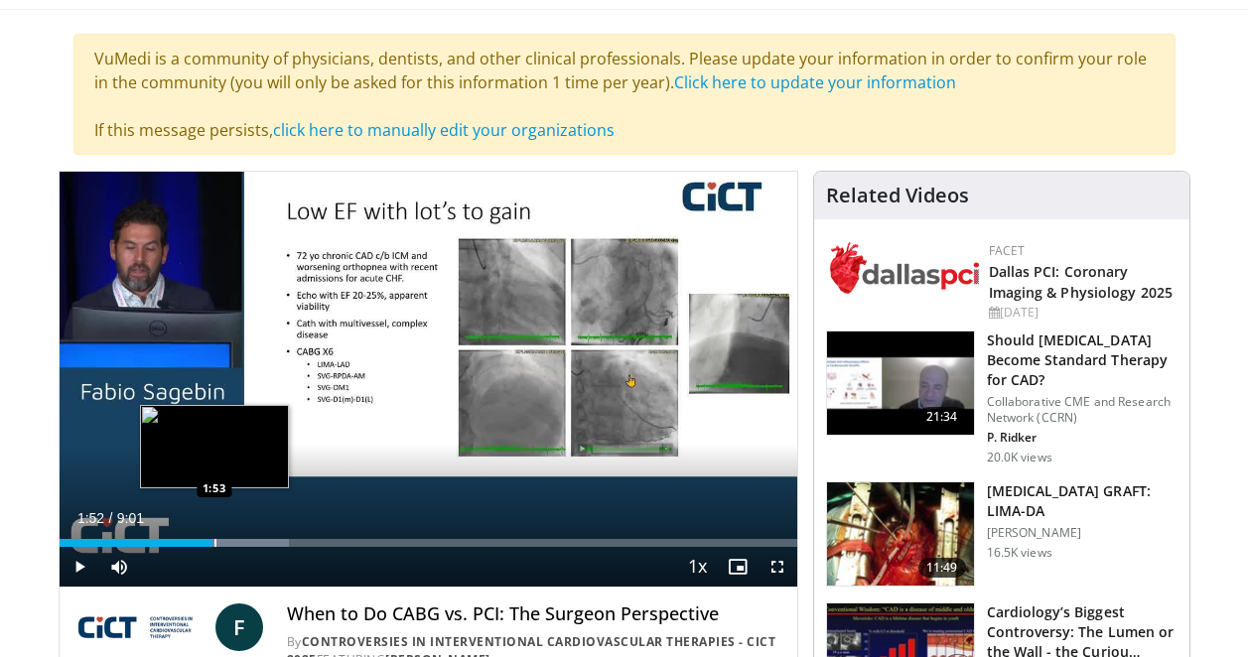
click at [214, 543] on div "Progress Bar" at bounding box center [215, 543] width 2 height 8
click at [227, 543] on video-js "**********" at bounding box center [429, 380] width 738 height 416
click at [228, 545] on div "Progress Bar" at bounding box center [229, 543] width 2 height 8
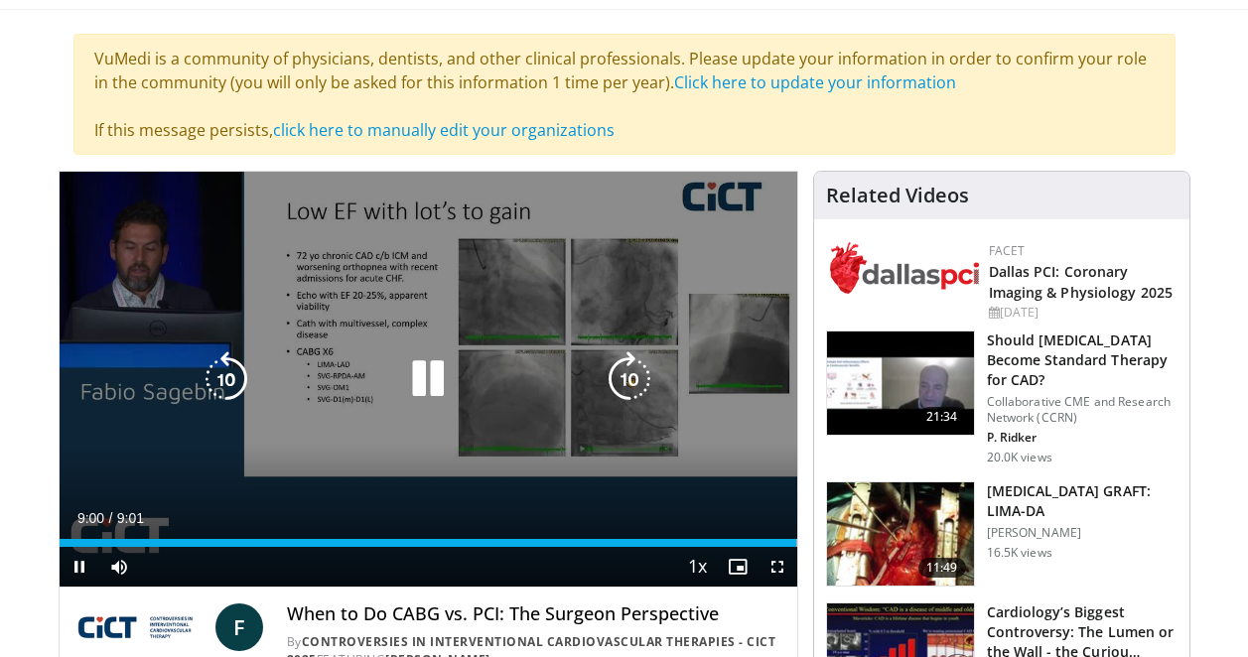
click at [433, 373] on icon "Video Player" at bounding box center [428, 379] width 56 height 56
